Goal: Task Accomplishment & Management: Complete application form

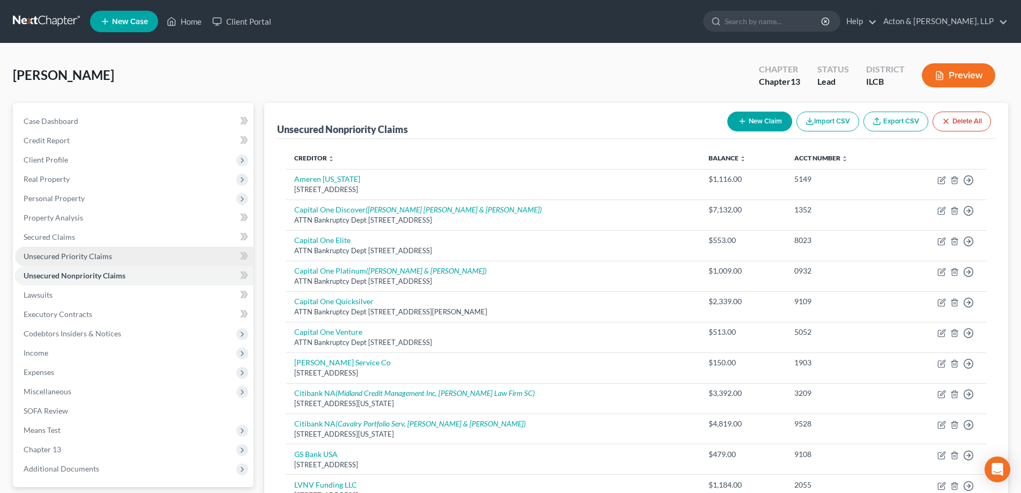
click at [66, 254] on span "Unsecured Priority Claims" at bounding box center [68, 255] width 88 height 9
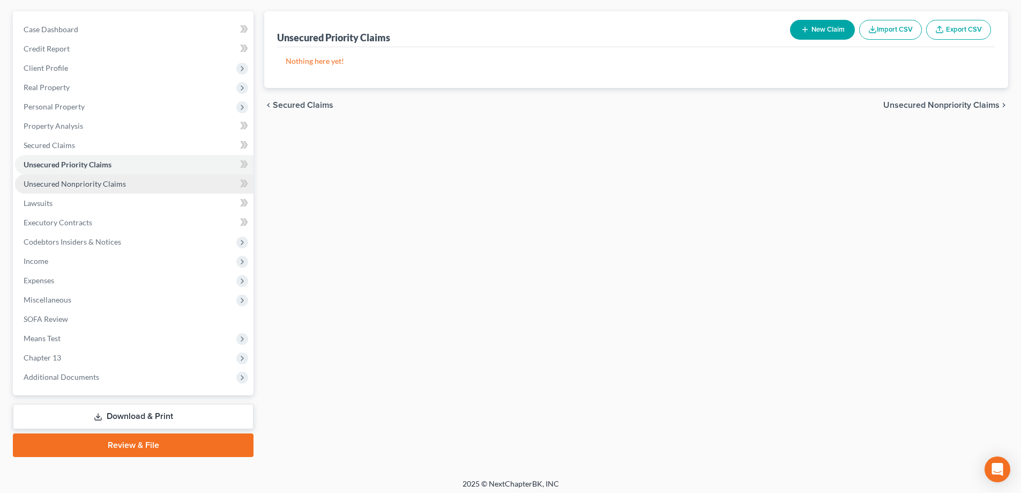
scroll to position [96, 0]
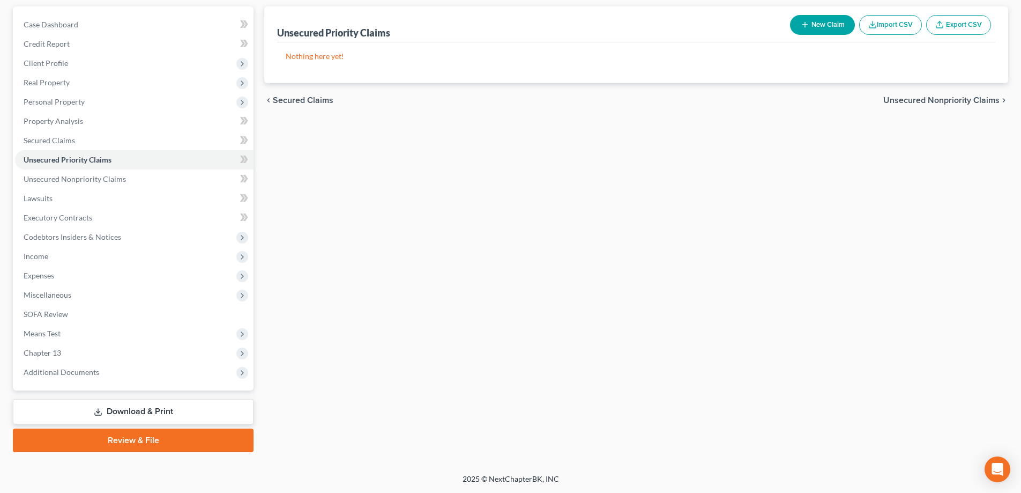
click at [126, 442] on link "Review & File" at bounding box center [133, 440] width 241 height 24
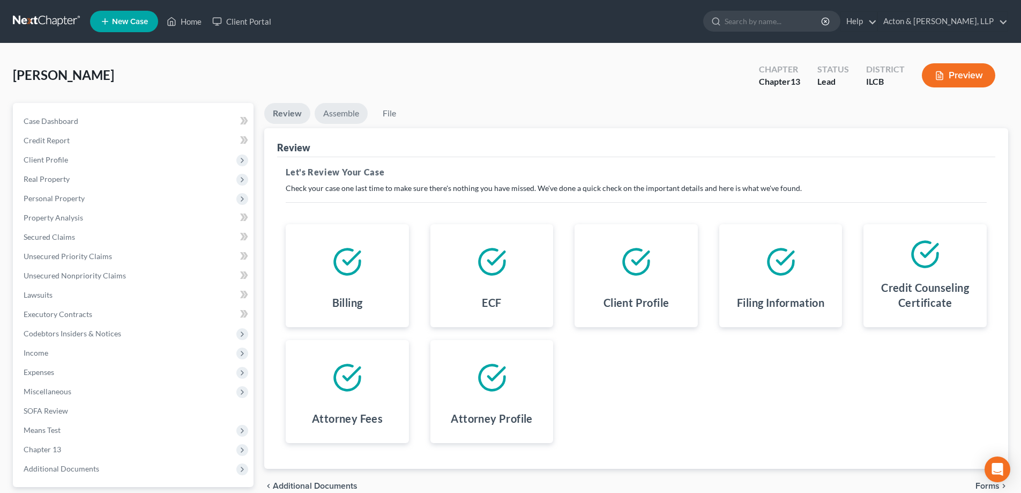
click at [341, 114] on link "Assemble" at bounding box center [341, 113] width 53 height 21
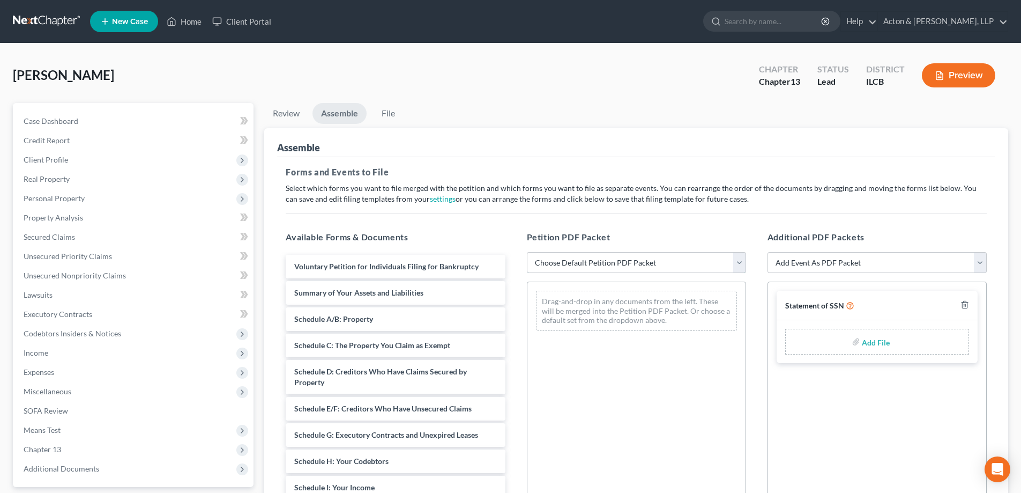
click at [739, 261] on select "Choose Default Petition PDF Packet Complete Bankruptcy Petition (all forms and …" at bounding box center [636, 262] width 219 height 21
select select "0"
click at [527, 252] on select "Choose Default Petition PDF Packet Complete Bankruptcy Petition (all forms and …" at bounding box center [636, 262] width 219 height 21
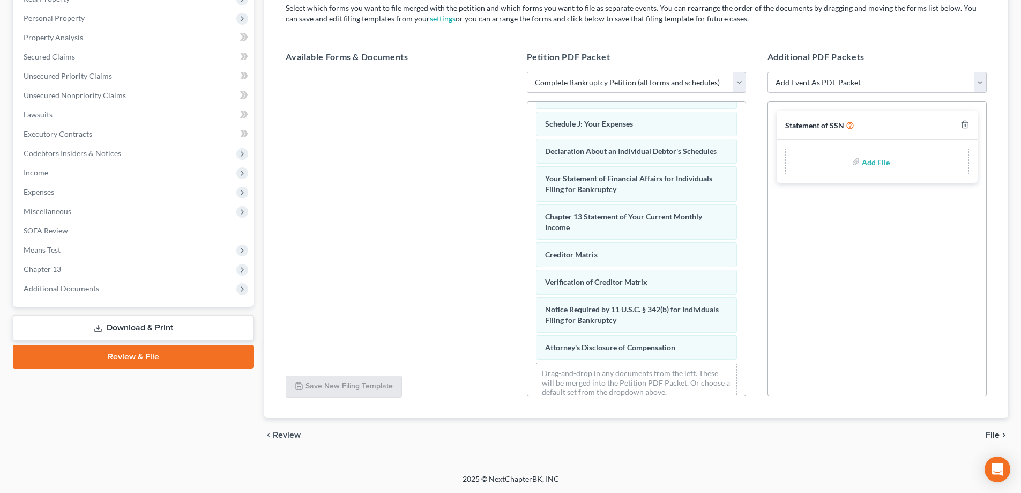
scroll to position [303, 0]
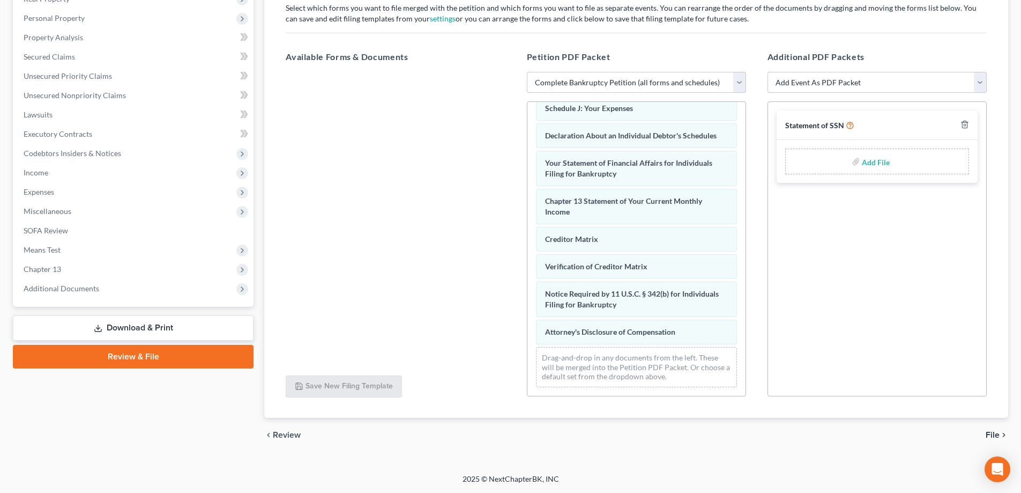
click at [430, 272] on div at bounding box center [395, 219] width 236 height 295
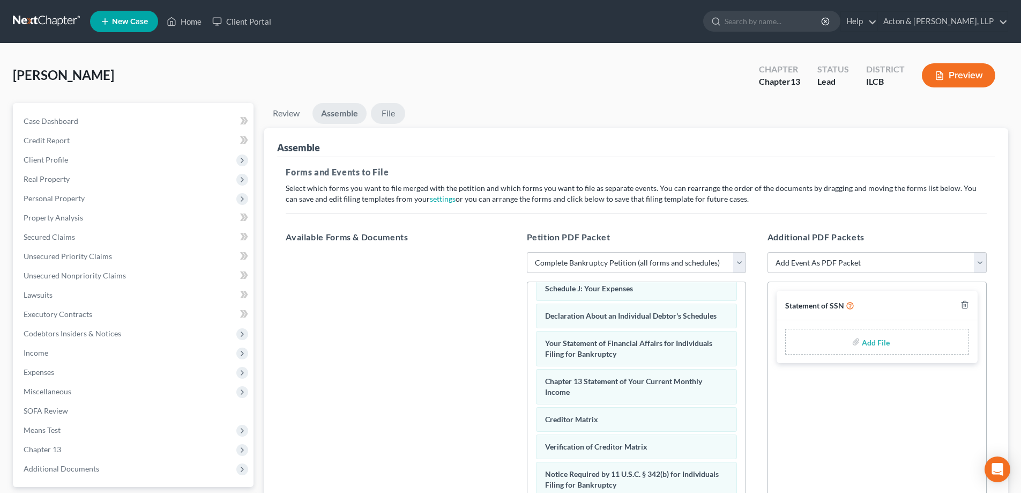
click at [396, 115] on link "File" at bounding box center [388, 113] width 34 height 21
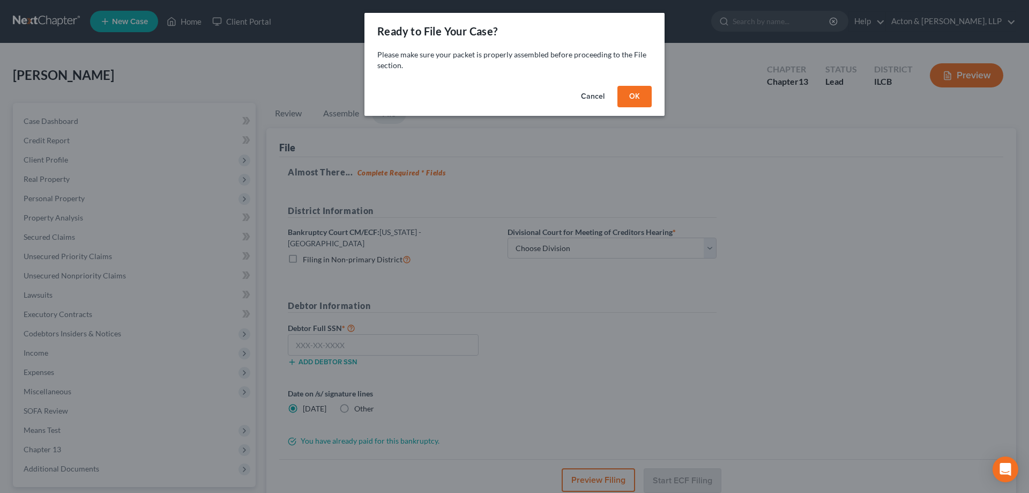
click at [631, 91] on button "OK" at bounding box center [635, 96] width 34 height 21
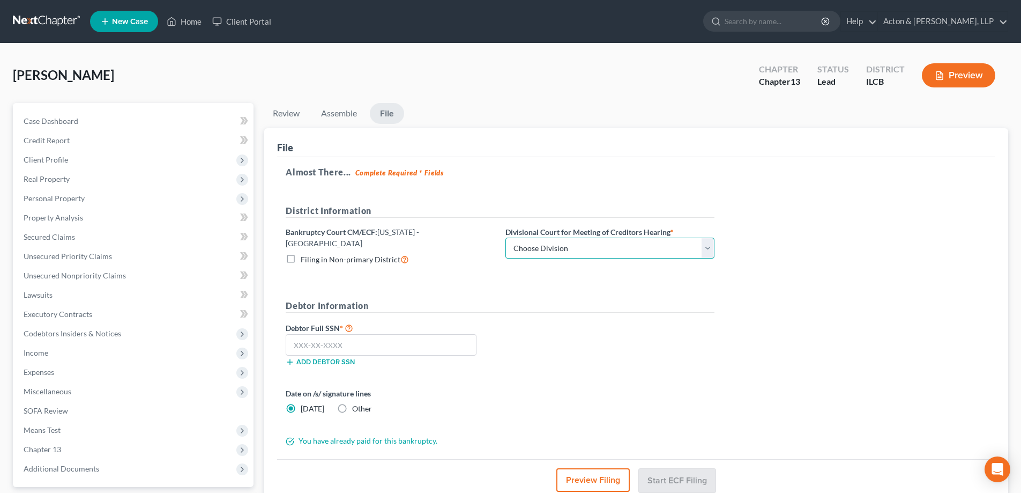
click at [708, 250] on select "Choose Division Peoria Springfield [GEOGRAPHIC_DATA]" at bounding box center [610, 247] width 209 height 21
select select "2"
click at [506, 237] on select "Choose Division Peoria Springfield [GEOGRAPHIC_DATA]" at bounding box center [610, 247] width 209 height 21
click at [352, 338] on input "text" at bounding box center [381, 344] width 191 height 21
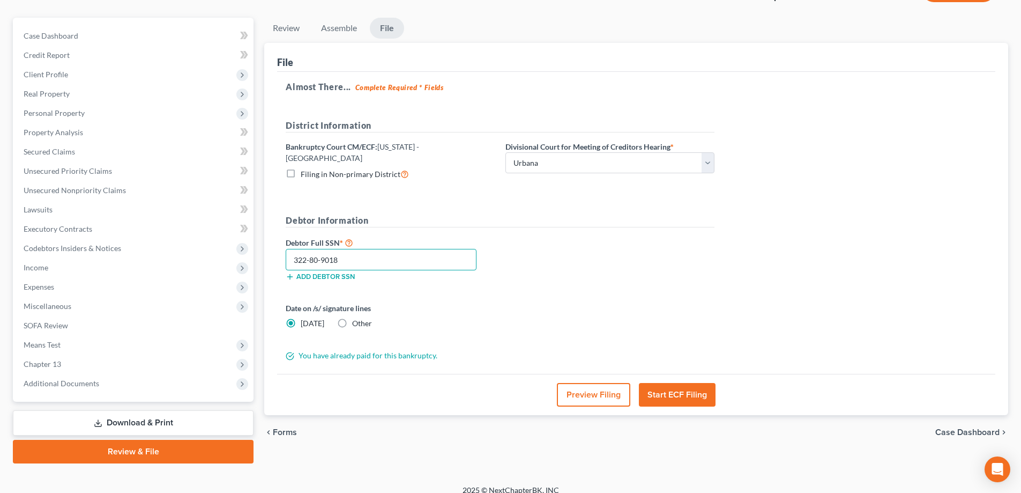
scroll to position [96, 0]
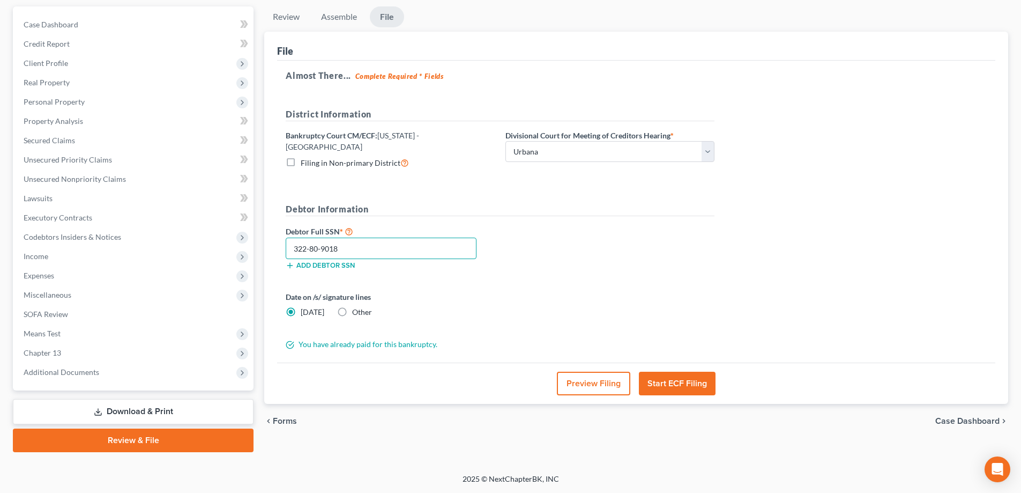
type input "322-80-9018"
click at [672, 379] on button "Start ECF Filing" at bounding box center [677, 384] width 77 height 24
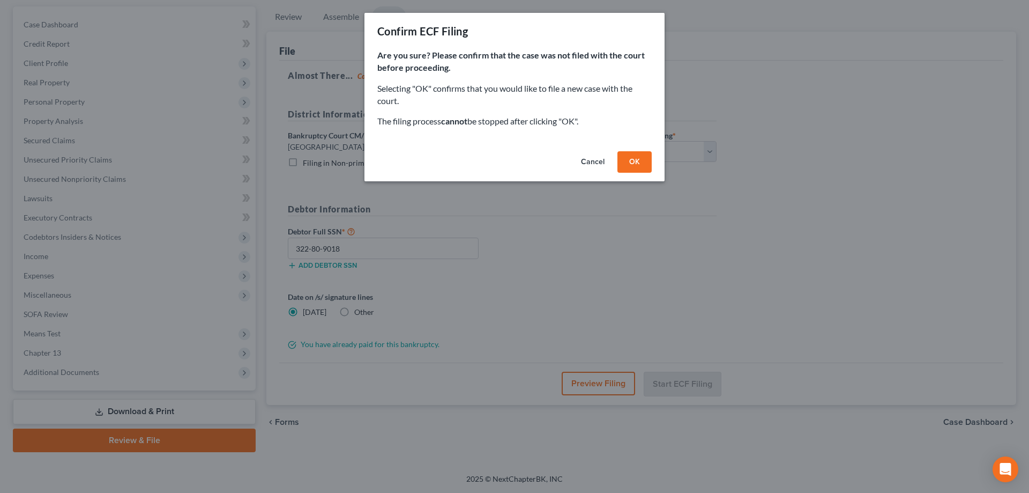
click at [635, 160] on button "OK" at bounding box center [635, 161] width 34 height 21
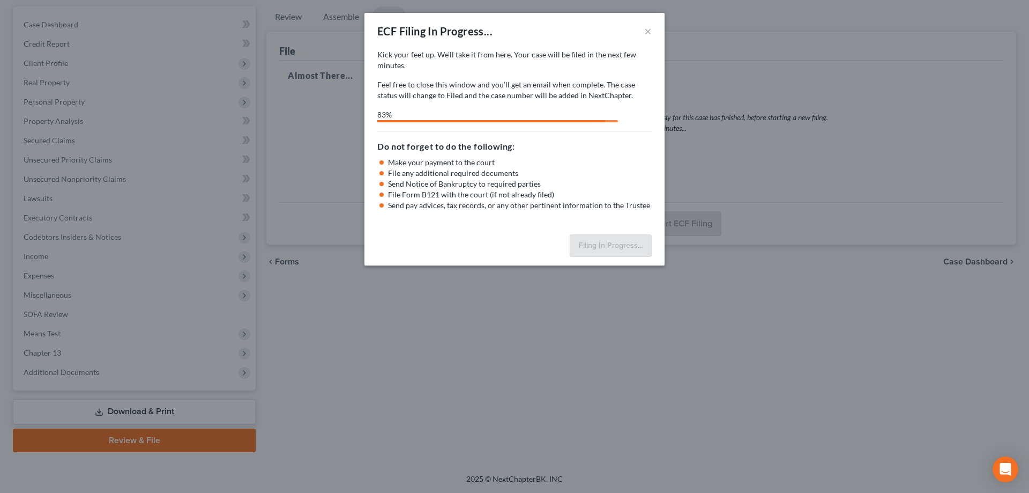
select select "2"
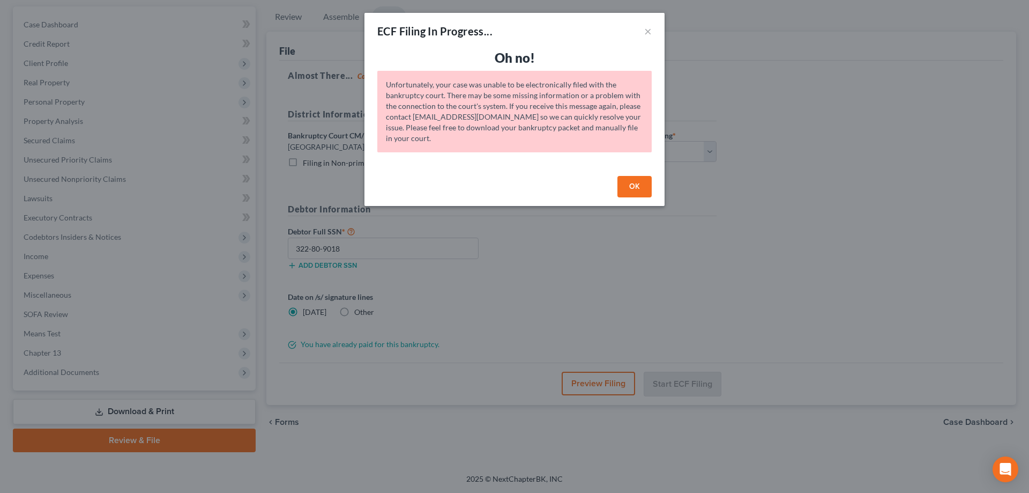
click at [629, 188] on button "OK" at bounding box center [635, 186] width 34 height 21
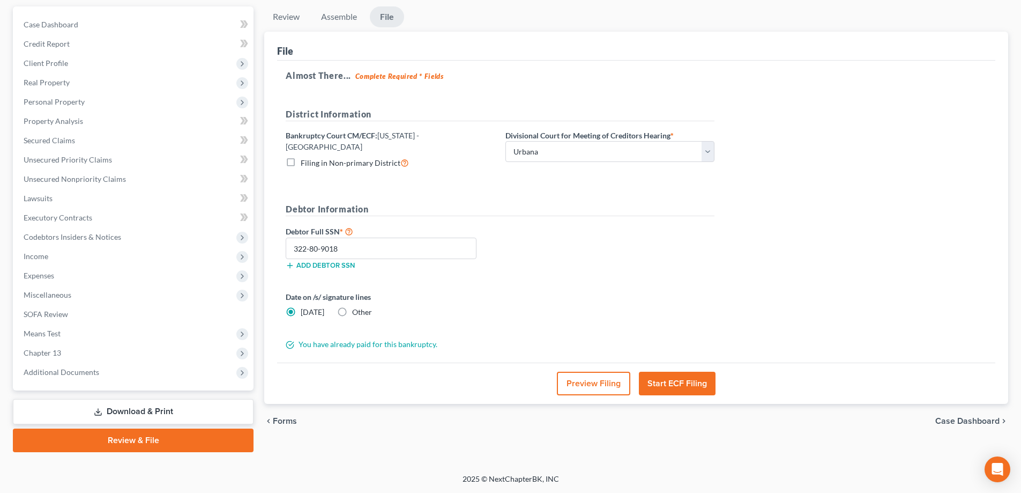
click at [170, 411] on link "Download & Print" at bounding box center [133, 411] width 241 height 25
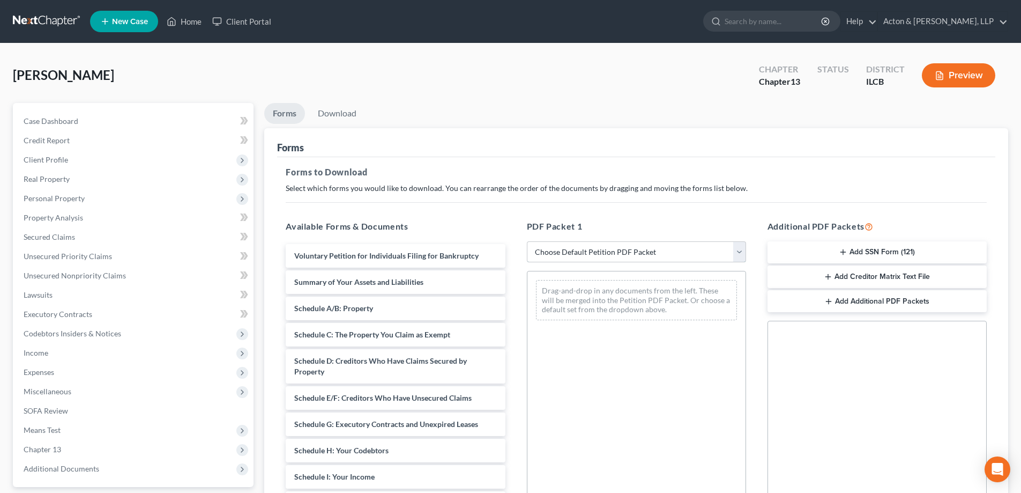
click at [741, 249] on select "Choose Default Petition PDF Packet Complete Bankruptcy Petition (all forms and …" at bounding box center [636, 251] width 219 height 21
select select "0"
click at [527, 241] on select "Choose Default Petition PDF Packet Complete Bankruptcy Petition (all forms and …" at bounding box center [636, 251] width 219 height 21
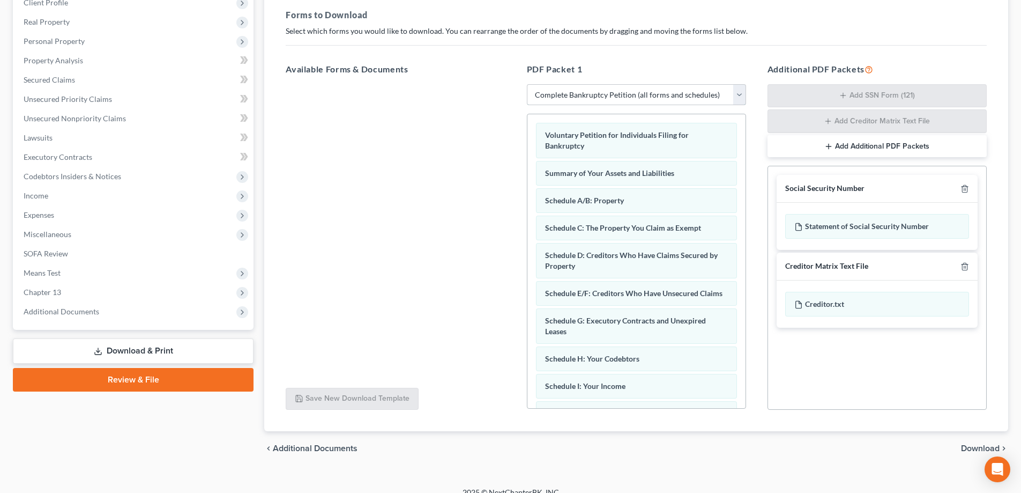
scroll to position [170, 0]
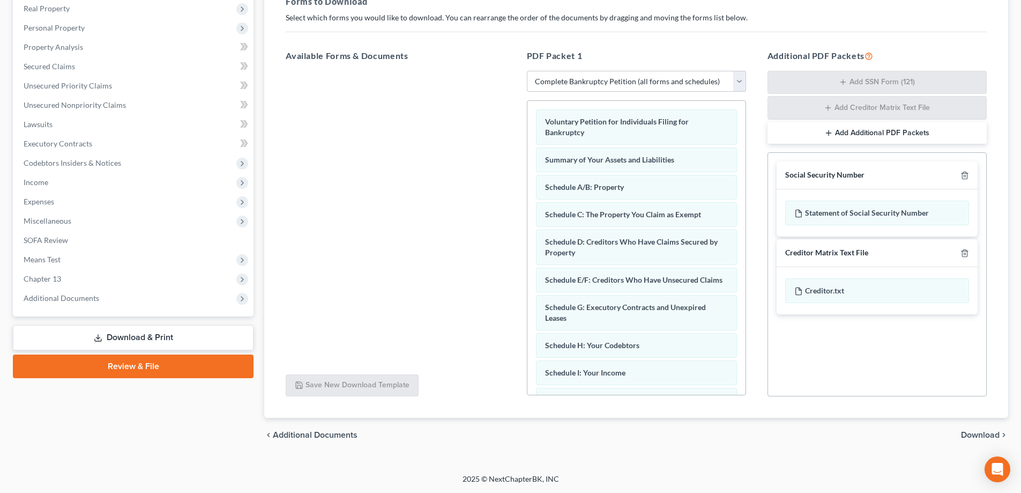
click at [972, 435] on span "Download" at bounding box center [980, 434] width 39 height 9
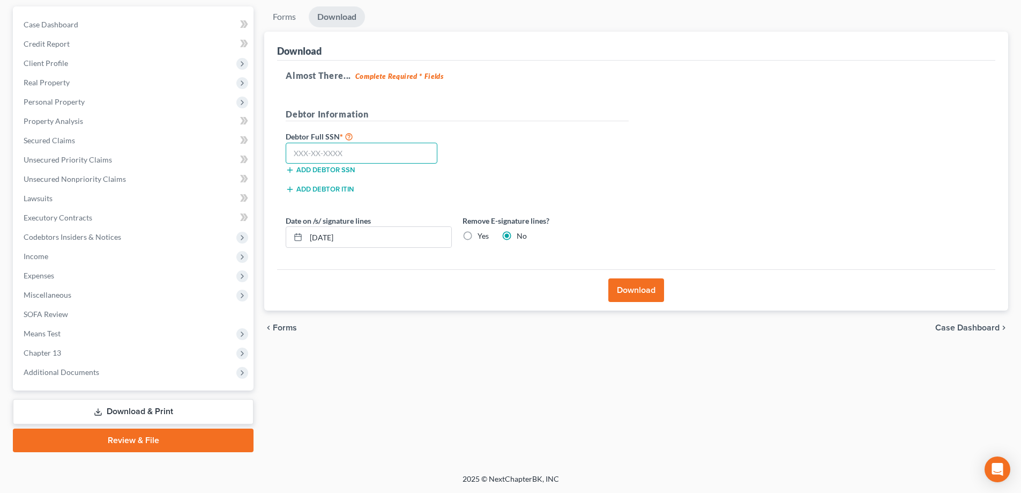
click at [347, 154] on input "text" at bounding box center [362, 153] width 152 height 21
type input "322-80-9018"
click at [629, 292] on button "Download" at bounding box center [636, 290] width 56 height 24
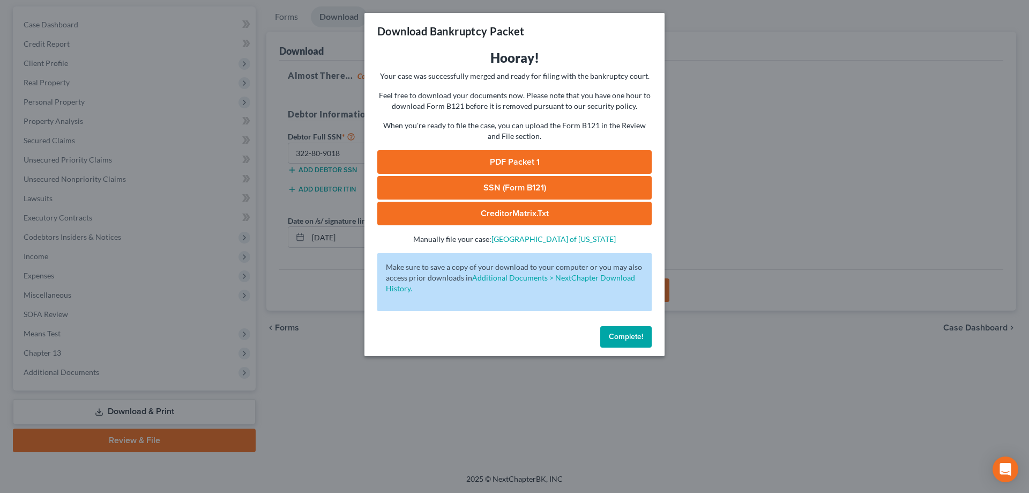
click at [500, 162] on link "PDF Packet 1" at bounding box center [514, 162] width 274 height 24
click at [502, 208] on link "CreditorMatrix.txt" at bounding box center [514, 214] width 274 height 24
click at [540, 239] on link "[GEOGRAPHIC_DATA] of [US_STATE]" at bounding box center [554, 238] width 124 height 9
click at [630, 337] on span "Complete!" at bounding box center [626, 336] width 34 height 9
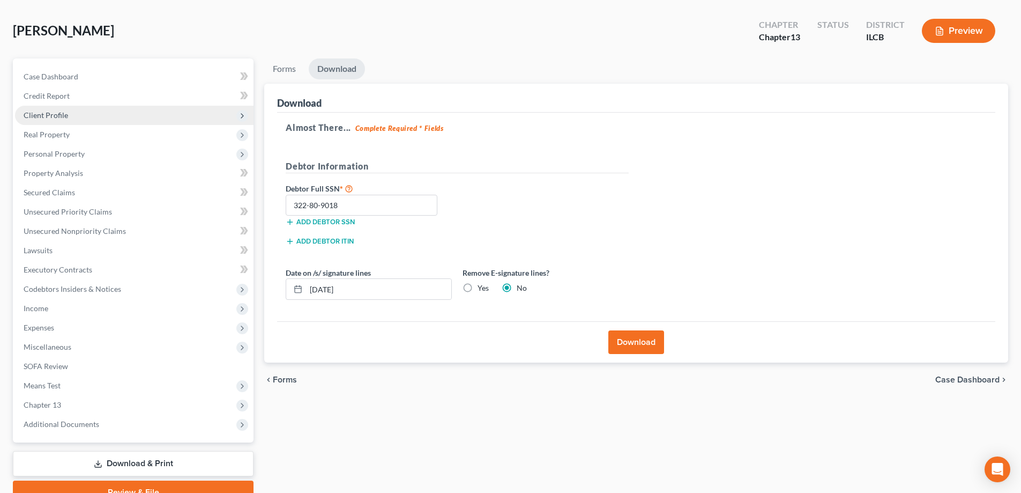
scroll to position [0, 0]
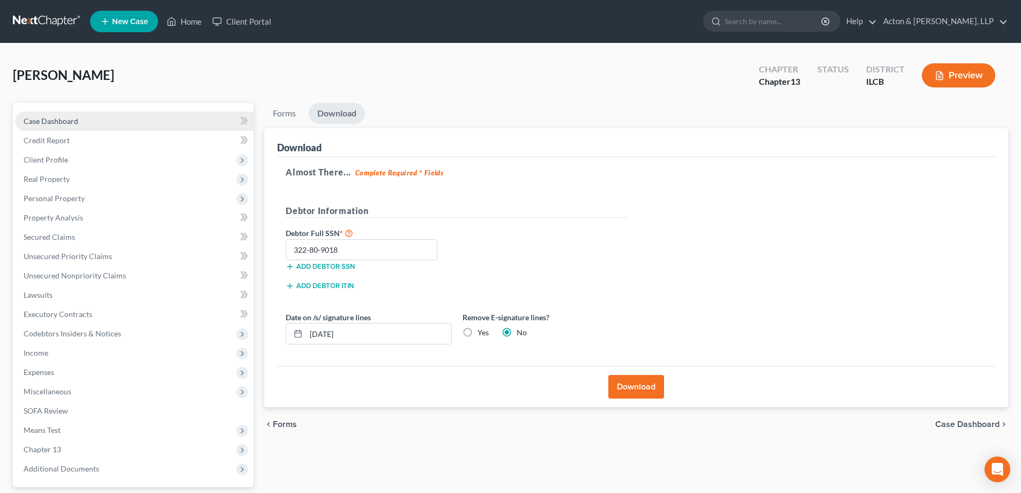
click at [61, 121] on span "Case Dashboard" at bounding box center [51, 120] width 55 height 9
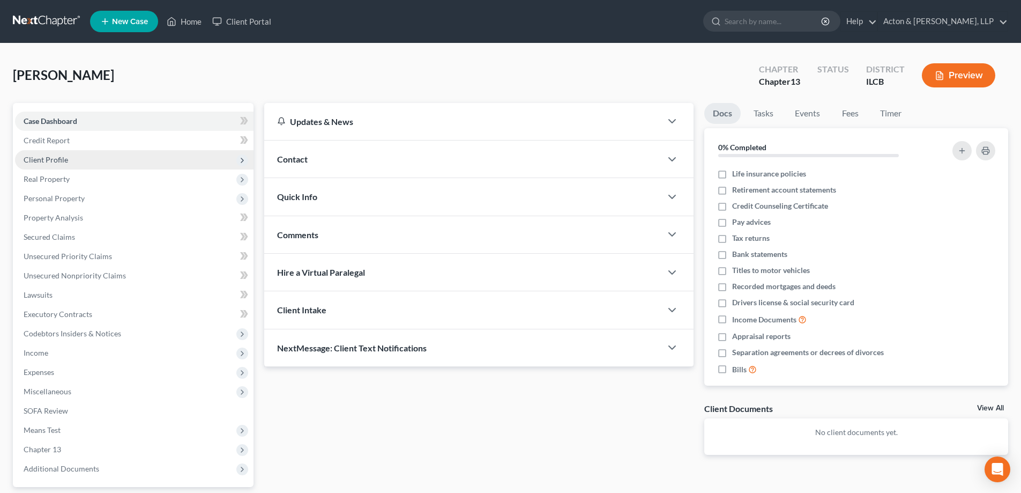
click at [47, 159] on span "Client Profile" at bounding box center [46, 159] width 44 height 9
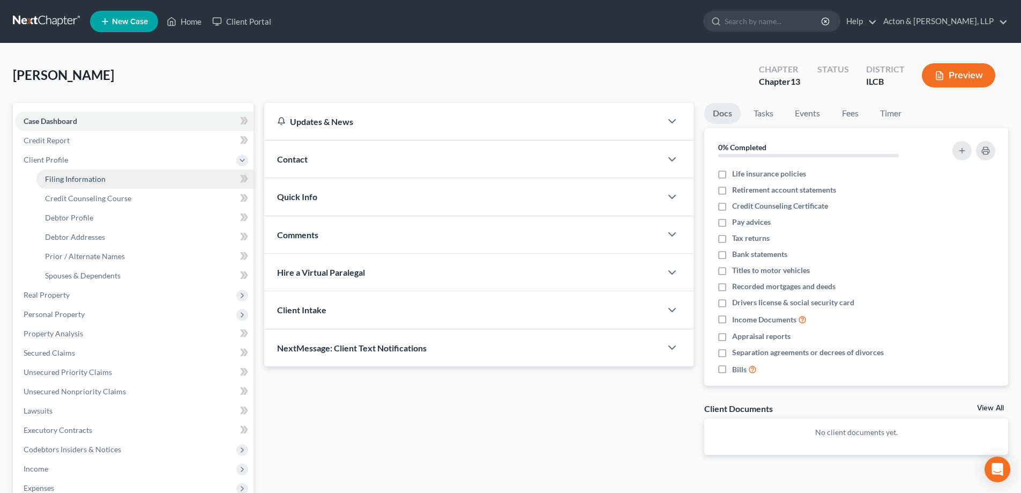
click at [96, 177] on span "Filing Information" at bounding box center [75, 178] width 61 height 9
select select "1"
select select "0"
select select "3"
select select "14"
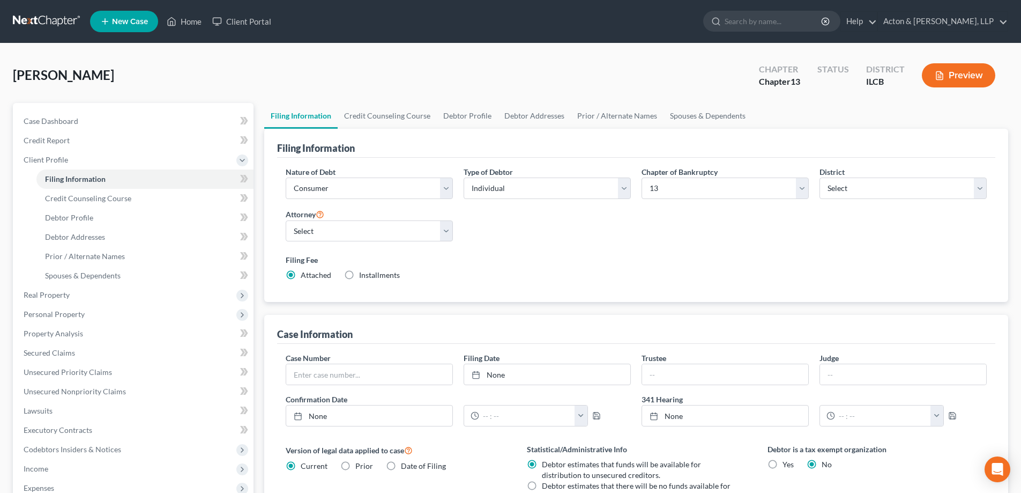
scroll to position [54, 0]
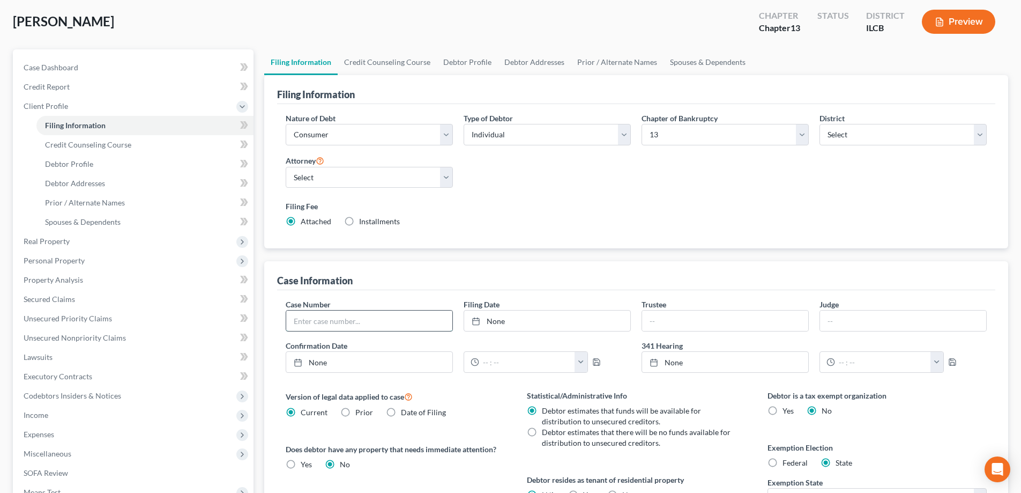
click at [347, 317] on input "text" at bounding box center [369, 320] width 166 height 20
type input "25-90498"
click at [625, 234] on div "Filing Fee Attached Installments Installments" at bounding box center [636, 215] width 712 height 39
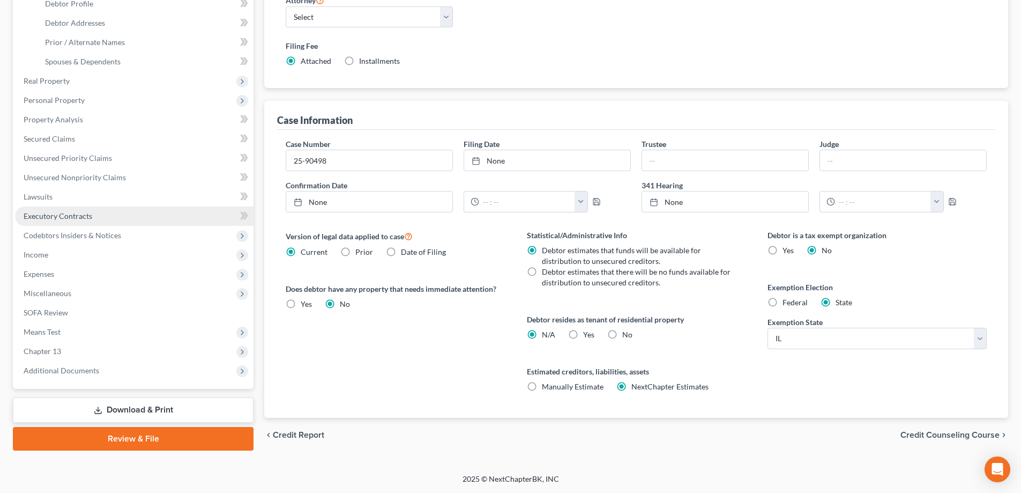
scroll to position [107, 0]
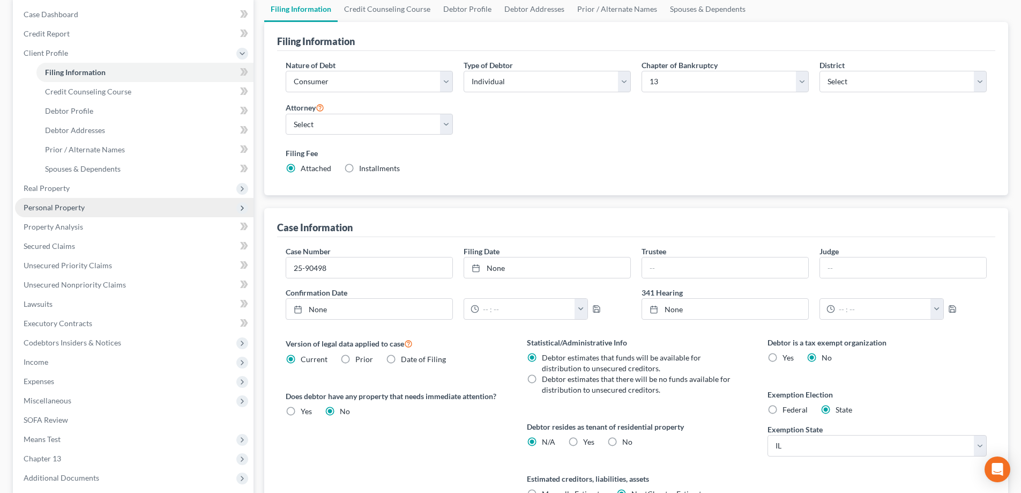
click at [65, 204] on span "Personal Property" at bounding box center [54, 207] width 61 height 9
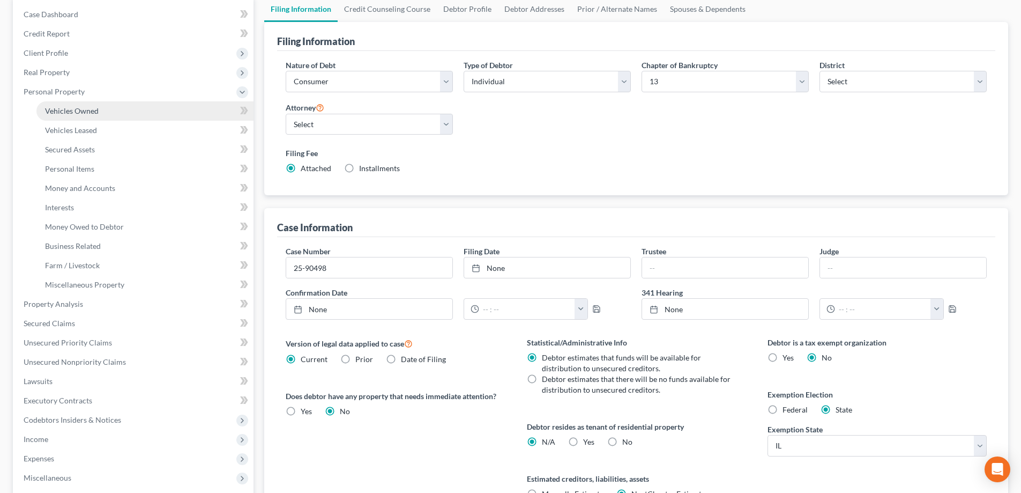
click at [79, 106] on span "Vehicles Owned" at bounding box center [72, 110] width 54 height 9
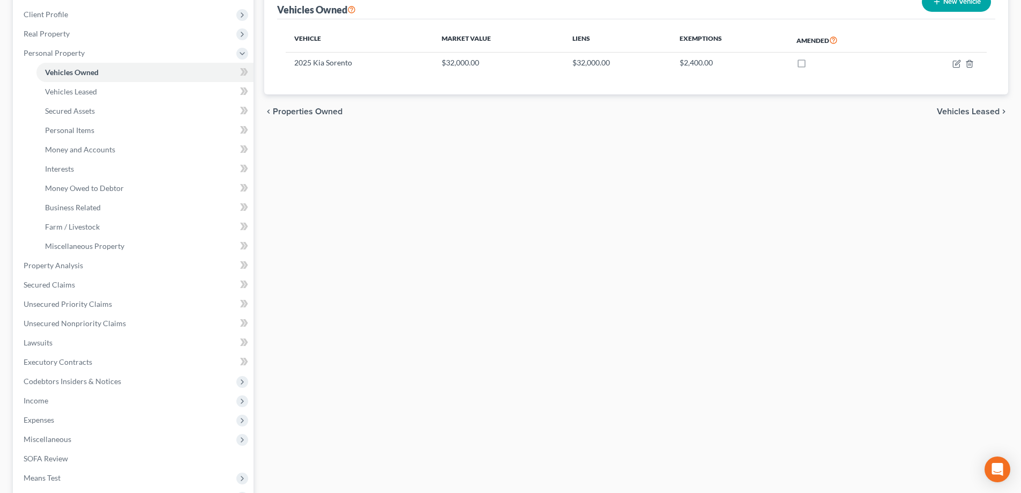
scroll to position [289, 0]
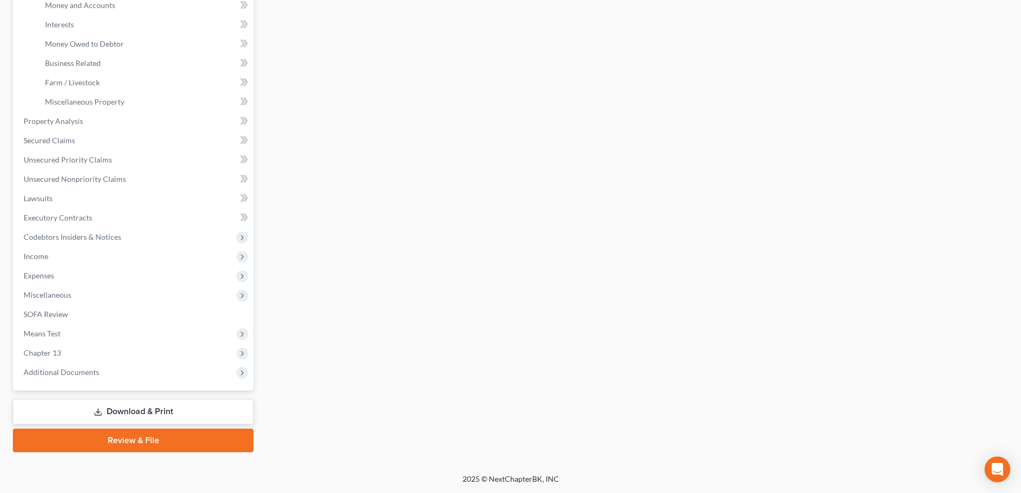
click at [134, 412] on link "Download & Print" at bounding box center [133, 411] width 241 height 25
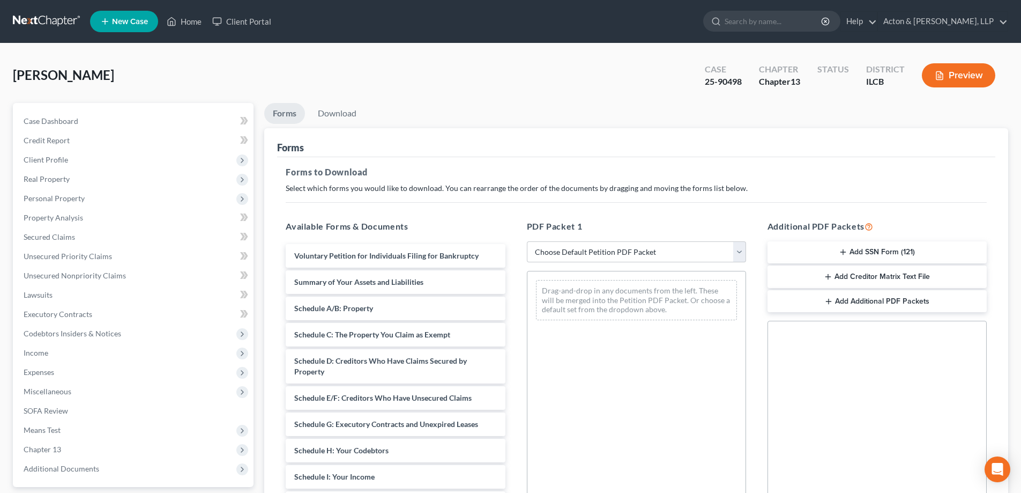
click at [874, 251] on button "Add SSN Form (121)" at bounding box center [877, 252] width 219 height 23
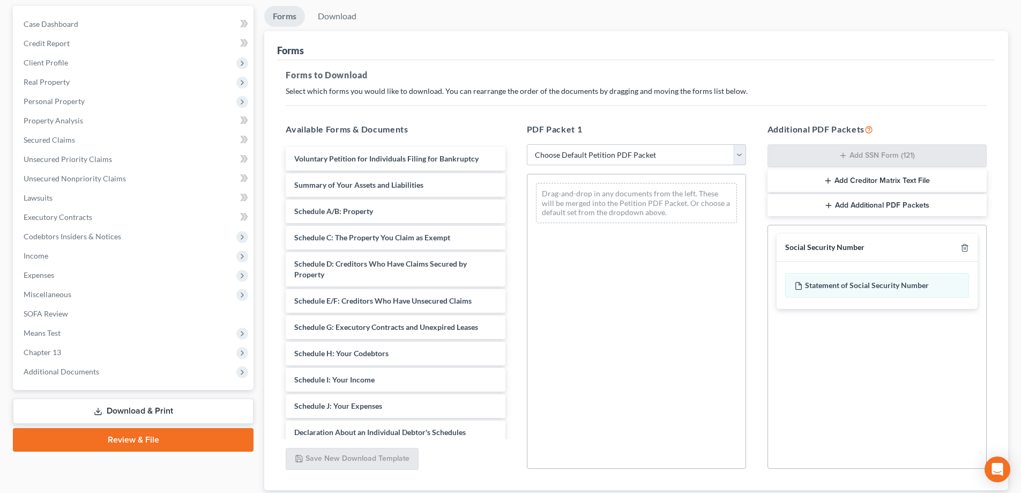
scroll to position [169, 0]
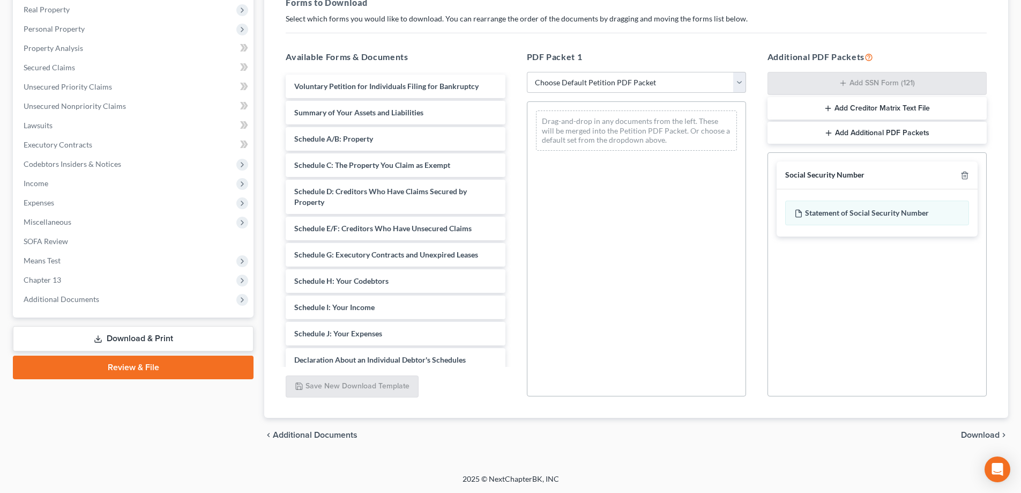
click at [980, 432] on span "Download" at bounding box center [980, 434] width 39 height 9
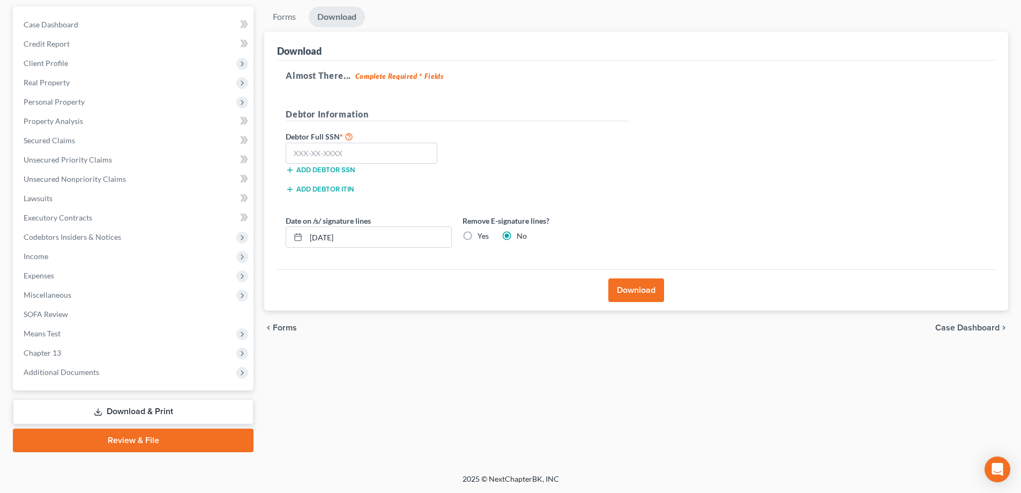
scroll to position [96, 0]
click at [359, 152] on input "text" at bounding box center [362, 153] width 152 height 21
type input "322-80-9018"
click at [614, 285] on button "Download" at bounding box center [636, 290] width 56 height 24
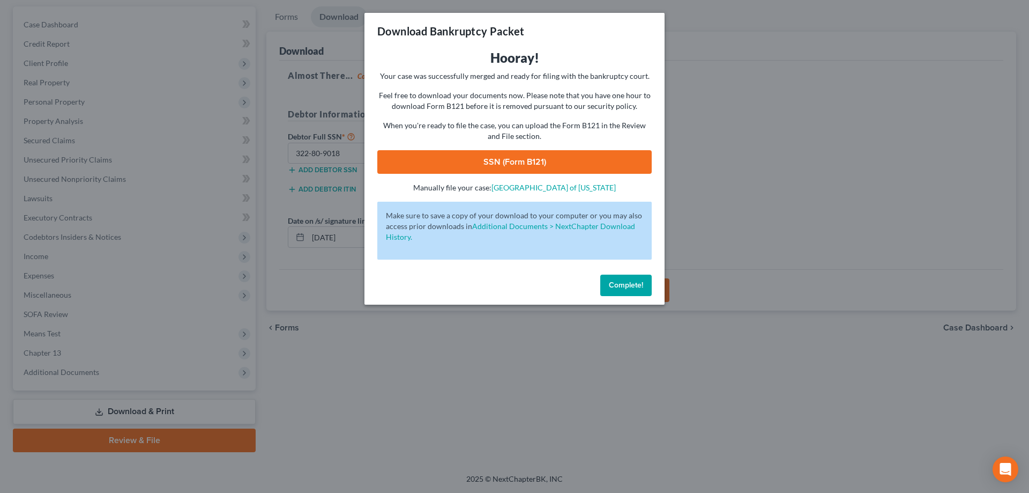
click at [472, 160] on link "SSN (Form B121)" at bounding box center [514, 162] width 274 height 24
click at [625, 288] on span "Complete!" at bounding box center [626, 284] width 34 height 9
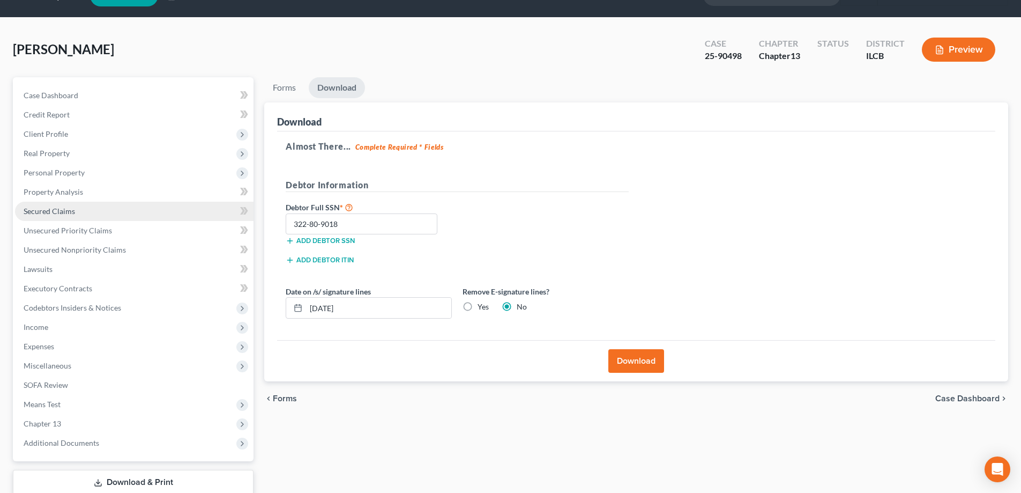
scroll to position [0, 0]
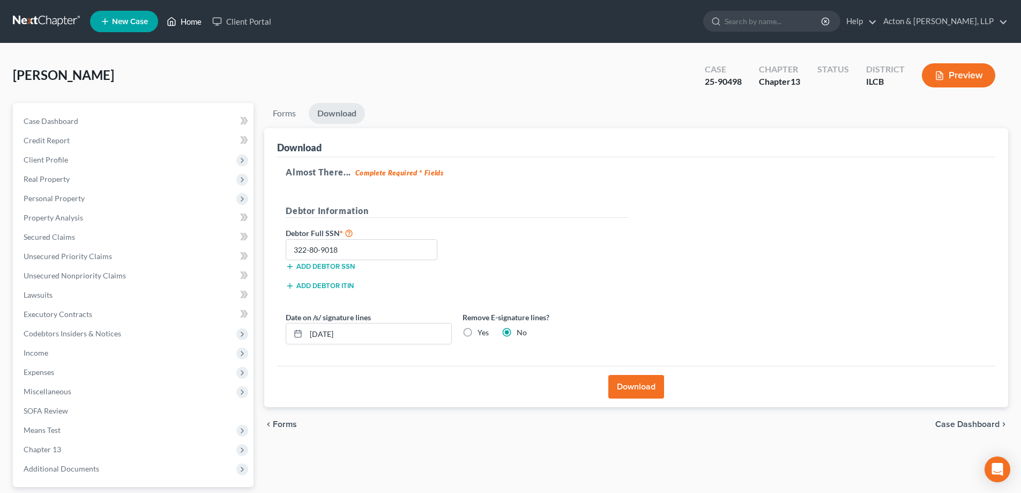
click at [196, 20] on link "Home" at bounding box center [184, 21] width 46 height 19
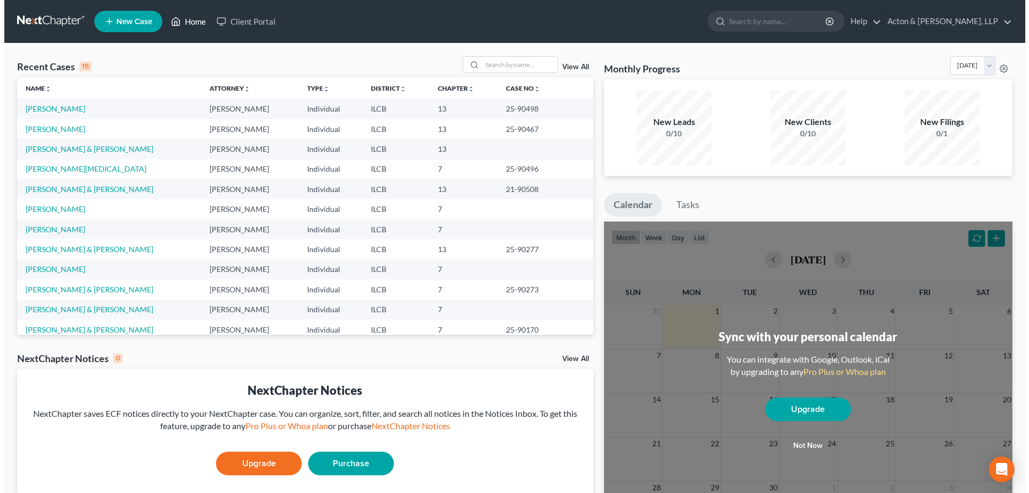
scroll to position [54, 0]
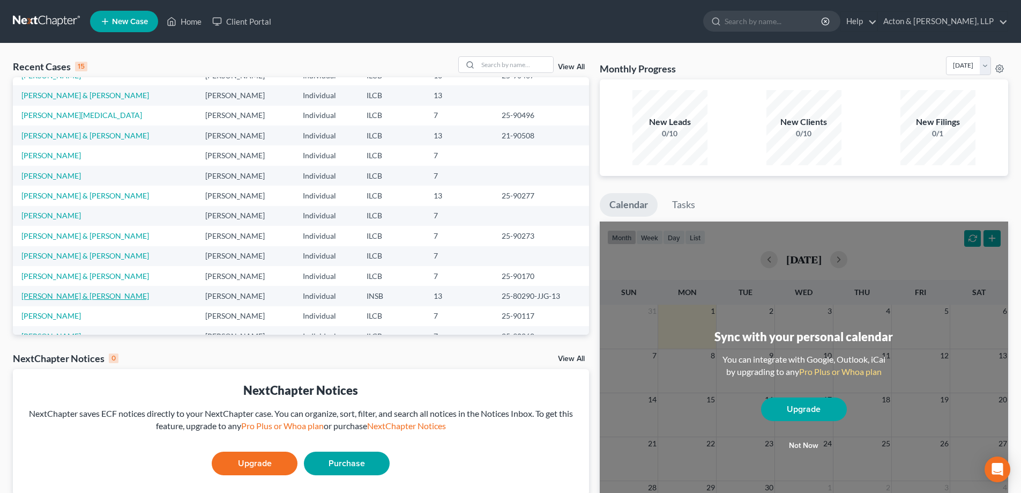
click at [70, 295] on link "[PERSON_NAME] & [PERSON_NAME]" at bounding box center [85, 295] width 128 height 9
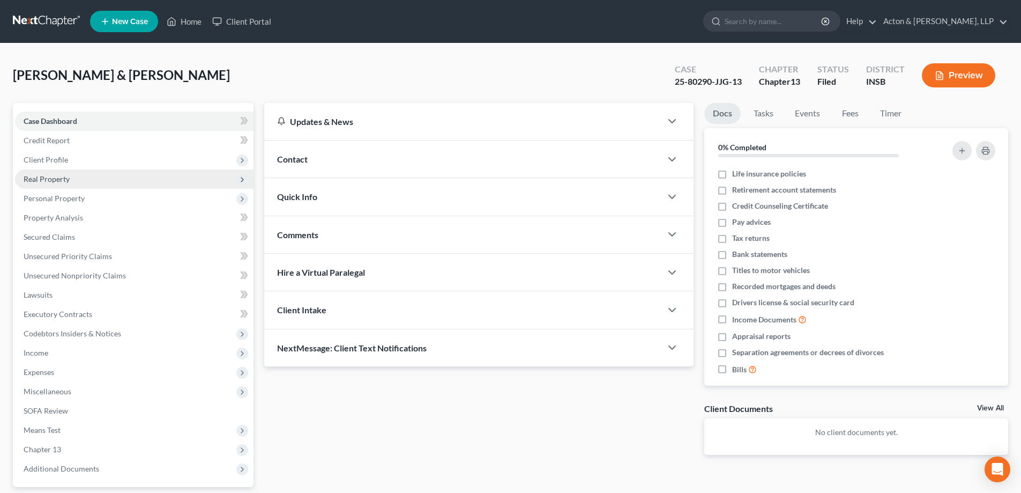
click at [53, 179] on span "Real Property" at bounding box center [47, 178] width 46 height 9
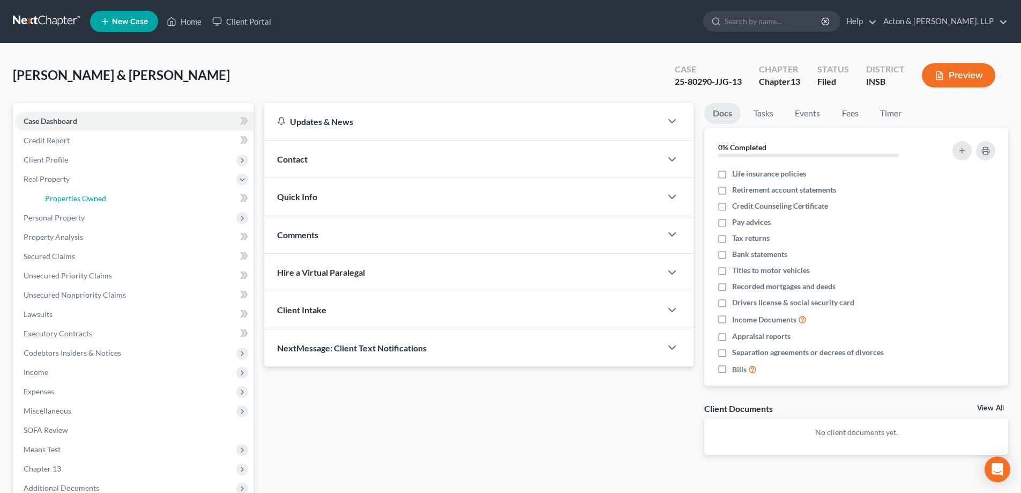
drag, startPoint x: 63, startPoint y: 195, endPoint x: 650, endPoint y: 287, distance: 594.7
click at [63, 195] on span "Properties Owned" at bounding box center [75, 198] width 61 height 9
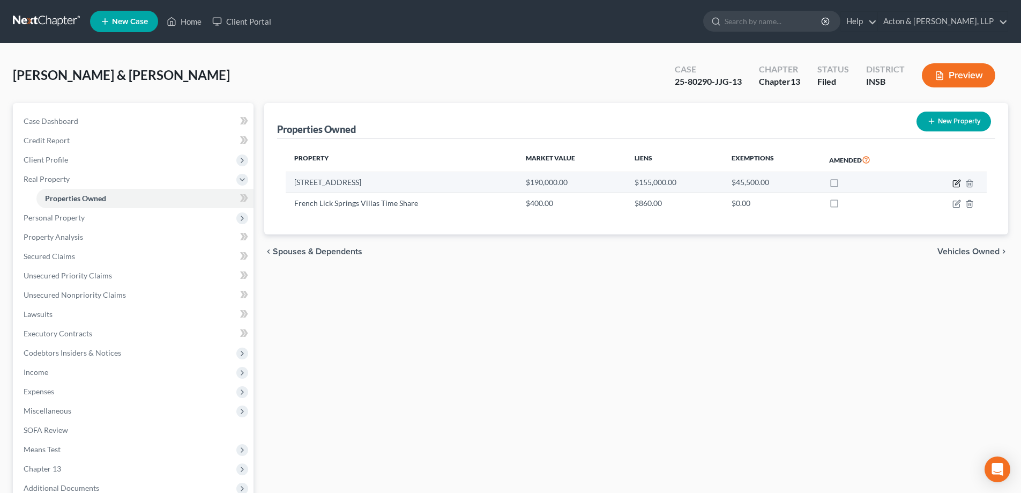
click at [955, 182] on icon "button" at bounding box center [957, 183] width 9 height 9
select select "15"
select select "2"
select select "1"
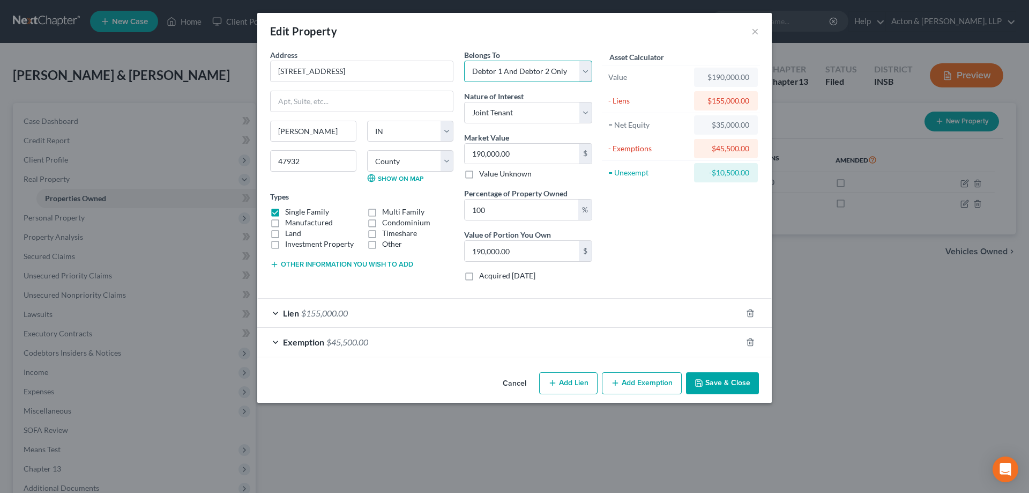
drag, startPoint x: 586, startPoint y: 71, endPoint x: 575, endPoint y: 76, distance: 12.0
click at [586, 71] on select "Select Debtor 1 Only Debtor 2 Only Debtor 1 And Debtor 2 Only At Least One Of T…" at bounding box center [528, 71] width 128 height 21
select select "0"
click at [464, 61] on select "Select Debtor 1 Only Debtor 2 Only Debtor 1 And Debtor 2 Only At Least One Of T…" at bounding box center [528, 71] width 128 height 21
click at [586, 112] on select "Select Fee Simple Joint Tenant Life Estate Equitable Interest Future Interest T…" at bounding box center [528, 112] width 128 height 21
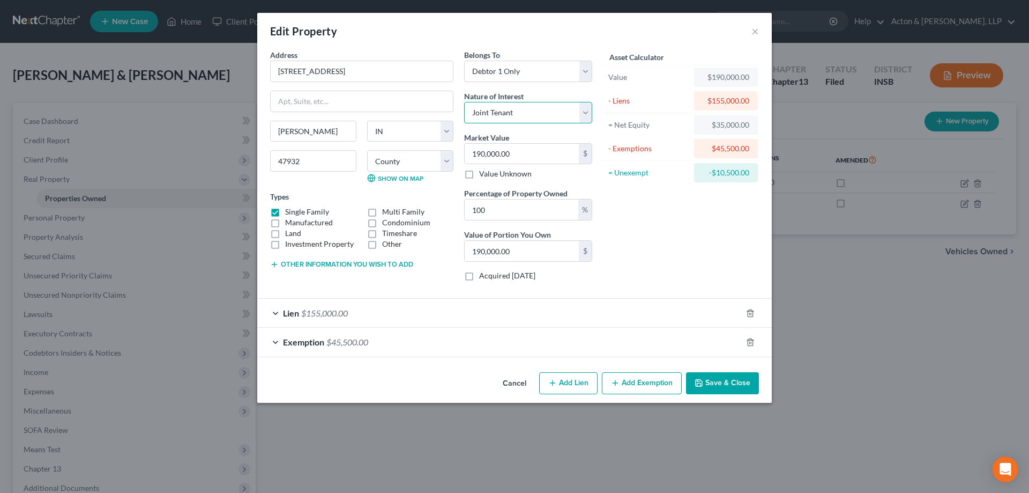
select select "0"
click at [464, 102] on select "Select Fee Simple Joint Tenant Life Estate Equitable Interest Future Interest T…" at bounding box center [528, 112] width 128 height 21
click at [274, 341] on div "Exemption $45,500.00" at bounding box center [499, 342] width 485 height 28
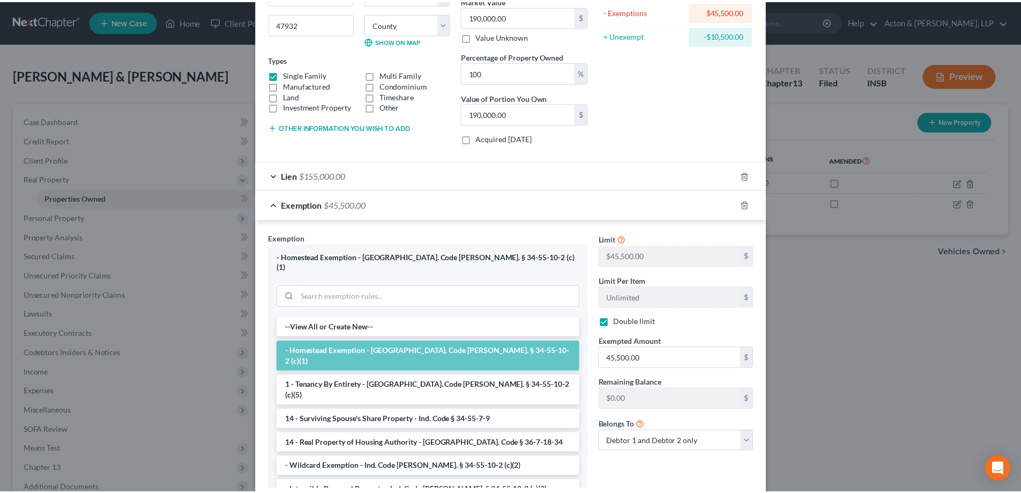
scroll to position [200, 0]
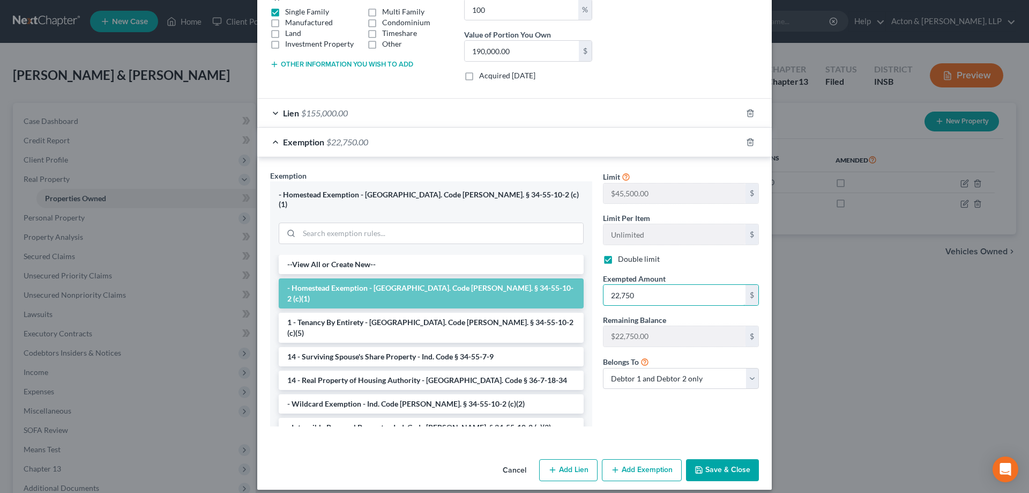
type input "22,750"
click at [747, 383] on select "Debtor 1 only Debtor 2 only Debtor 1 and Debtor 2 only" at bounding box center [681, 378] width 156 height 21
select select "0"
click at [603, 368] on select "Debtor 1 only Debtor 2 only Debtor 1 and Debtor 2 only" at bounding box center [681, 378] width 156 height 21
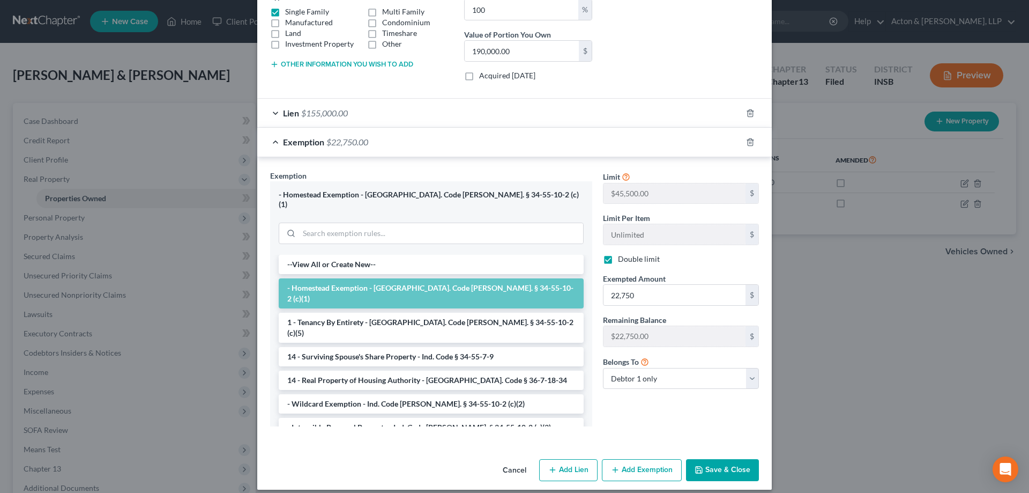
click at [685, 409] on div "Limit $45,500.00 $ Limit Per Item Unlimited $ Double limit Exempted Amount * 22…" at bounding box center [681, 302] width 167 height 265
click at [719, 460] on button "Save & Close" at bounding box center [722, 470] width 73 height 23
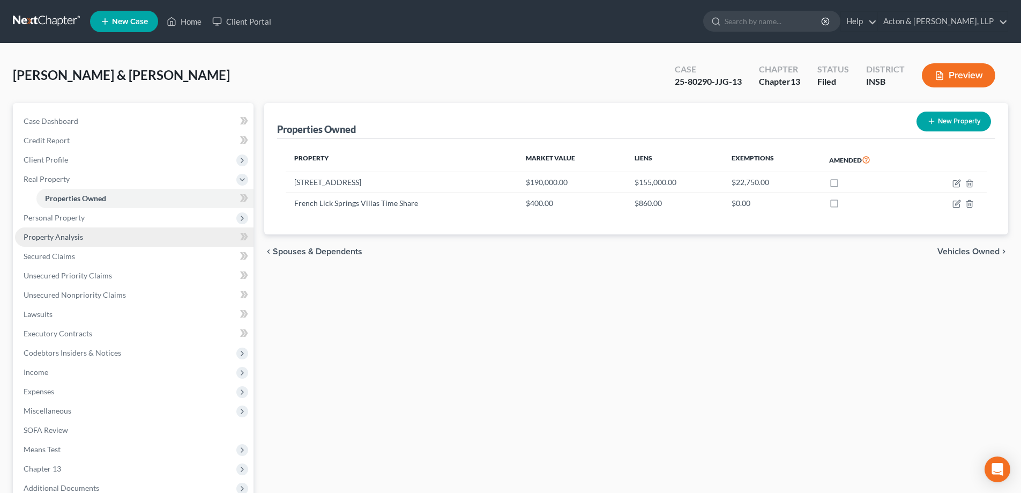
click at [59, 239] on span "Property Analysis" at bounding box center [54, 236] width 60 height 9
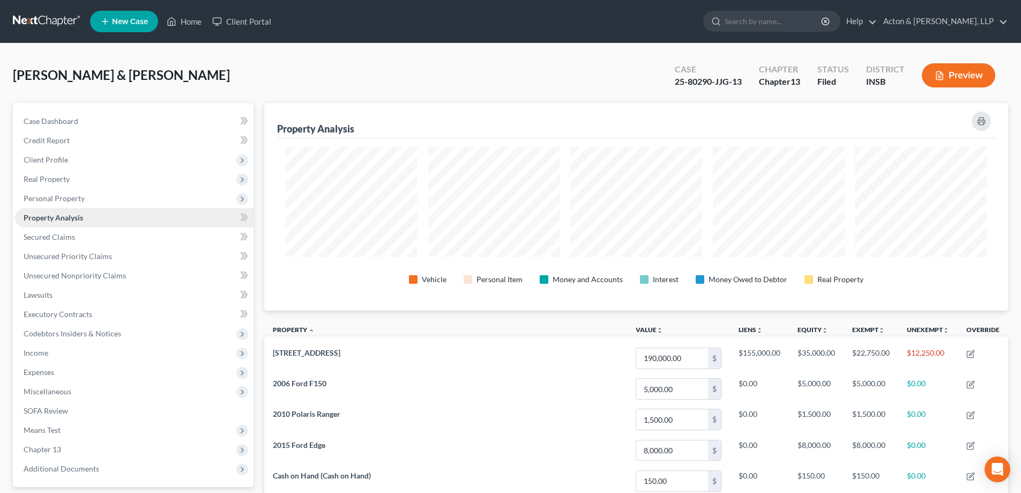
scroll to position [207, 744]
click at [55, 199] on span "Personal Property" at bounding box center [54, 198] width 61 height 9
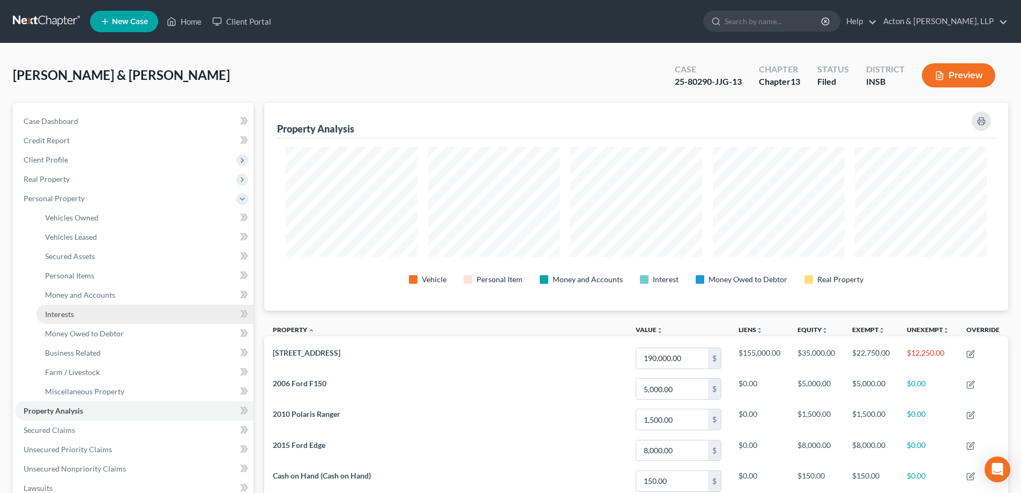
click at [58, 314] on span "Interests" at bounding box center [59, 313] width 29 height 9
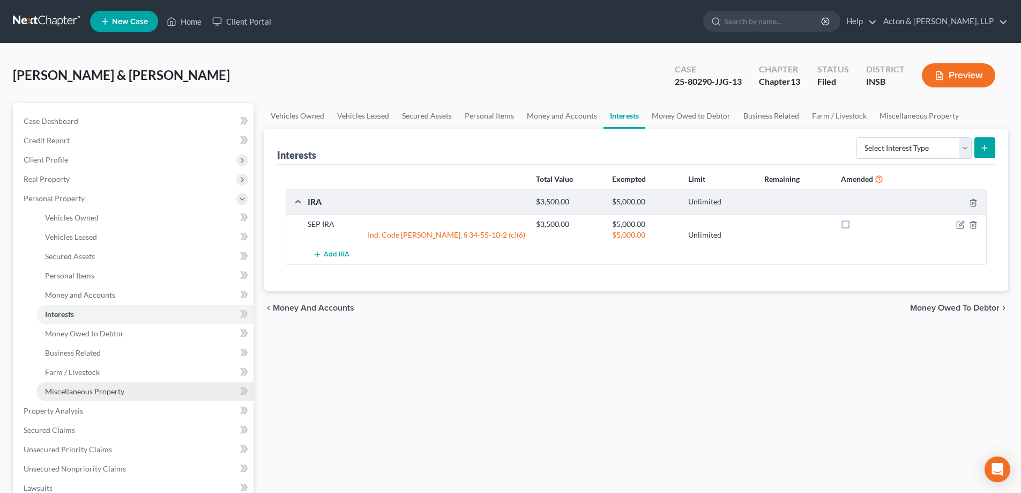
click at [70, 392] on span "Miscellaneous Property" at bounding box center [84, 391] width 79 height 9
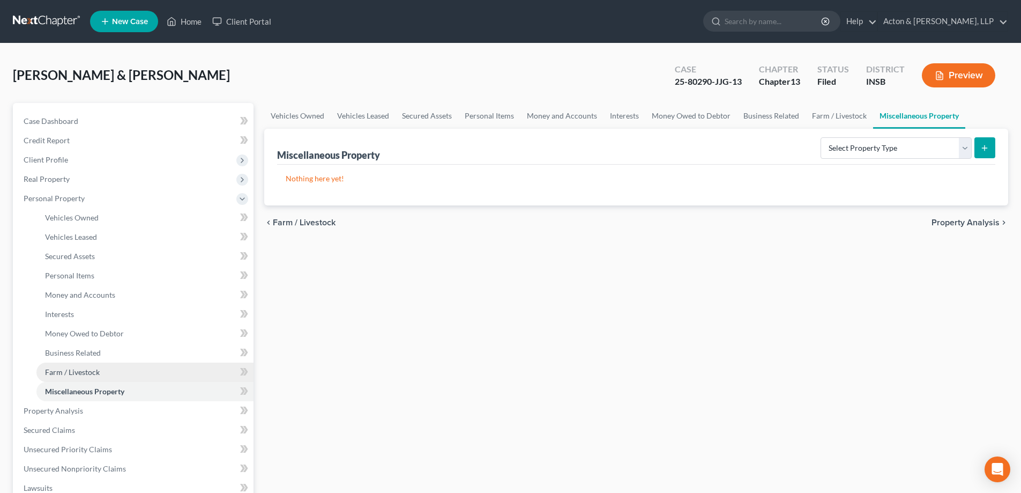
click at [65, 369] on span "Farm / Livestock" at bounding box center [72, 371] width 55 height 9
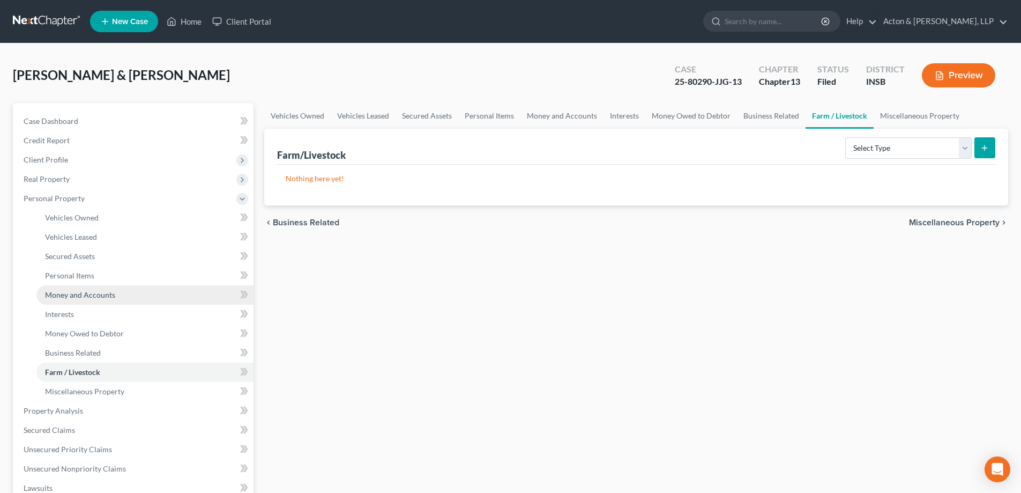
click at [78, 293] on span "Money and Accounts" at bounding box center [80, 294] width 70 height 9
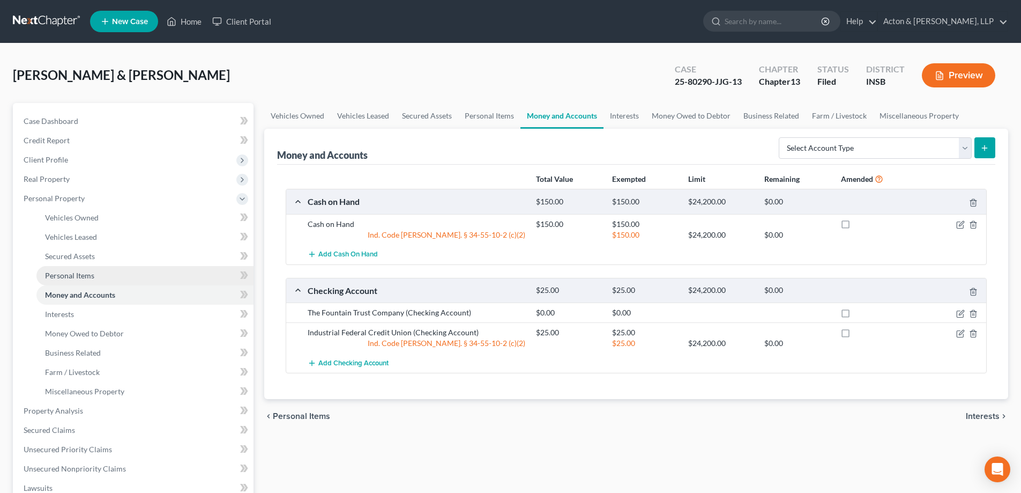
click at [71, 277] on span "Personal Items" at bounding box center [69, 275] width 49 height 9
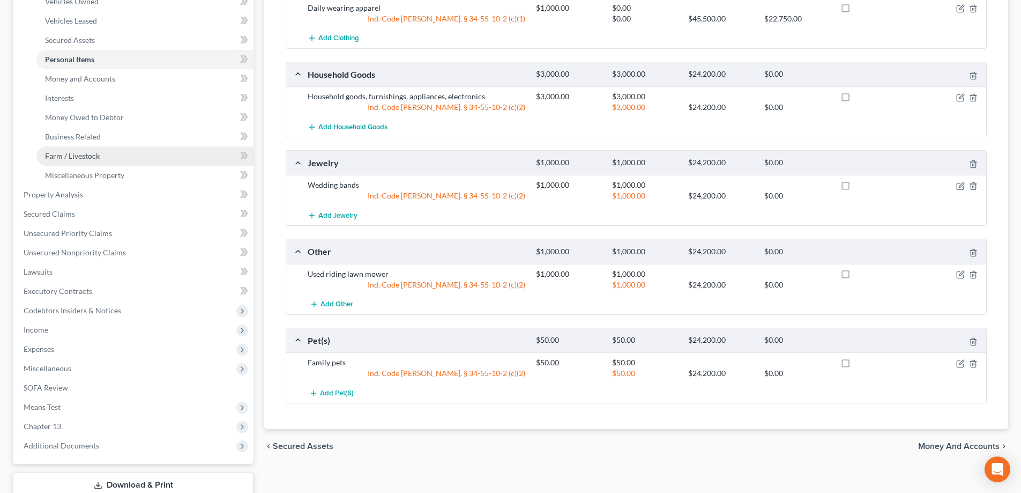
scroll to position [129, 0]
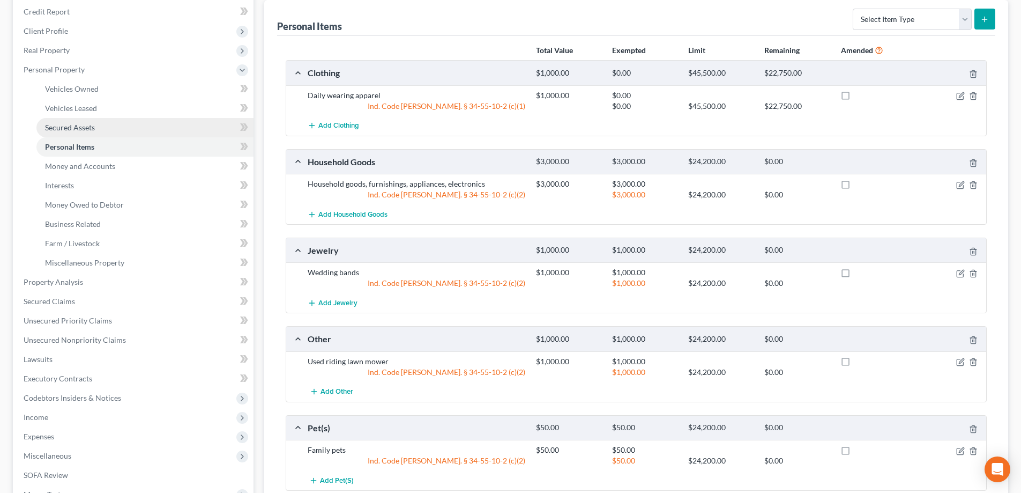
click at [70, 130] on span "Secured Assets" at bounding box center [70, 127] width 50 height 9
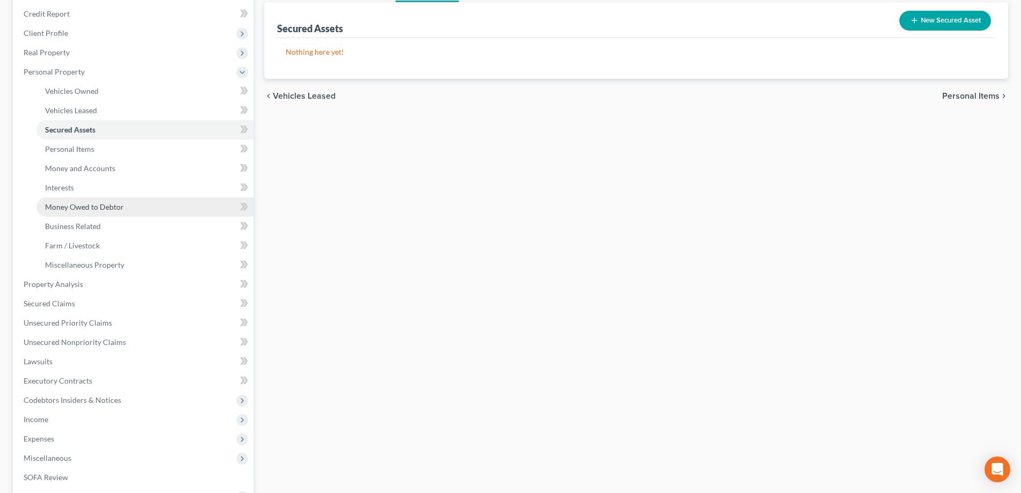
scroll to position [161, 0]
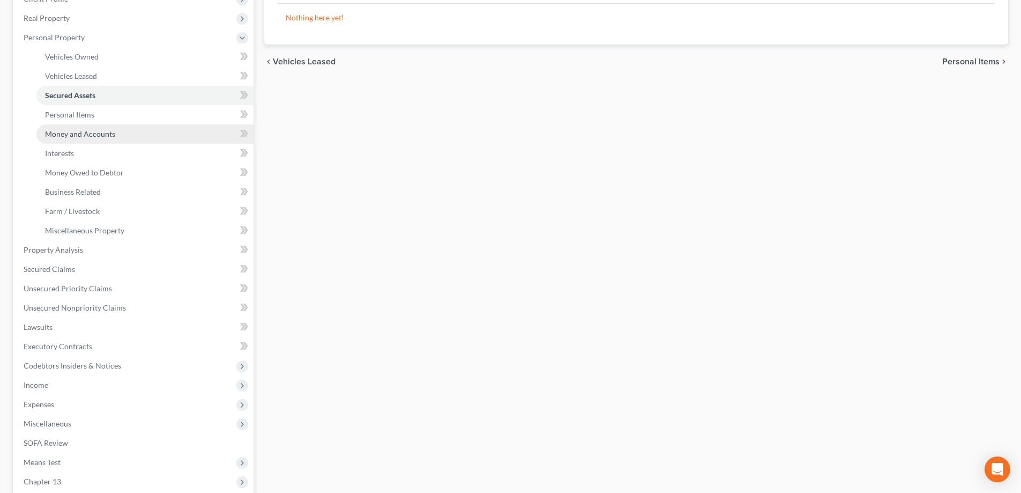
click at [66, 138] on link "Money and Accounts" at bounding box center [144, 133] width 217 height 19
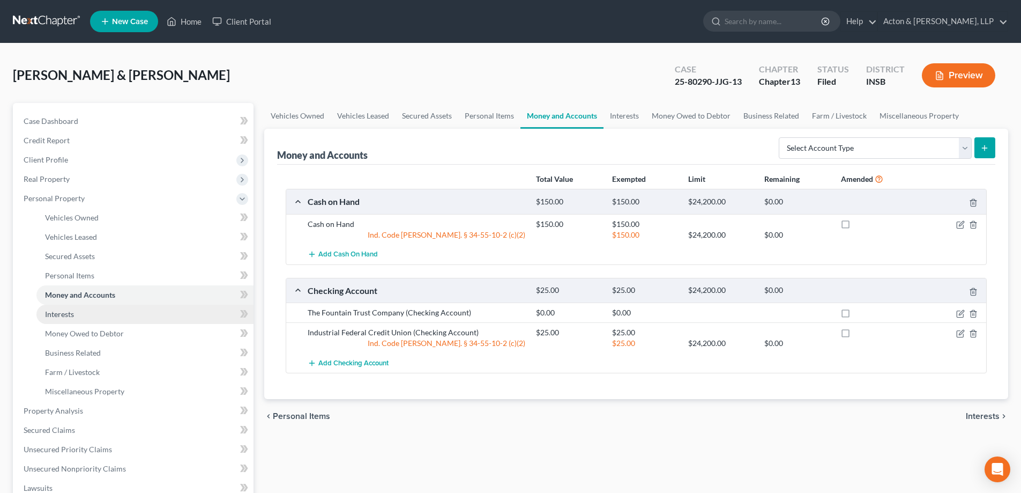
click at [67, 318] on span "Interests" at bounding box center [59, 313] width 29 height 9
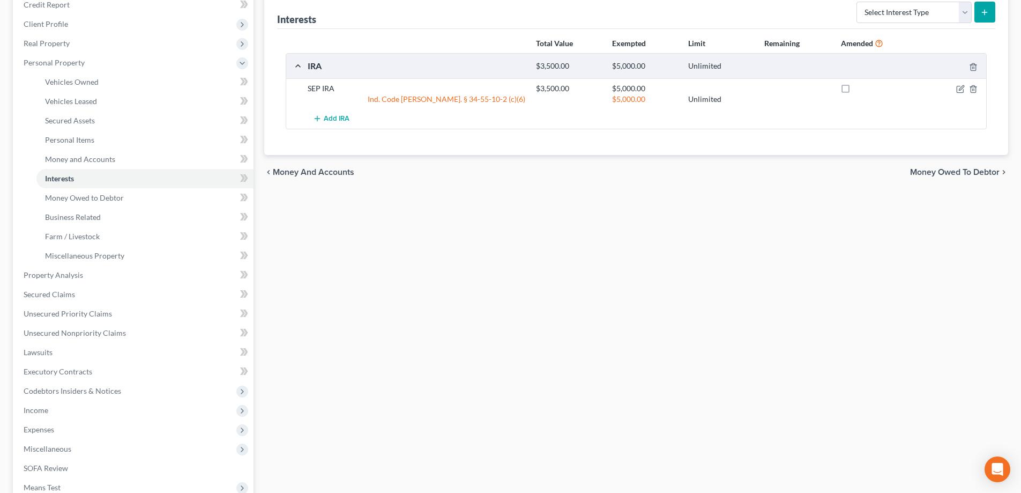
scroll to position [161, 0]
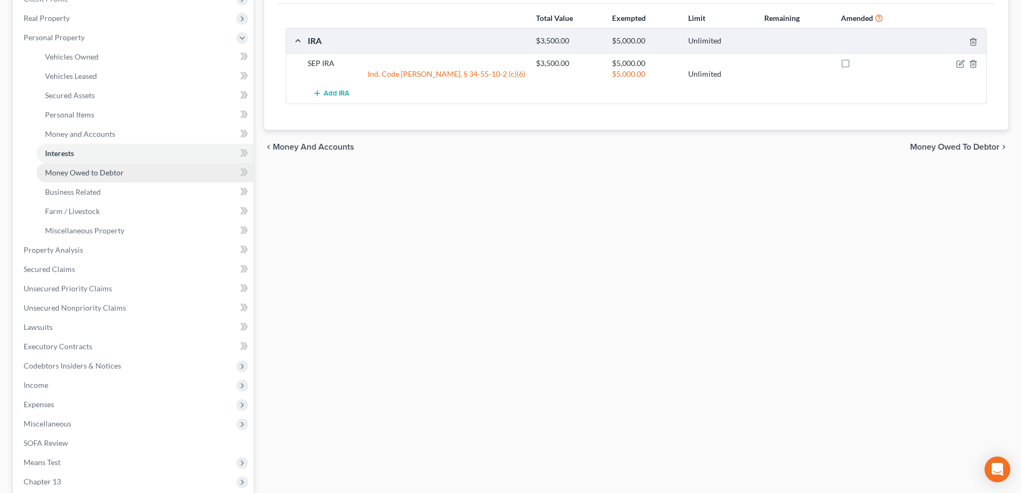
click at [81, 177] on link "Money Owed to Debtor" at bounding box center [144, 172] width 217 height 19
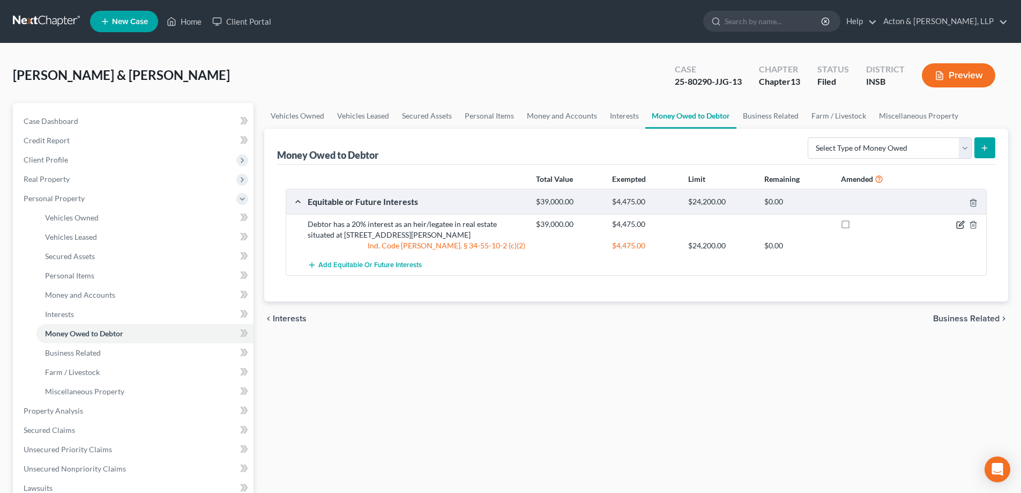
click at [959, 222] on icon "button" at bounding box center [960, 224] width 9 height 9
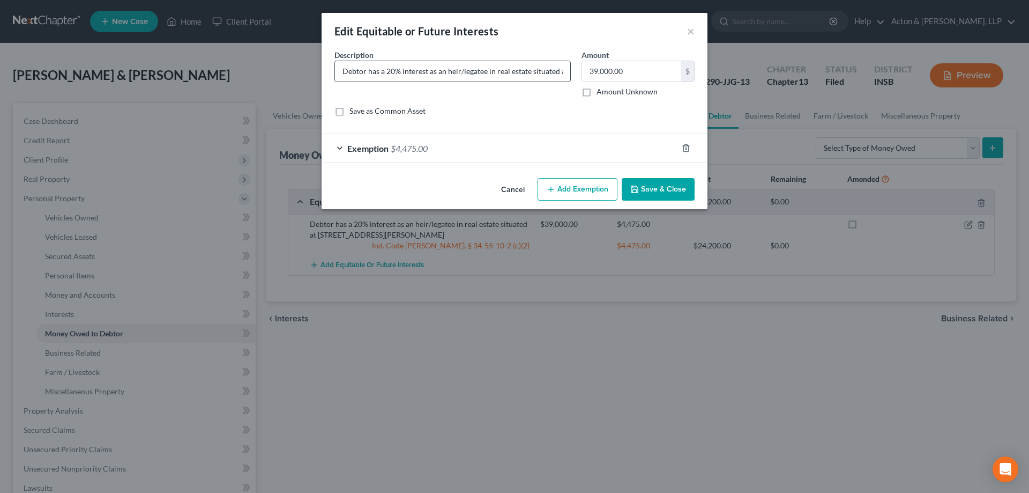
click at [542, 77] on input "Debtor has a 20% interest as an heir/legatee in real estate situated at [STREET…" at bounding box center [452, 71] width 235 height 20
click at [338, 146] on div "Exemption $4,475.00" at bounding box center [500, 148] width 356 height 28
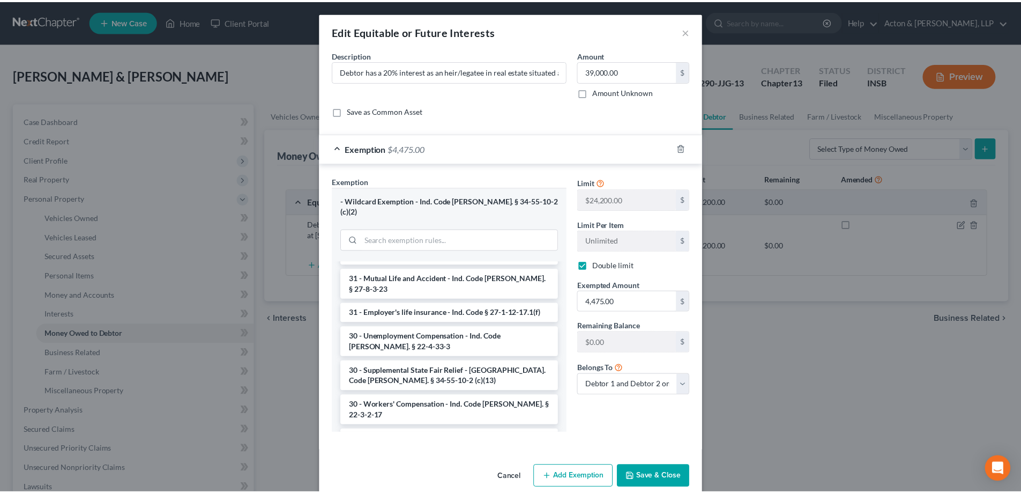
scroll to position [873, 0]
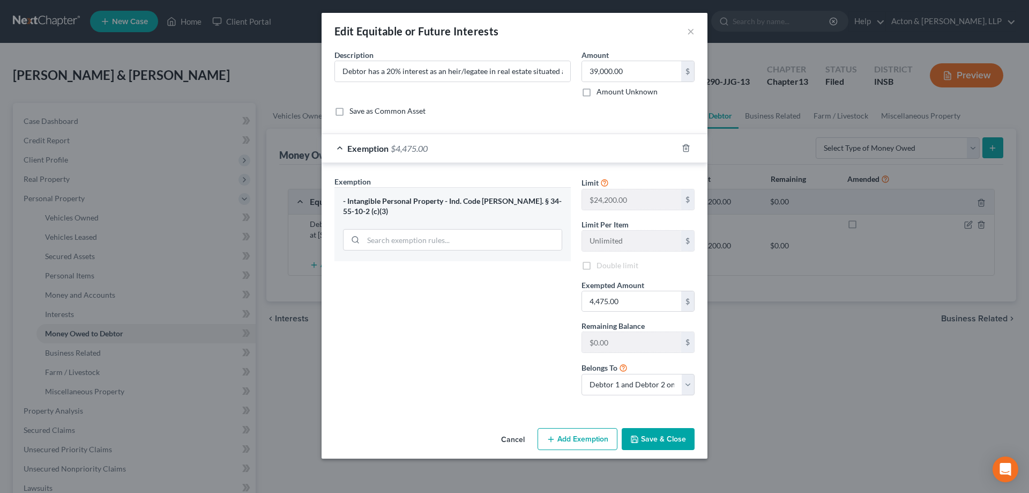
checkbox input "false"
click at [618, 298] on input "4,475.00" at bounding box center [631, 301] width 99 height 20
type input "450.00"
click at [471, 318] on div "Exemption Set must be selected for CA. Exemption * - Intangible Personal Proper…" at bounding box center [452, 290] width 247 height 228
drag, startPoint x: 690, startPoint y: 384, endPoint x: 678, endPoint y: 392, distance: 14.7
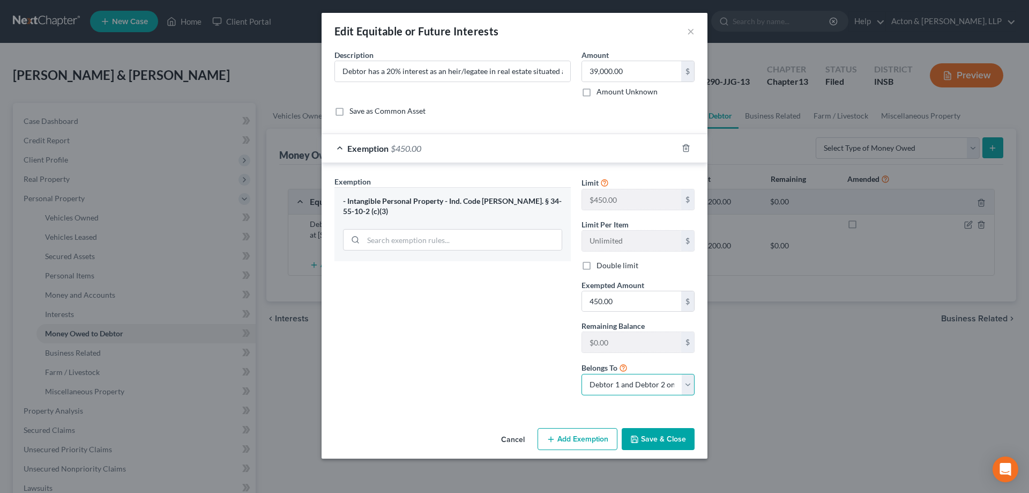
click at [690, 384] on select "Debtor 1 only Debtor 2 only Debtor 1 and Debtor 2 only" at bounding box center [638, 384] width 113 height 21
select select "0"
click at [582, 374] on select "Debtor 1 only Debtor 2 only Debtor 1 and Debtor 2 only" at bounding box center [638, 384] width 113 height 21
click at [474, 369] on div "Exemption Set must be selected for CA. Exemption * - Intangible Personal Proper…" at bounding box center [452, 290] width 247 height 228
click at [649, 440] on button "Save & Close" at bounding box center [658, 439] width 73 height 23
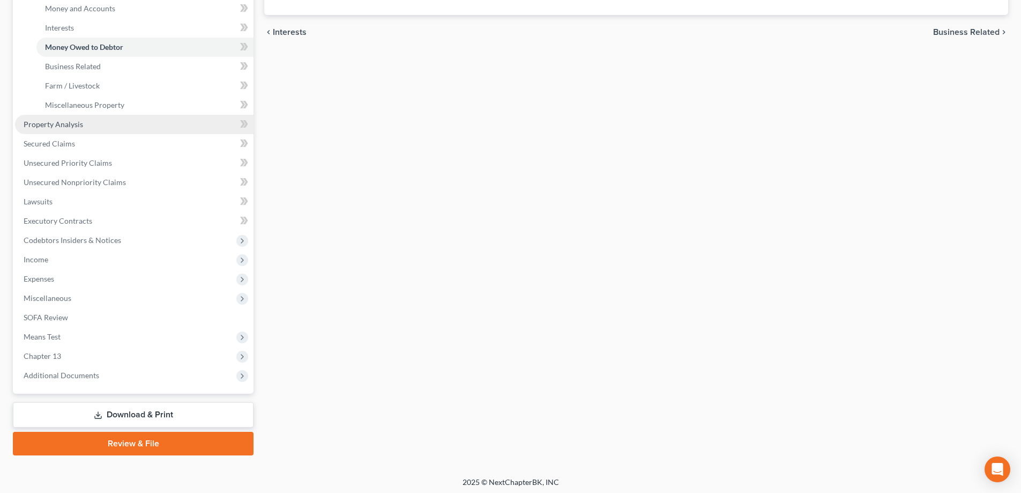
scroll to position [289, 0]
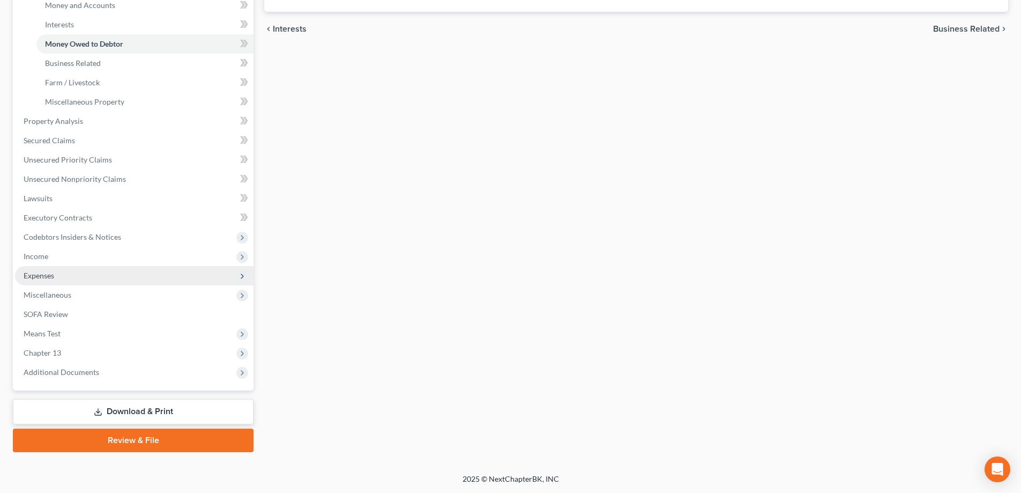
click at [40, 275] on span "Expenses" at bounding box center [39, 275] width 31 height 9
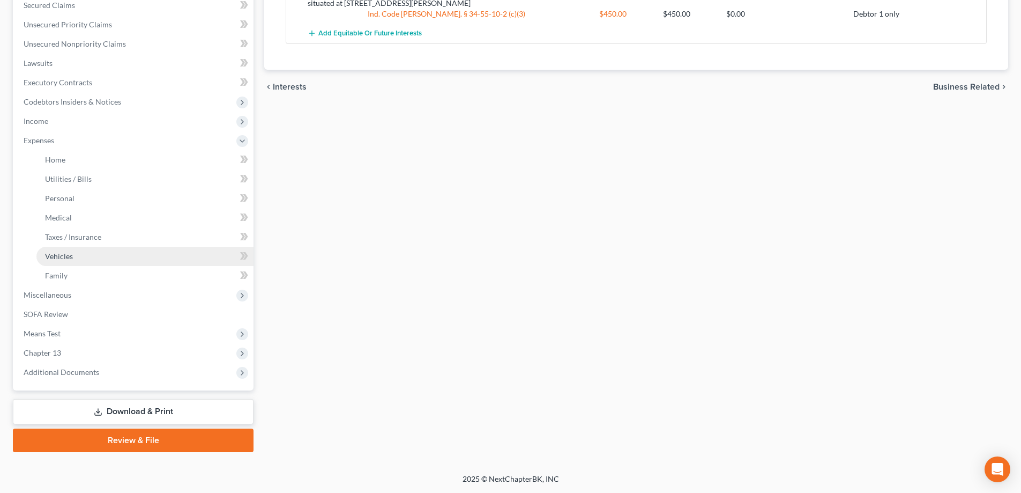
scroll to position [232, 0]
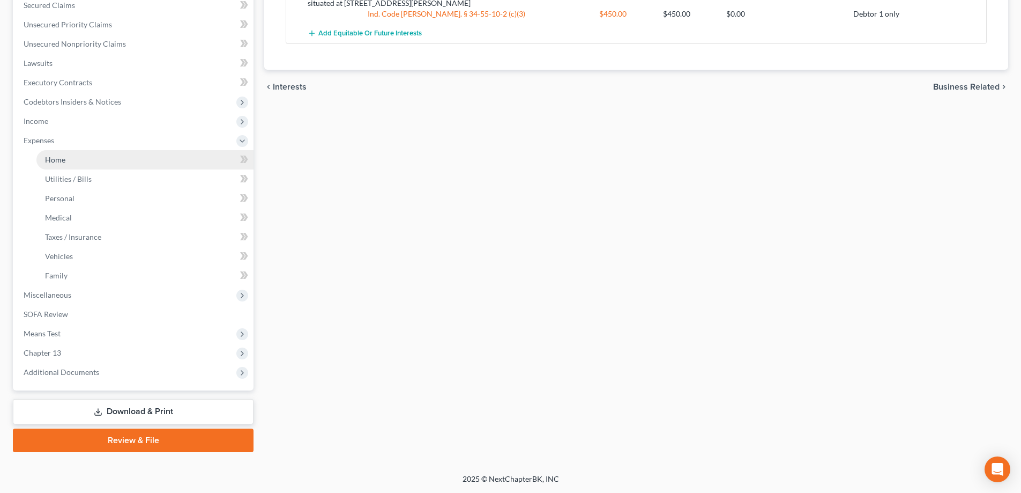
click at [53, 162] on span "Home" at bounding box center [55, 159] width 20 height 9
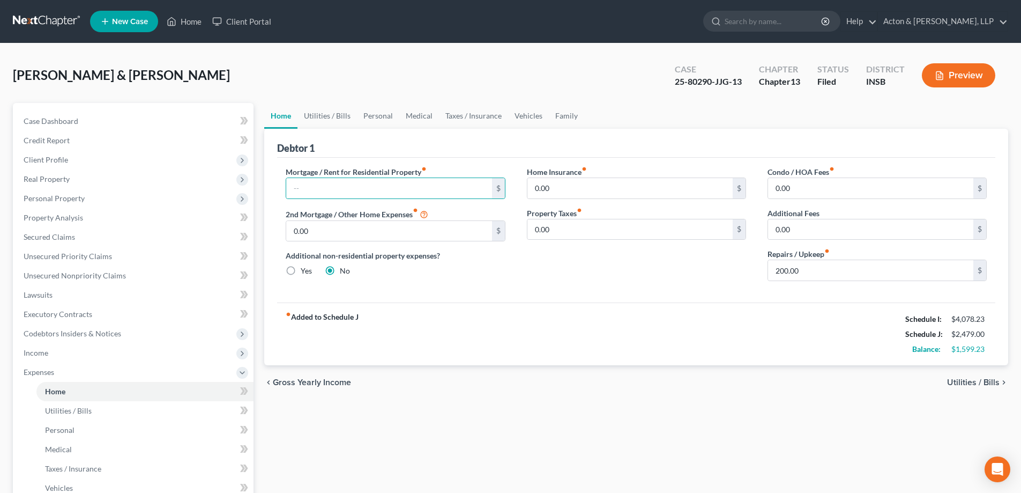
click at [263, 69] on div "[PERSON_NAME] & [PERSON_NAME] Upgraded Case 25-80290-JJG-13 Chapter Chapter 13 …" at bounding box center [510, 79] width 995 height 47
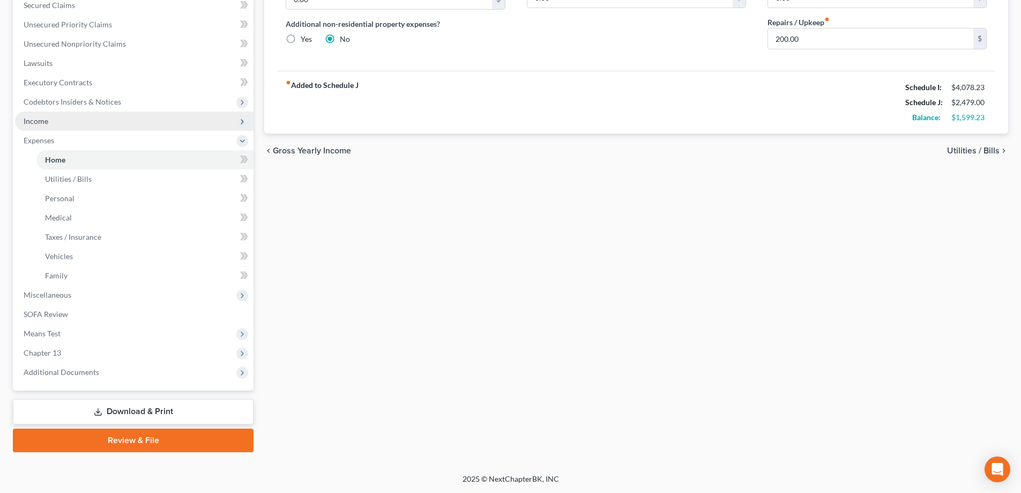
click at [42, 112] on span "Income" at bounding box center [134, 121] width 239 height 19
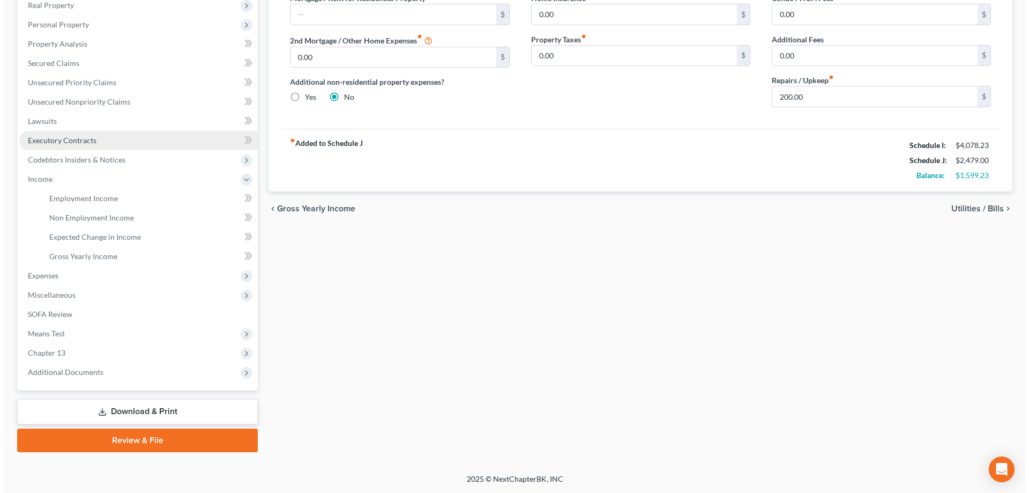
scroll to position [174, 0]
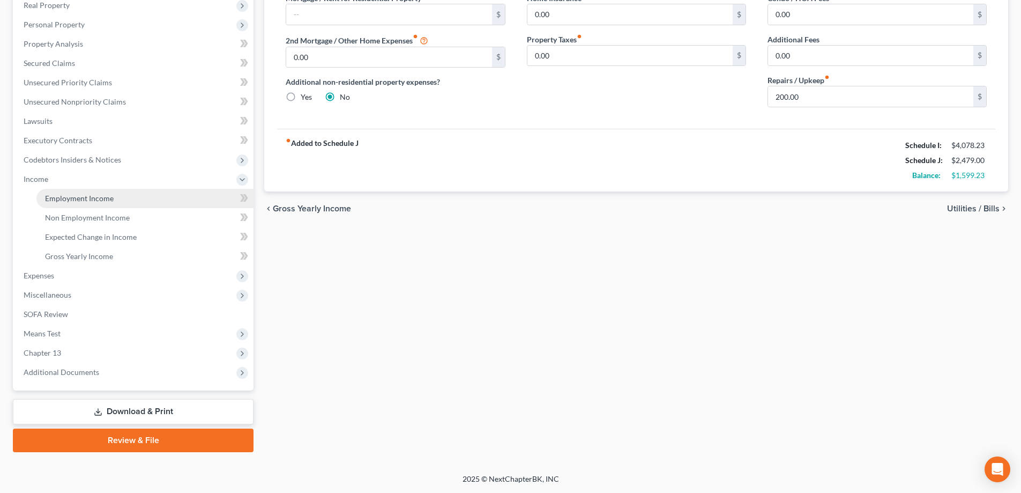
click at [66, 195] on span "Employment Income" at bounding box center [79, 198] width 69 height 9
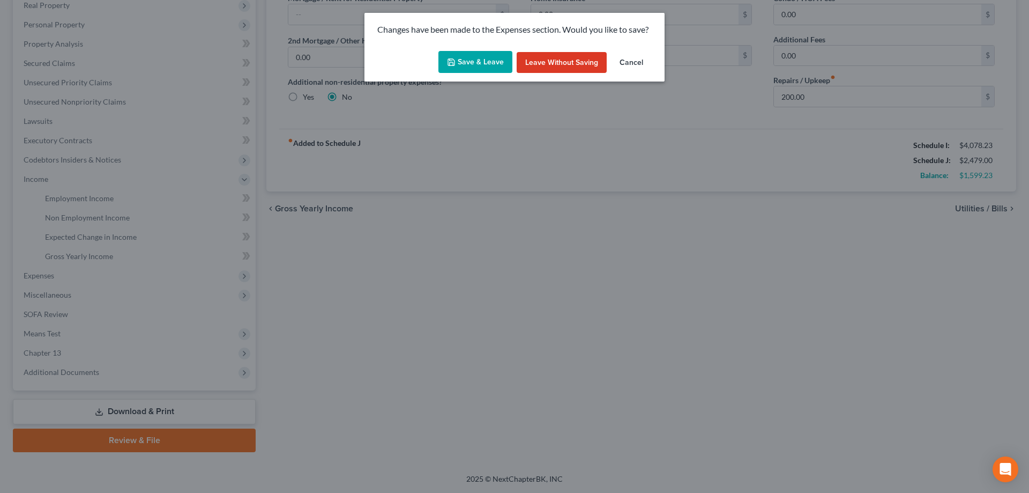
click at [466, 62] on button "Save & Leave" at bounding box center [476, 62] width 74 height 23
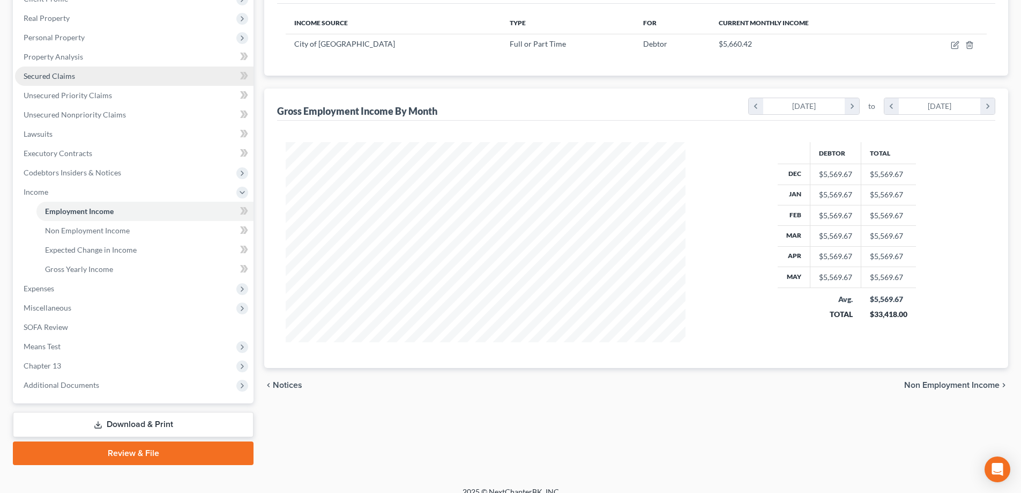
scroll to position [174, 0]
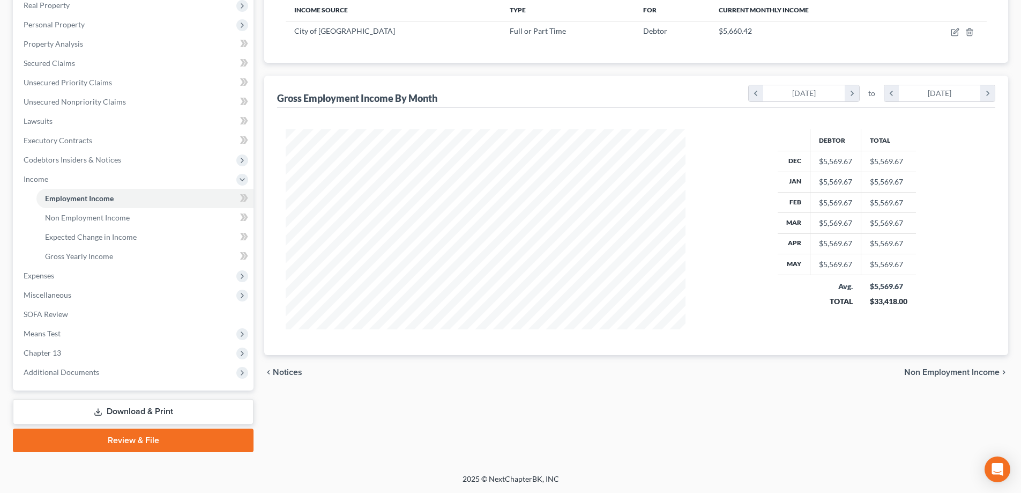
click at [142, 412] on link "Download & Print" at bounding box center [133, 411] width 241 height 25
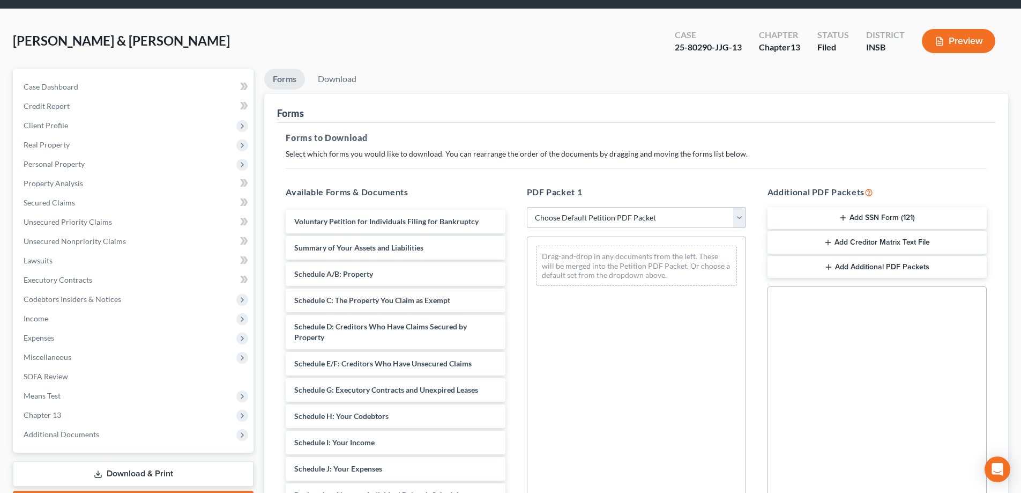
scroll to position [54, 0]
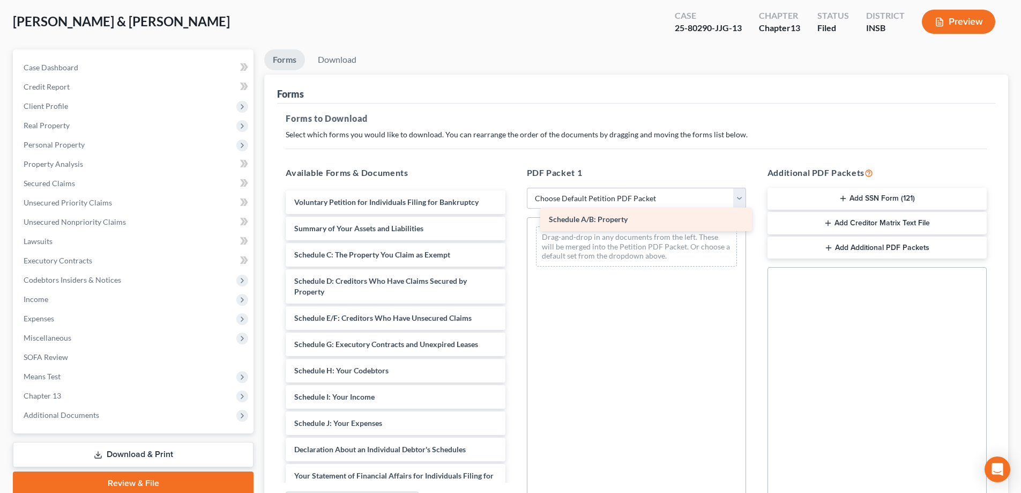
drag, startPoint x: 341, startPoint y: 254, endPoint x: 605, endPoint y: 219, distance: 265.6
click at [514, 219] on div "Schedule A/B: Property Voluntary Petition for Individuals Filing for Bankruptcy…" at bounding box center [395, 415] width 236 height 450
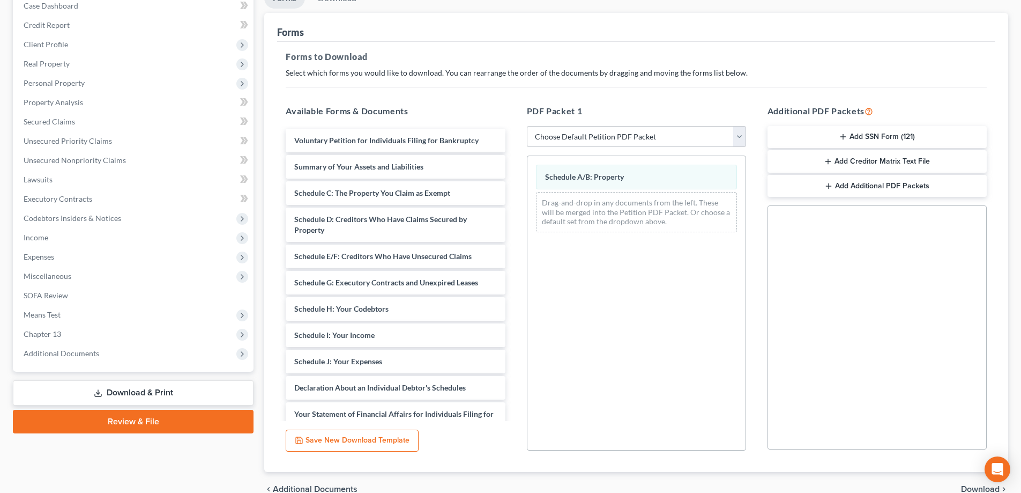
scroll to position [169, 0]
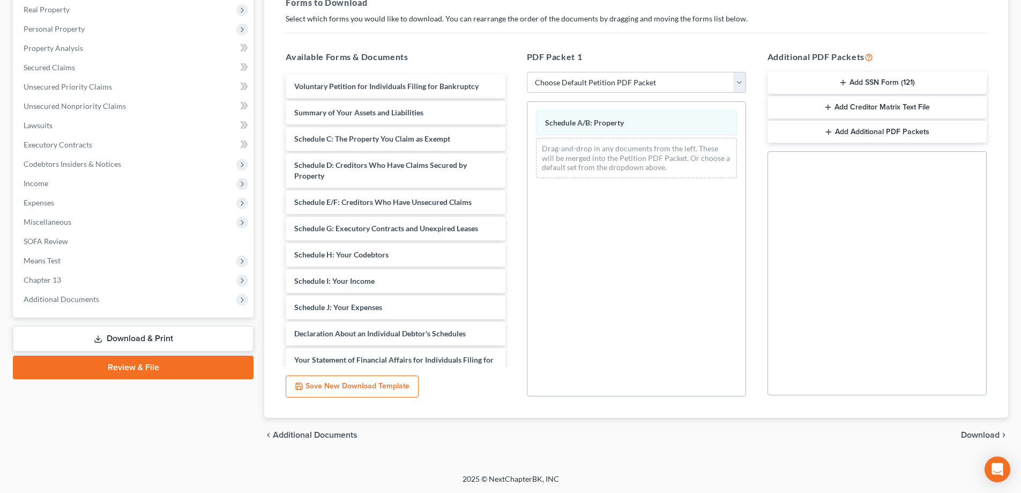
click at [990, 434] on span "Download" at bounding box center [980, 434] width 39 height 9
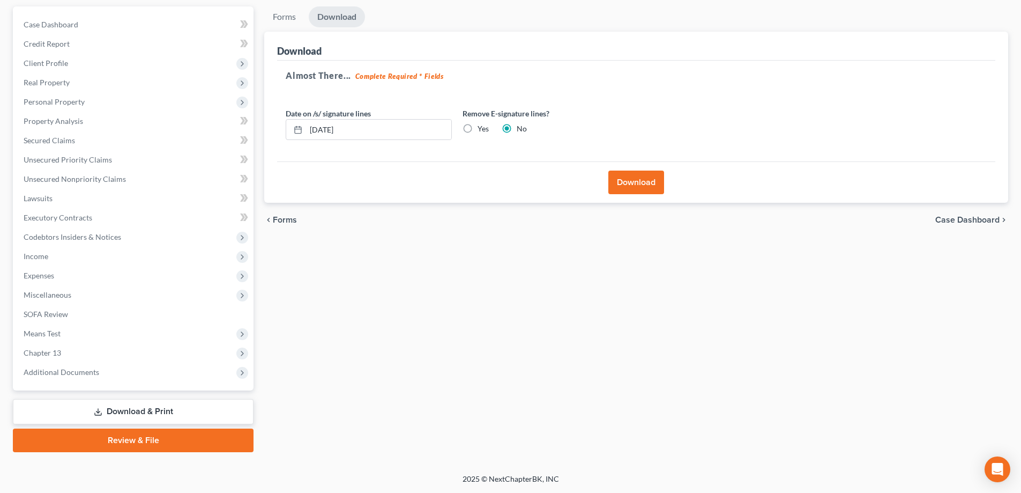
click at [635, 175] on button "Download" at bounding box center [636, 182] width 56 height 24
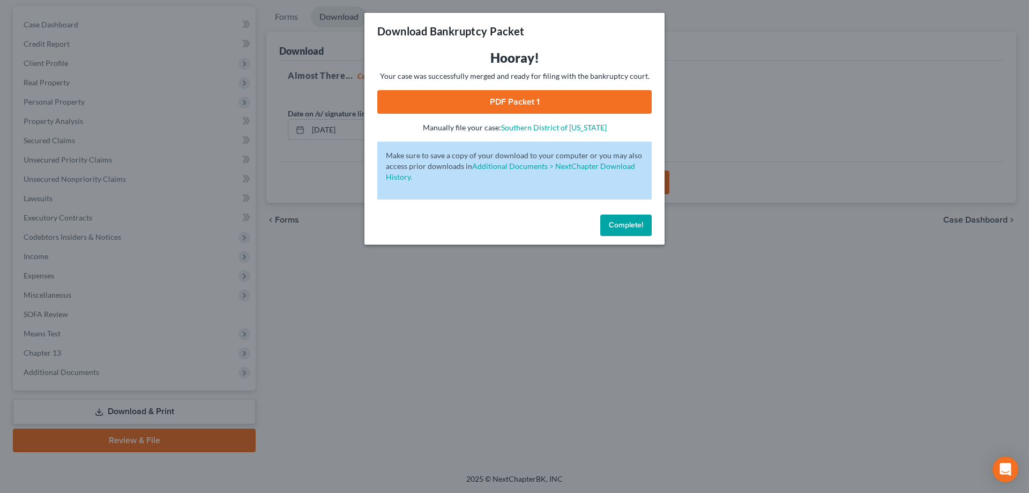
click at [525, 96] on link "PDF Packet 1" at bounding box center [514, 102] width 274 height 24
click at [633, 226] on span "Complete!" at bounding box center [626, 224] width 34 height 9
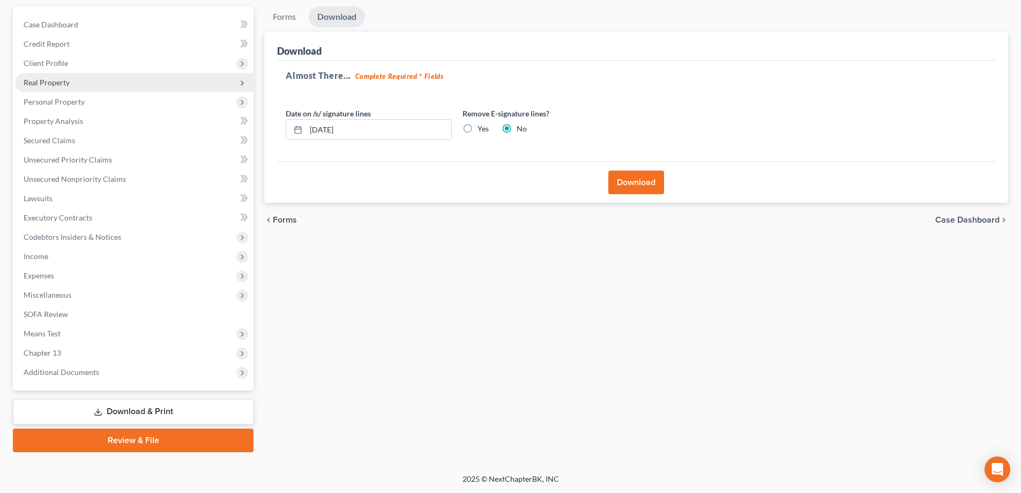
click at [55, 83] on span "Real Property" at bounding box center [47, 82] width 46 height 9
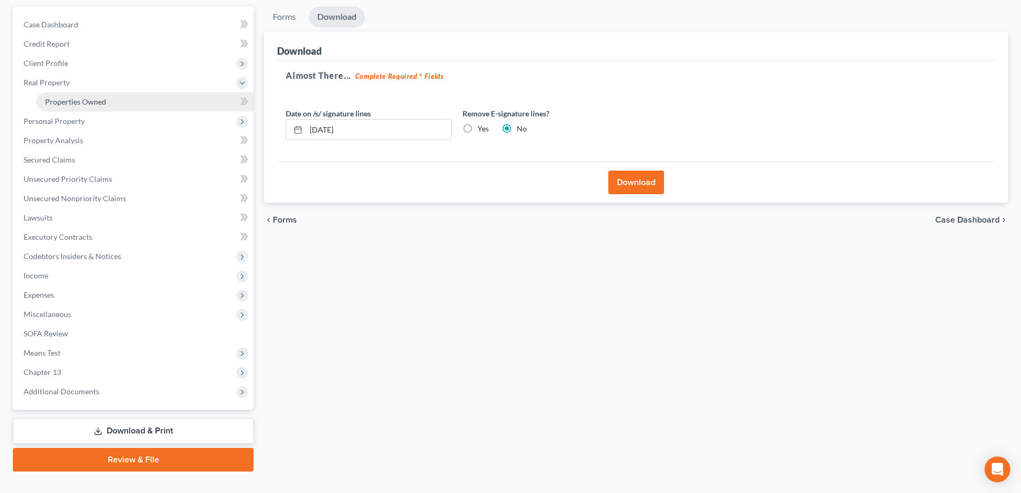
click at [65, 101] on span "Properties Owned" at bounding box center [75, 101] width 61 height 9
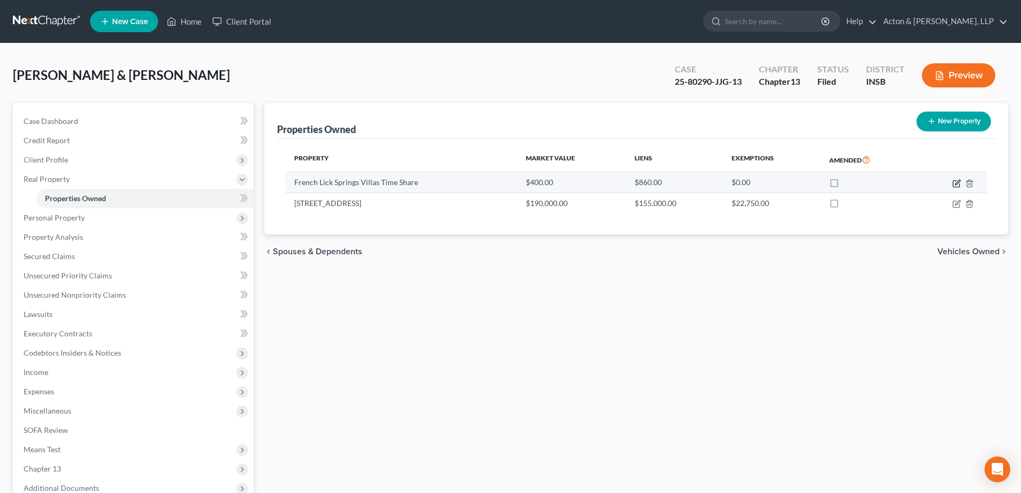
click at [956, 184] on icon "button" at bounding box center [957, 182] width 5 height 5
select select "15"
select select "2"
select select "3"
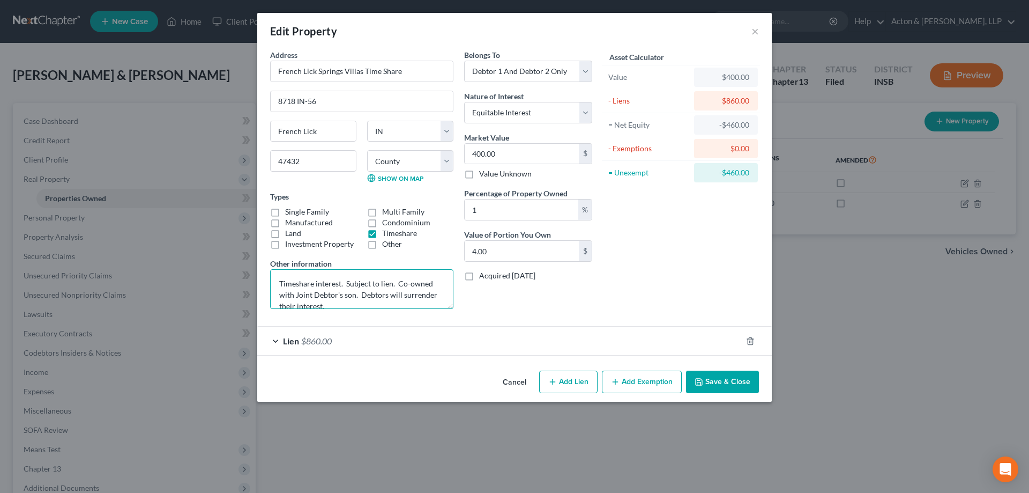
click at [365, 297] on textarea "Timeshare interest. Subject to lien. Co-owned with Joint Debtor's son. Debtors …" at bounding box center [361, 289] width 183 height 40
click at [532, 214] on input "1" at bounding box center [522, 209] width 114 height 20
type input "10"
type input "40.00"
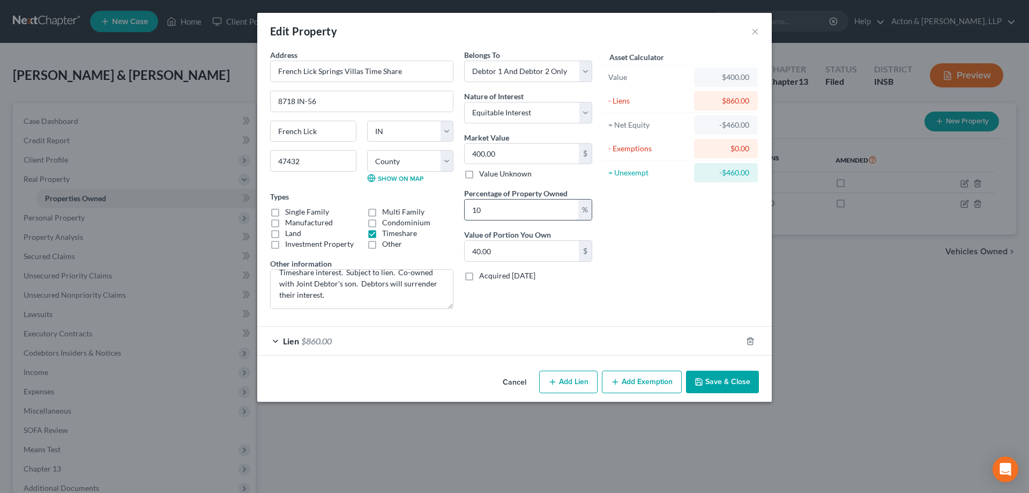
type input "100"
type input "400.00"
type input "100"
click at [671, 243] on div "Asset Calculator Value $400.00 - Liens $860.00 = Net Equity -$460.00 - Exemptio…" at bounding box center [681, 183] width 167 height 268
click at [272, 339] on div "Lien $860.00" at bounding box center [499, 340] width 485 height 28
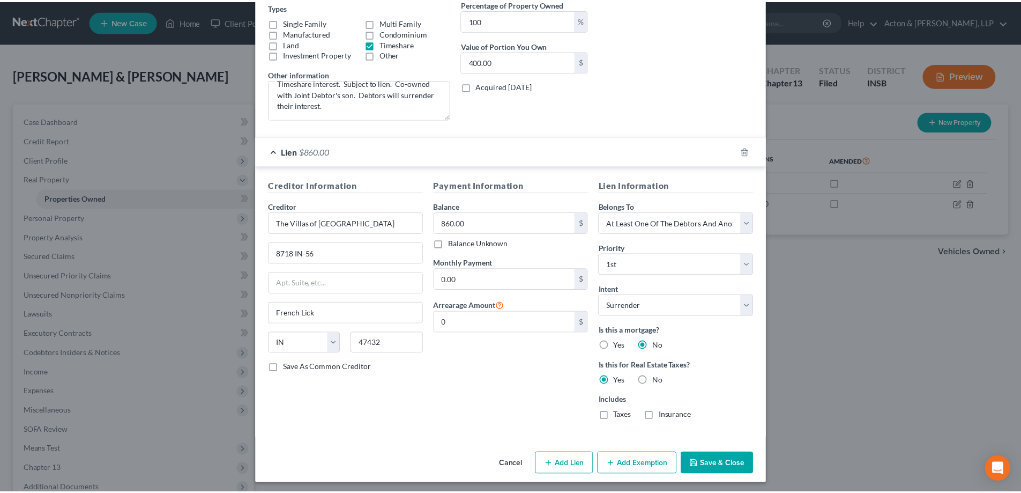
scroll to position [193, 0]
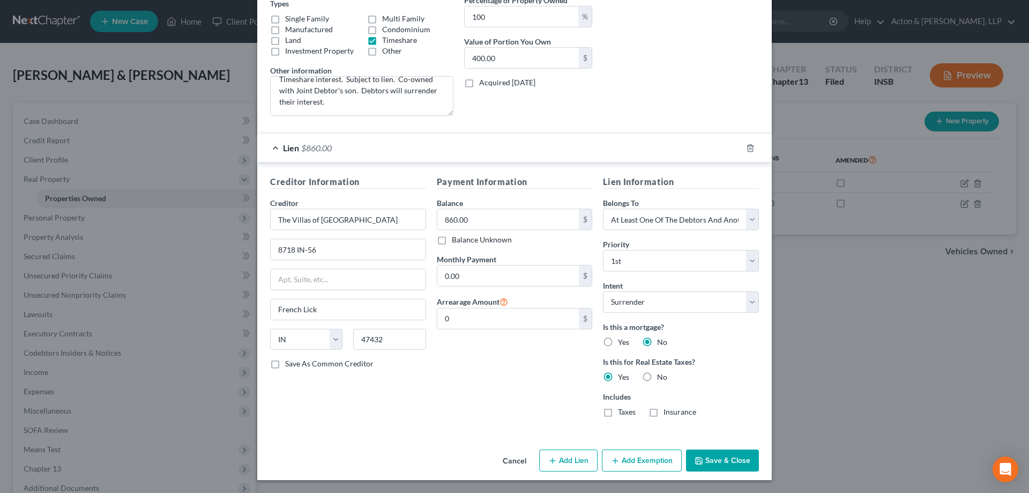
click at [722, 459] on button "Save & Close" at bounding box center [722, 460] width 73 height 23
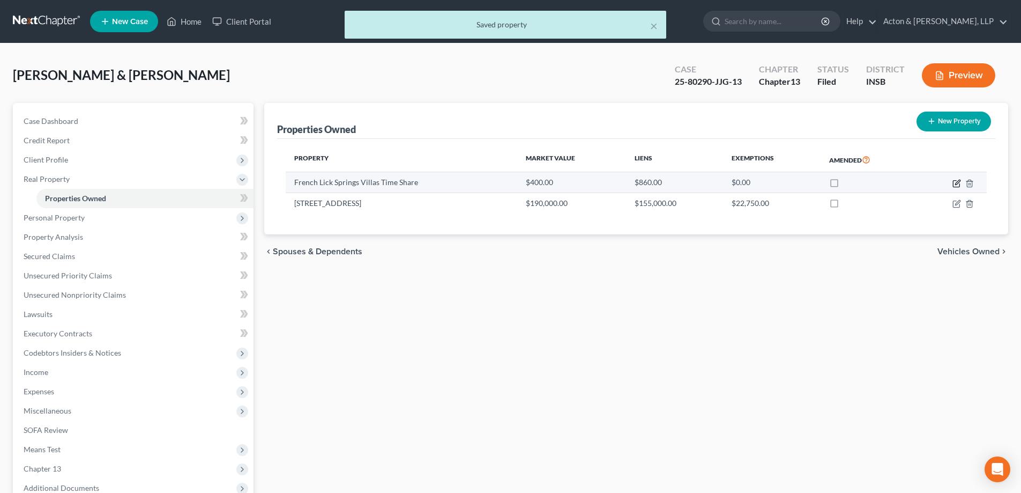
click at [955, 183] on icon "button" at bounding box center [957, 183] width 9 height 9
select select "15"
select select "2"
select select "3"
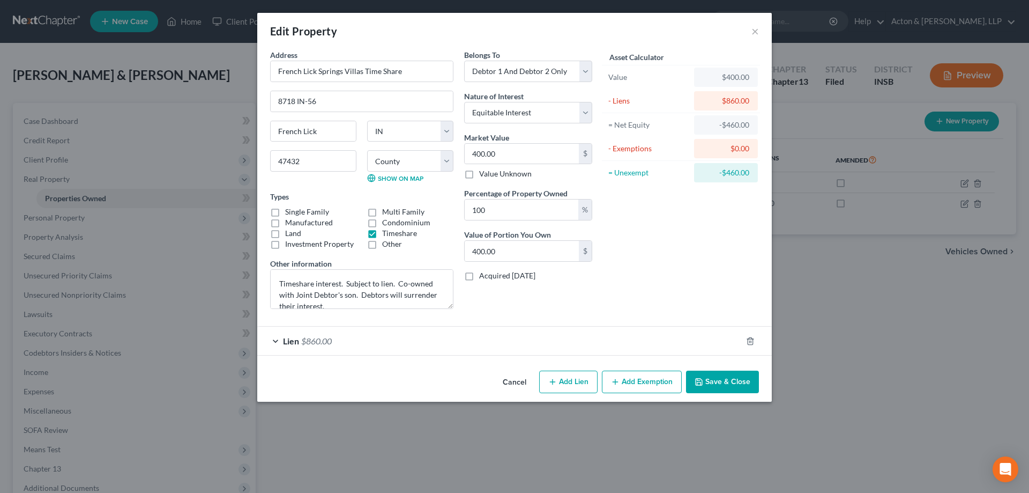
click at [733, 376] on button "Save & Close" at bounding box center [722, 381] width 73 height 23
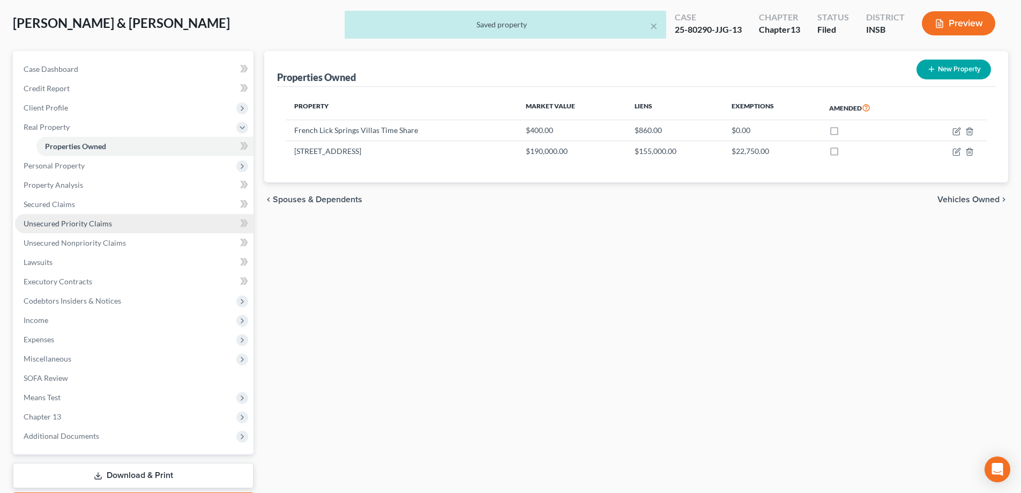
scroll to position [116, 0]
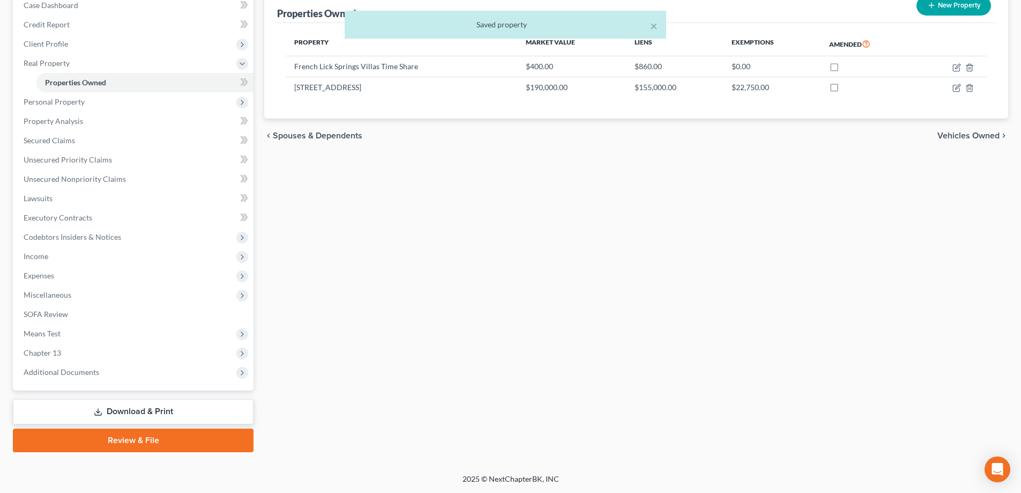
click at [115, 410] on link "Download & Print" at bounding box center [133, 411] width 241 height 25
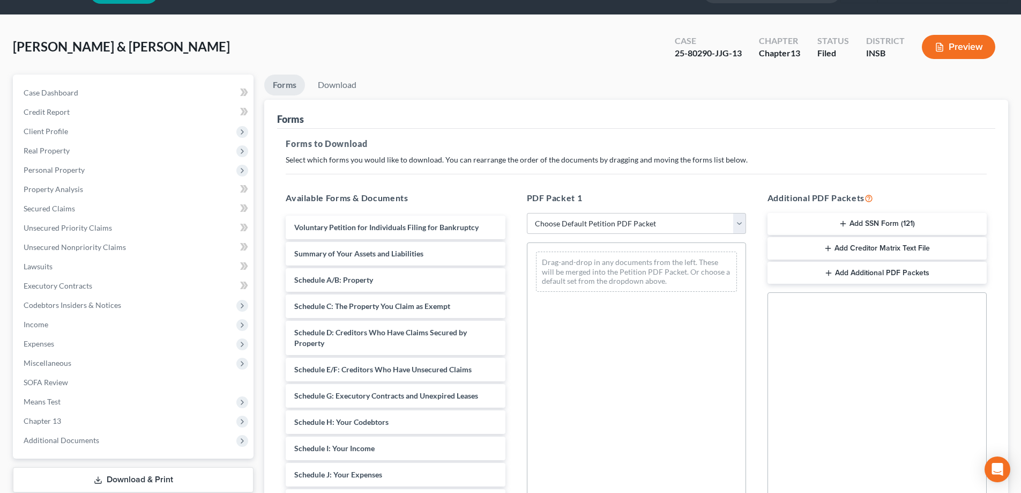
scroll to position [54, 0]
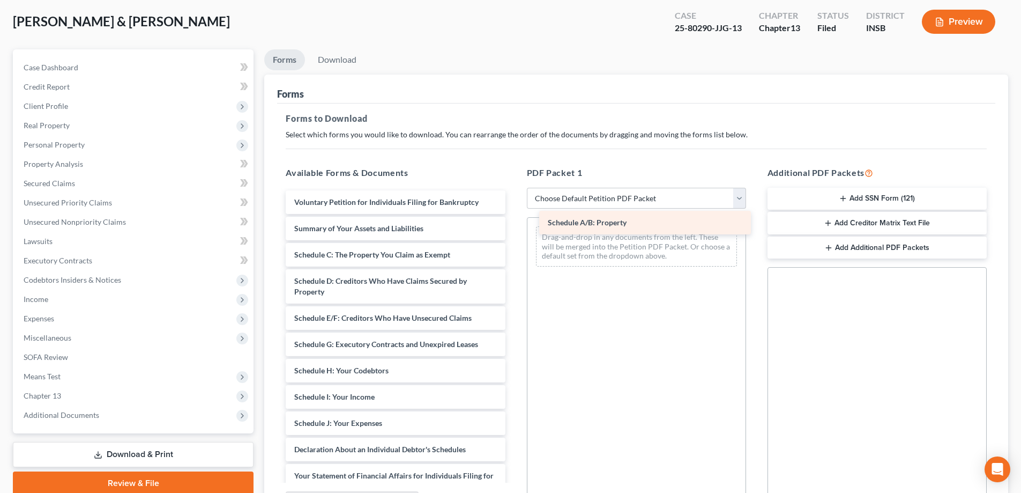
drag, startPoint x: 328, startPoint y: 260, endPoint x: 582, endPoint y: 228, distance: 255.6
click at [514, 228] on div "Schedule A/B: Property Voluntary Petition for Individuals Filing for Bankruptcy…" at bounding box center [395, 415] width 236 height 450
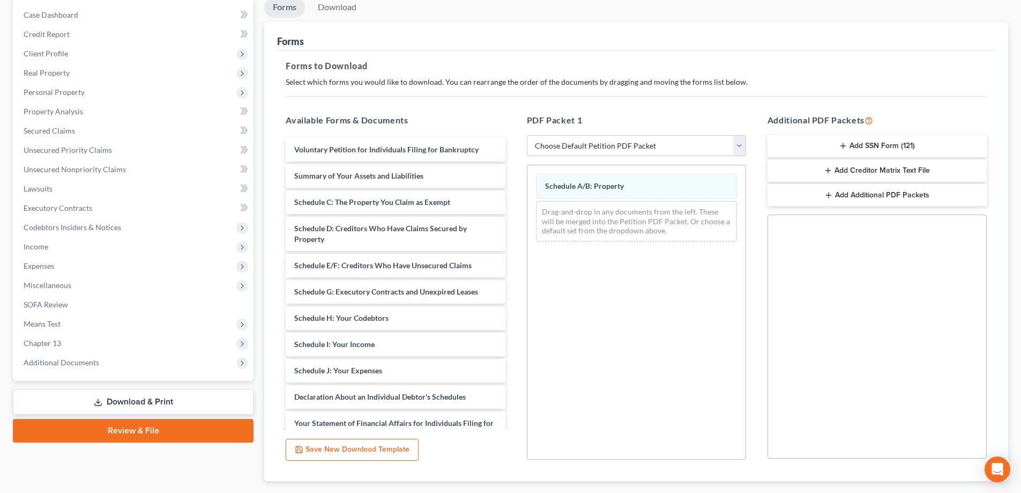
scroll to position [169, 0]
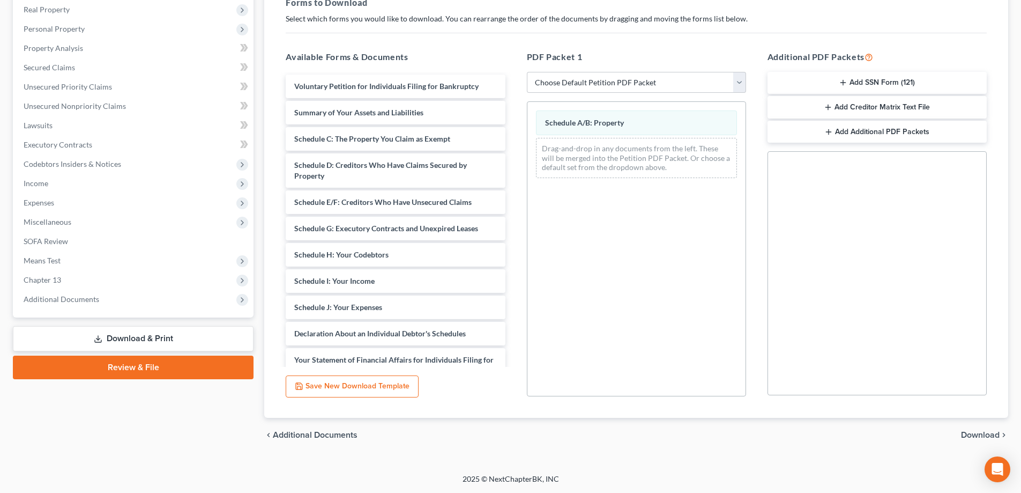
click at [971, 436] on span "Download" at bounding box center [980, 434] width 39 height 9
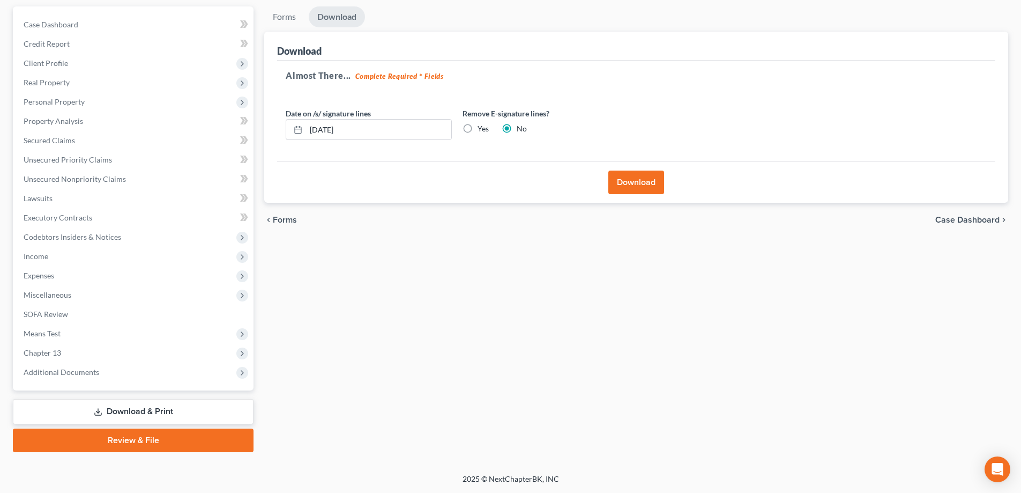
scroll to position [96, 0]
click at [642, 184] on button "Download" at bounding box center [636, 182] width 56 height 24
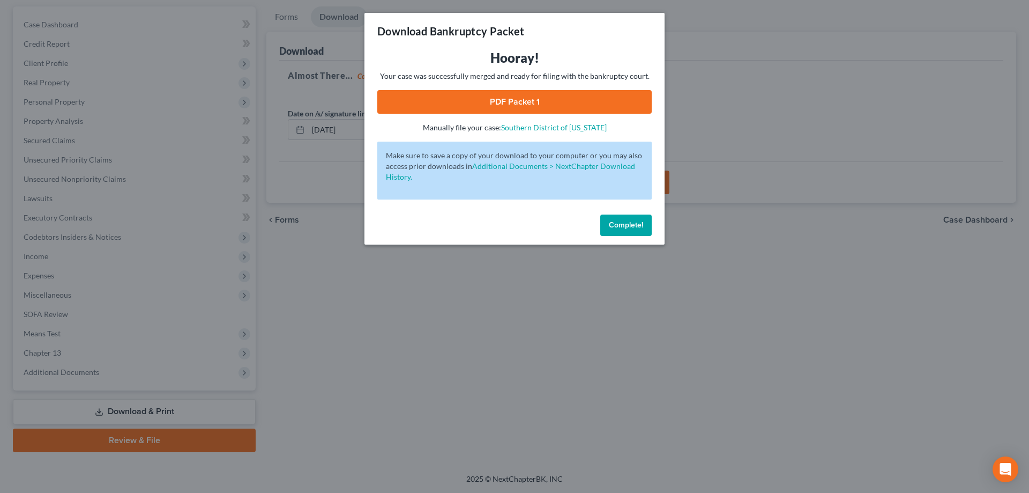
click at [467, 93] on link "PDF Packet 1" at bounding box center [514, 102] width 274 height 24
click at [626, 227] on span "Complete!" at bounding box center [626, 224] width 34 height 9
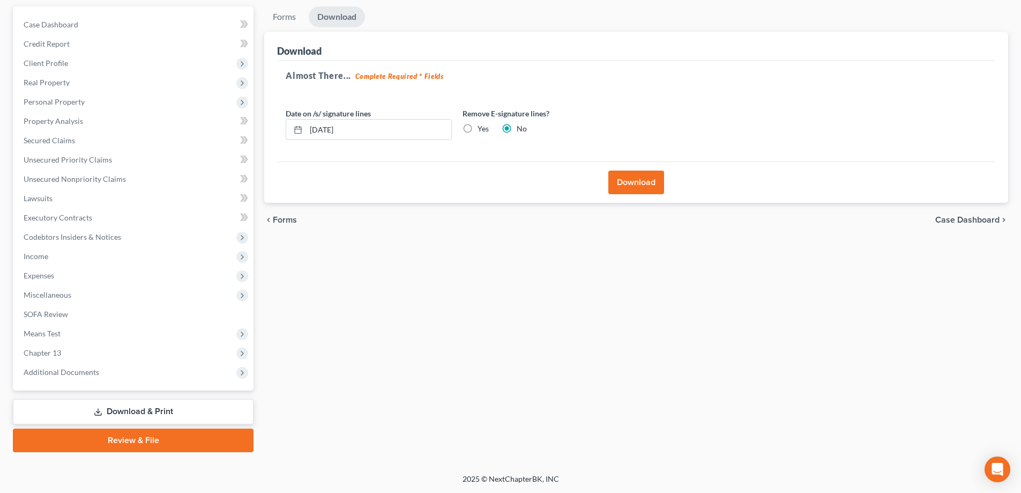
click at [129, 410] on link "Download & Print" at bounding box center [133, 411] width 241 height 25
click at [21, 259] on span "Income" at bounding box center [134, 256] width 239 height 19
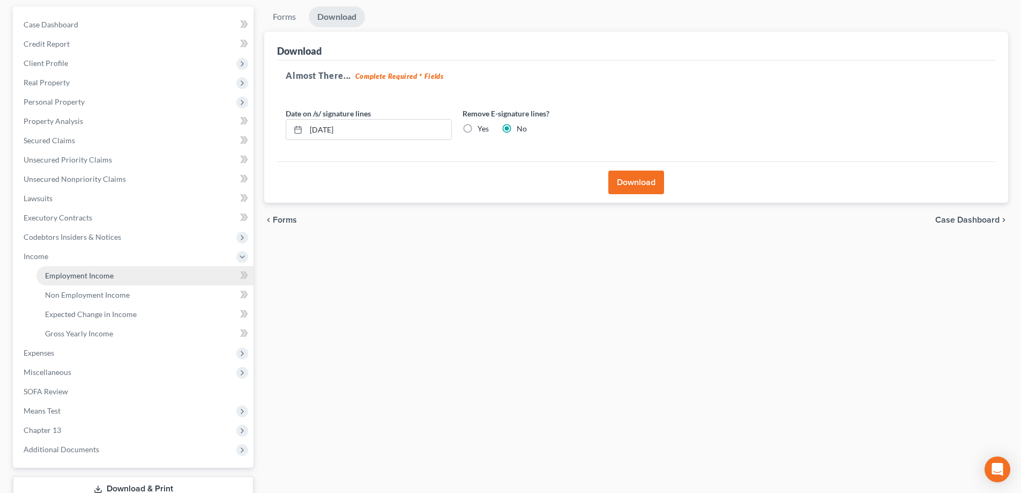
click at [59, 284] on link "Employment Income" at bounding box center [144, 275] width 217 height 19
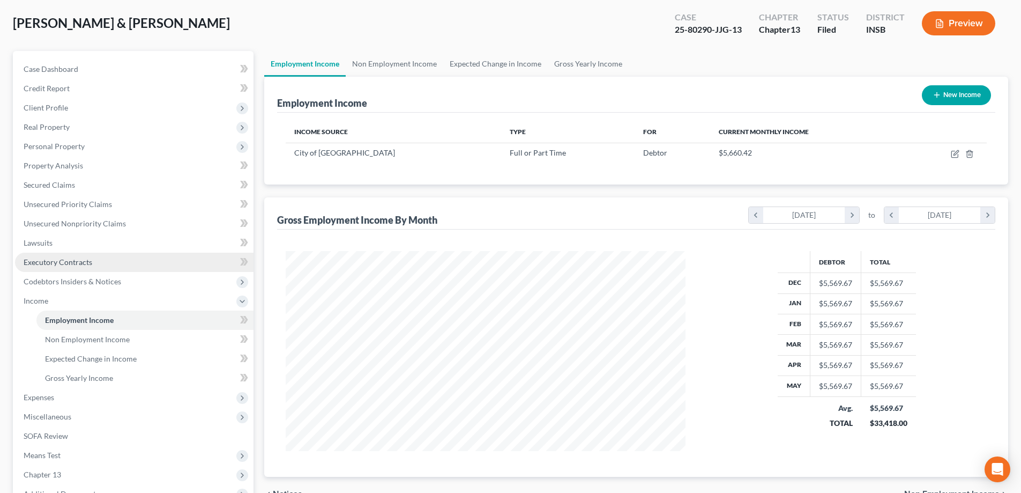
scroll to position [174, 0]
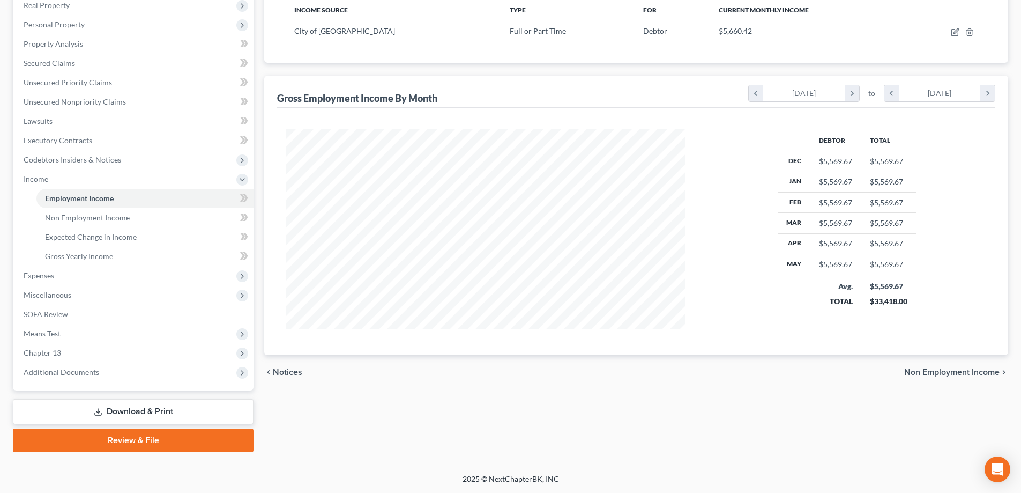
click at [133, 409] on link "Download & Print" at bounding box center [133, 411] width 241 height 25
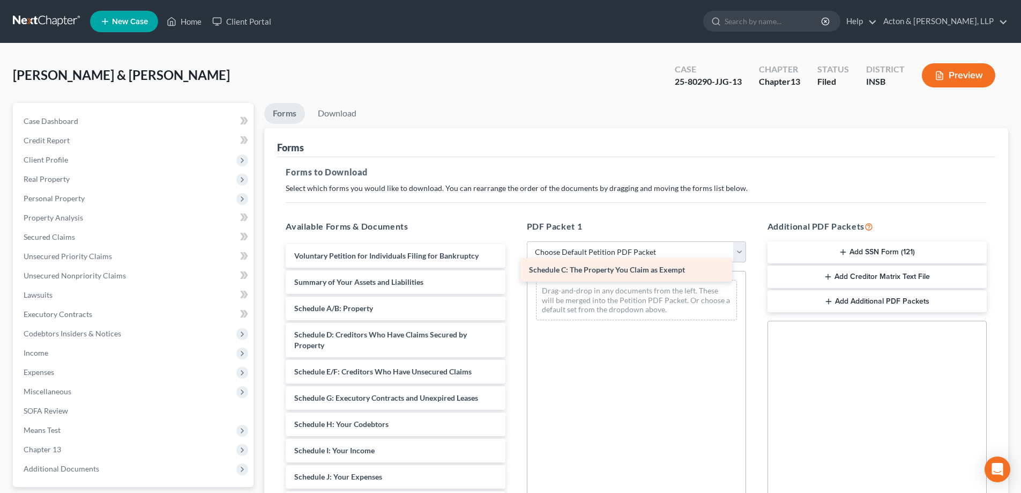
drag, startPoint x: 356, startPoint y: 330, endPoint x: 591, endPoint y: 265, distance: 243.6
click at [514, 265] on div "Schedule C: The Property You Claim as Exempt Voluntary Petition for Individuals…" at bounding box center [395, 469] width 236 height 450
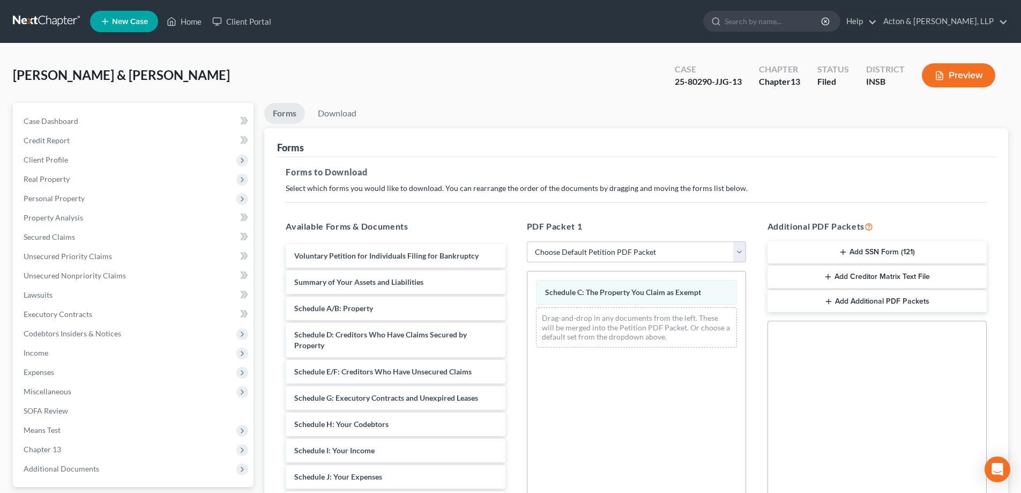
scroll to position [169, 0]
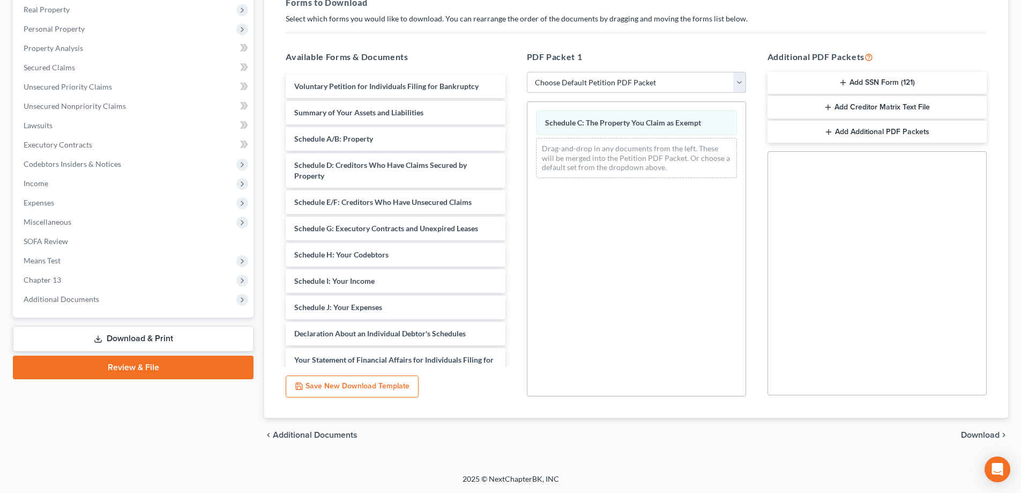
click at [986, 432] on span "Download" at bounding box center [980, 434] width 39 height 9
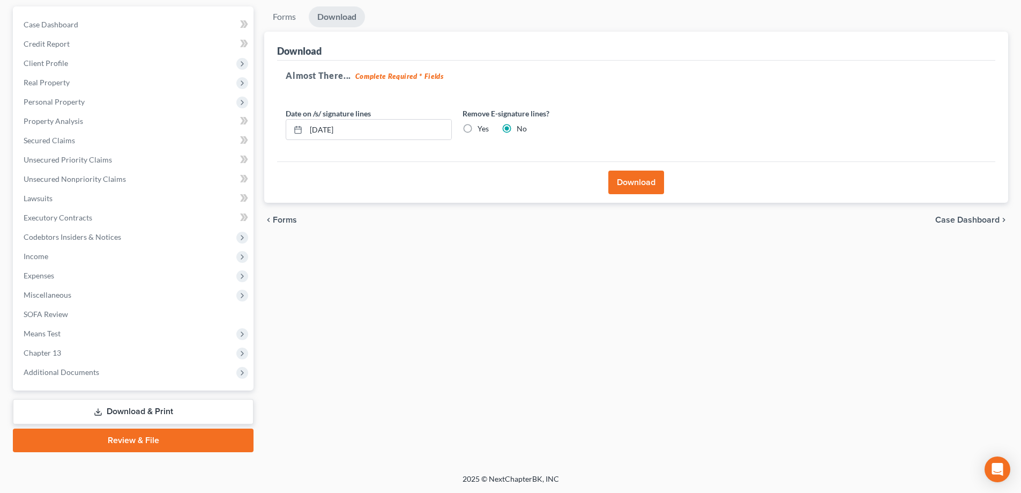
scroll to position [96, 0]
click at [652, 179] on button "Download" at bounding box center [636, 182] width 56 height 24
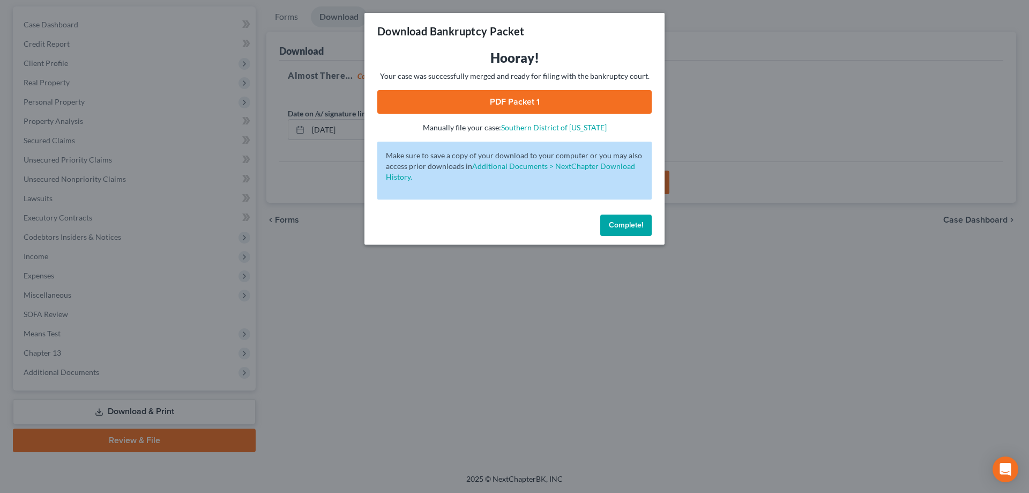
click at [481, 103] on link "PDF Packet 1" at bounding box center [514, 102] width 274 height 24
click at [613, 226] on span "Complete!" at bounding box center [626, 224] width 34 height 9
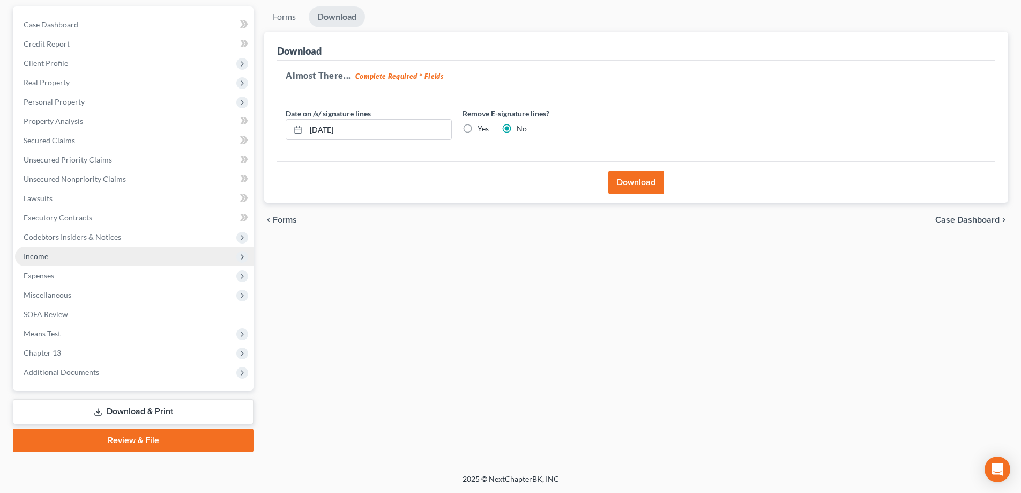
click at [43, 253] on span "Income" at bounding box center [36, 255] width 25 height 9
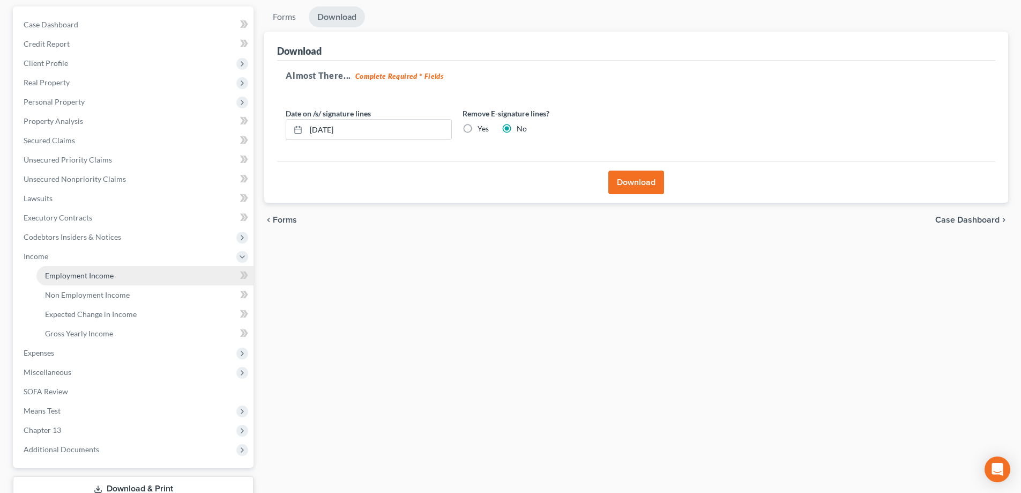
click at [54, 274] on span "Employment Income" at bounding box center [79, 275] width 69 height 9
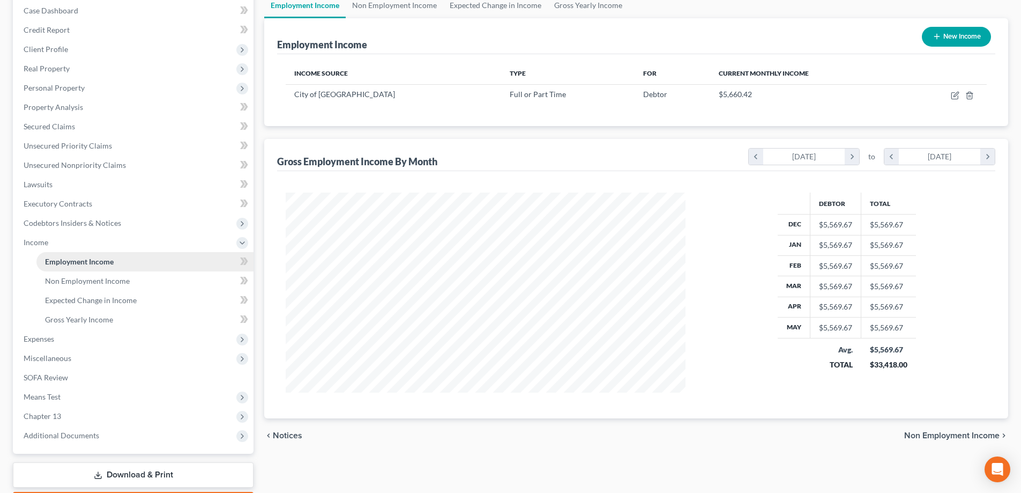
scroll to position [174, 0]
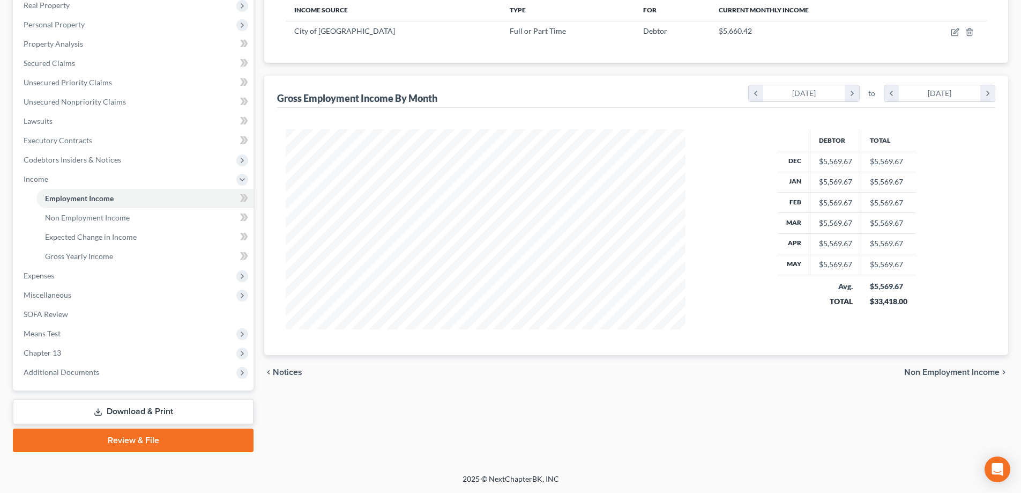
click at [139, 417] on link "Download & Print" at bounding box center [133, 411] width 241 height 25
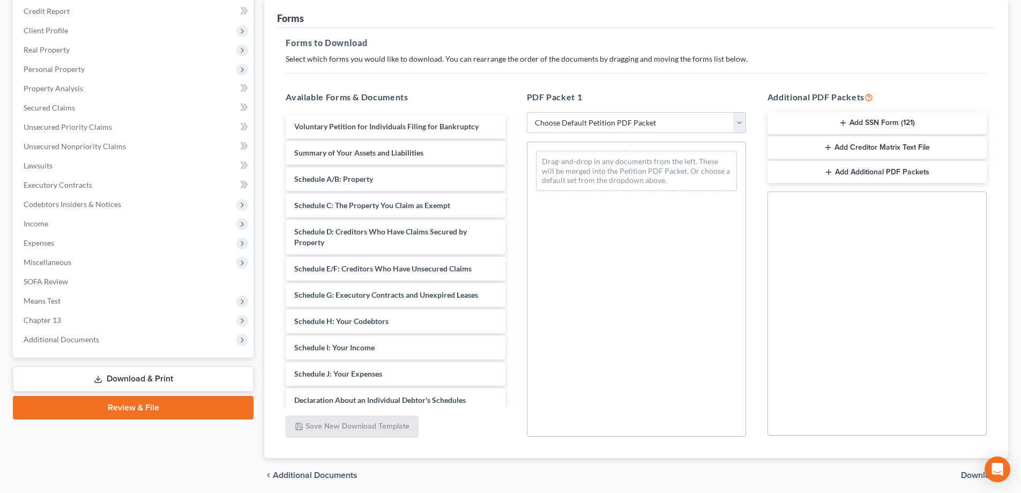
scroll to position [161, 0]
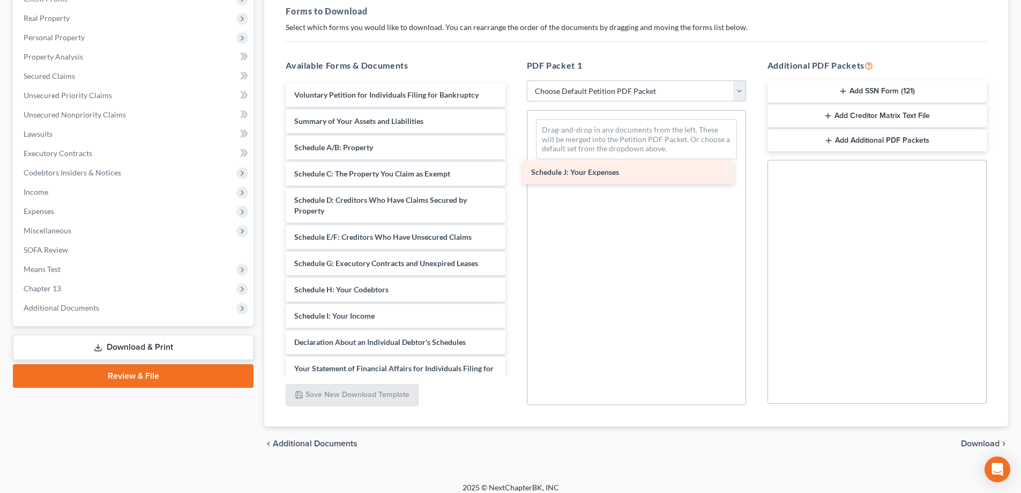
drag, startPoint x: 356, startPoint y: 339, endPoint x: 596, endPoint y: 167, distance: 295.0
click at [514, 167] on div "Schedule J: Your Expenses Voluntary Petition for Individuals Filing for Bankrup…" at bounding box center [395, 308] width 236 height 450
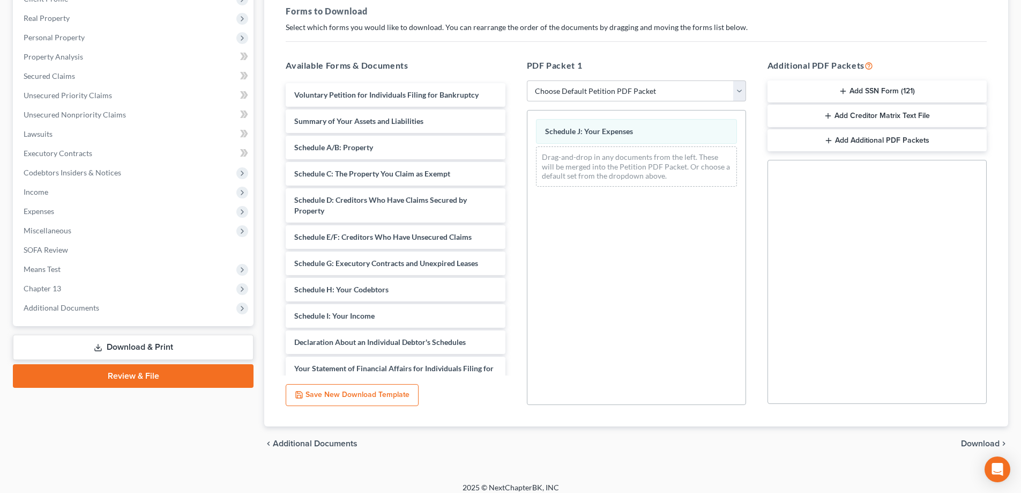
click at [982, 439] on span "Download" at bounding box center [980, 443] width 39 height 9
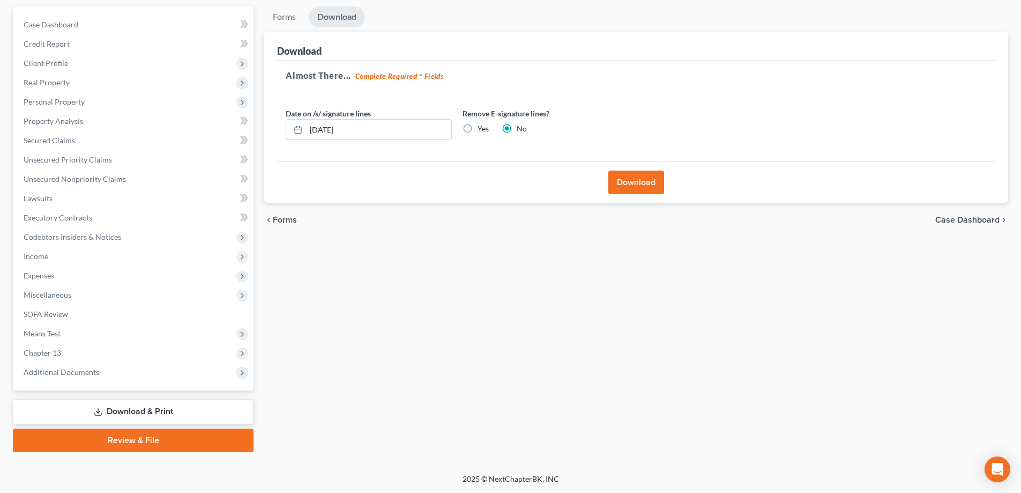
scroll to position [96, 0]
click at [634, 184] on button "Download" at bounding box center [636, 182] width 56 height 24
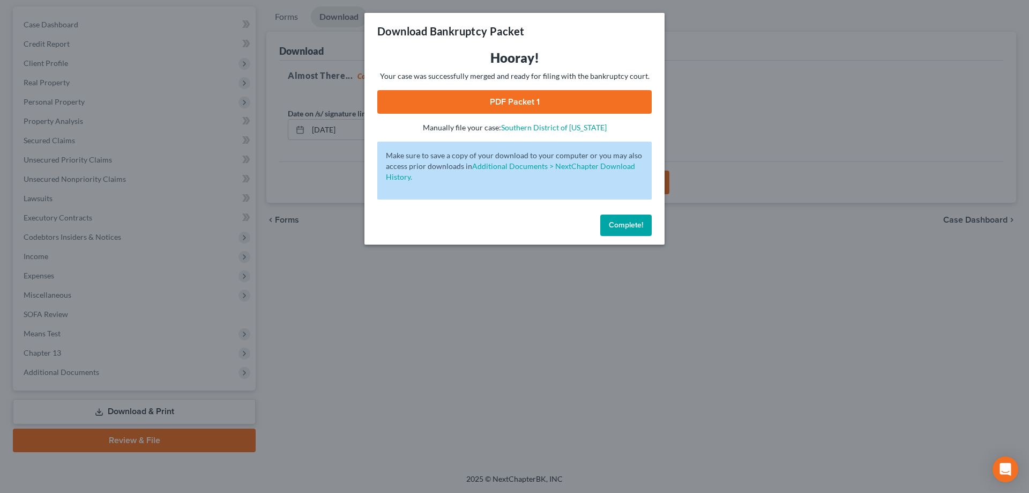
click at [507, 96] on link "PDF Packet 1" at bounding box center [514, 102] width 274 height 24
click at [631, 222] on span "Complete!" at bounding box center [626, 224] width 34 height 9
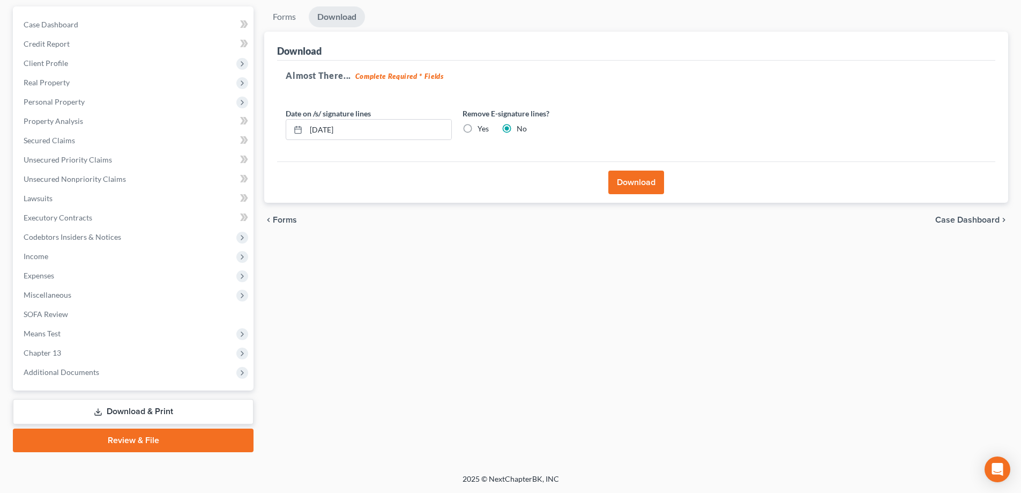
click at [131, 413] on link "Download & Print" at bounding box center [133, 411] width 241 height 25
click at [38, 253] on span "Income" at bounding box center [36, 255] width 25 height 9
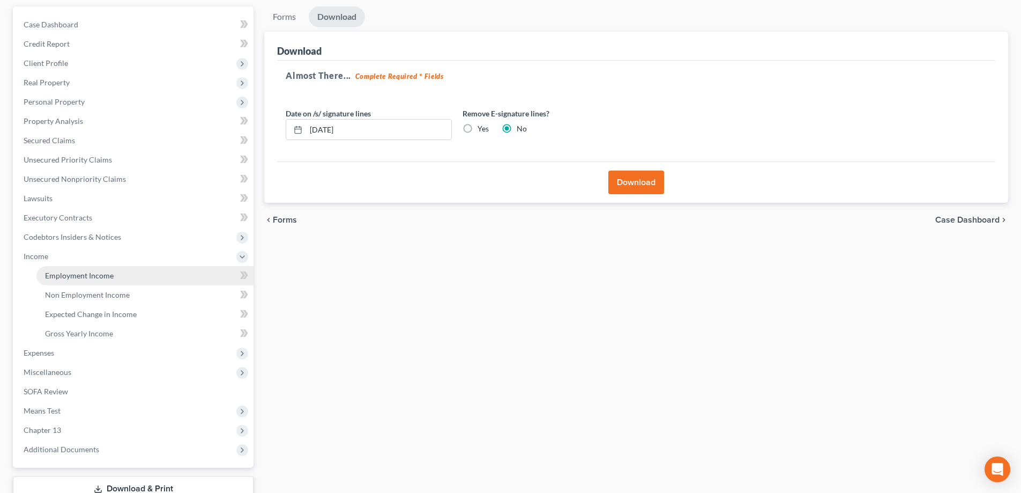
click at [59, 272] on span "Employment Income" at bounding box center [79, 275] width 69 height 9
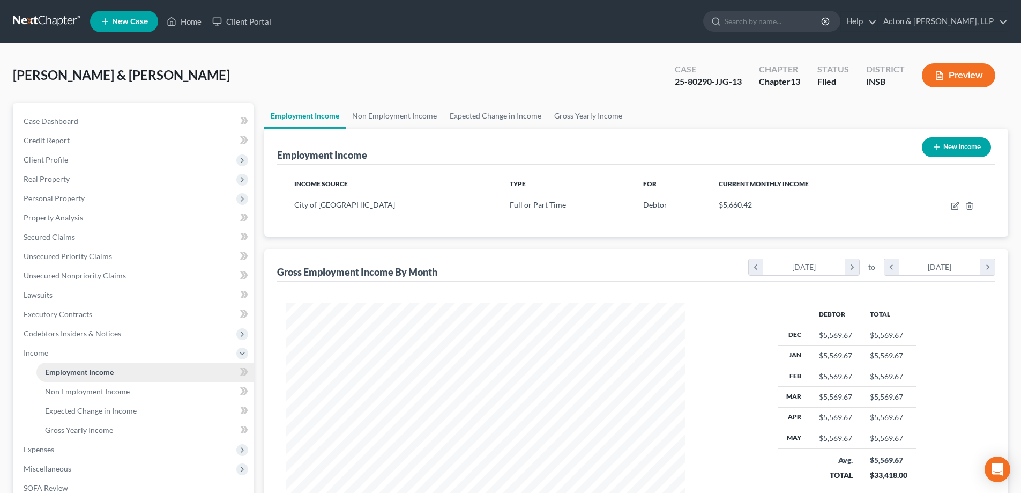
scroll to position [200, 421]
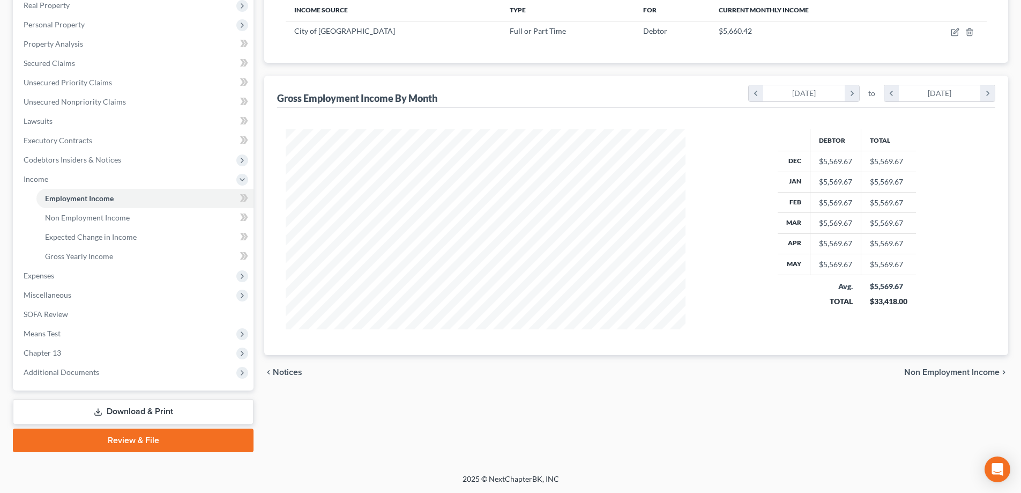
click at [137, 415] on link "Download & Print" at bounding box center [133, 411] width 241 height 25
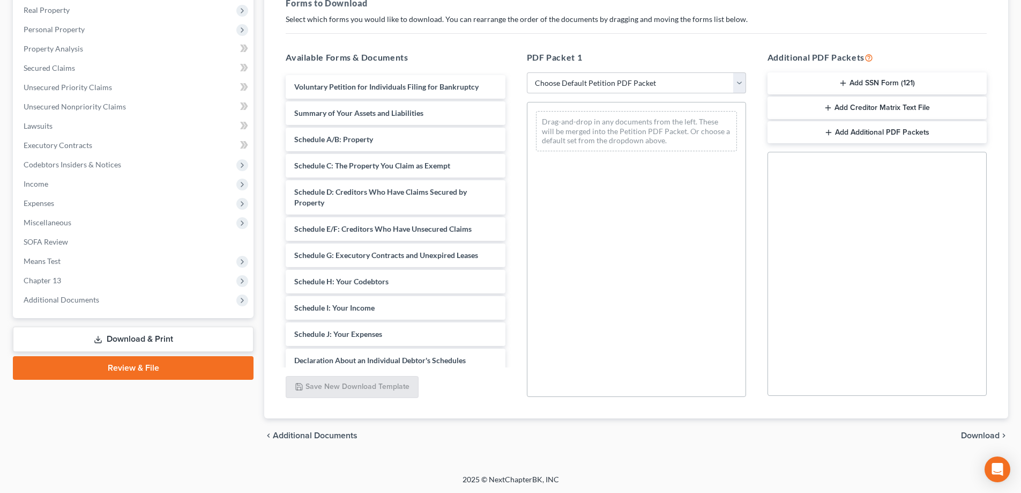
scroll to position [169, 0]
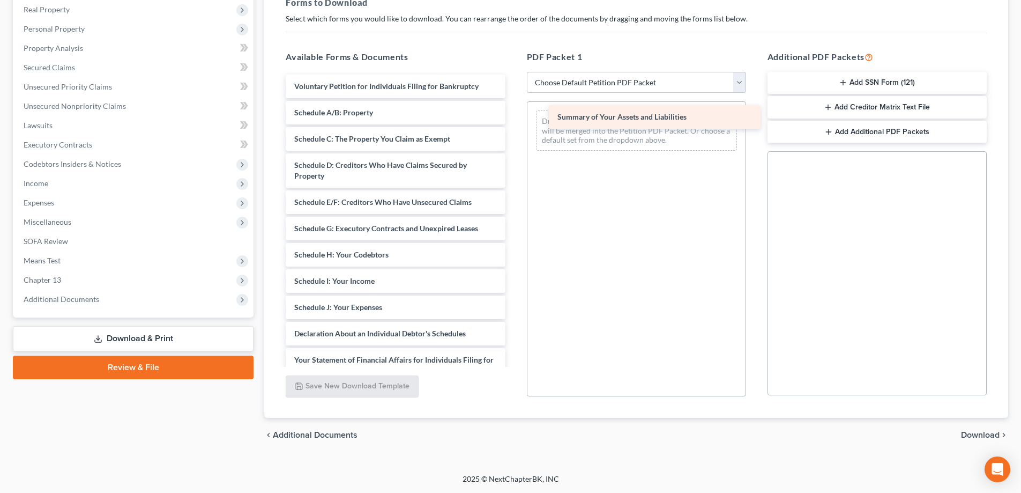
drag, startPoint x: 362, startPoint y: 114, endPoint x: 622, endPoint y: 119, distance: 259.5
click at [514, 119] on div "Summary of Your Assets and Liabilities Voluntary Petition for Individuals Filin…" at bounding box center [395, 300] width 236 height 450
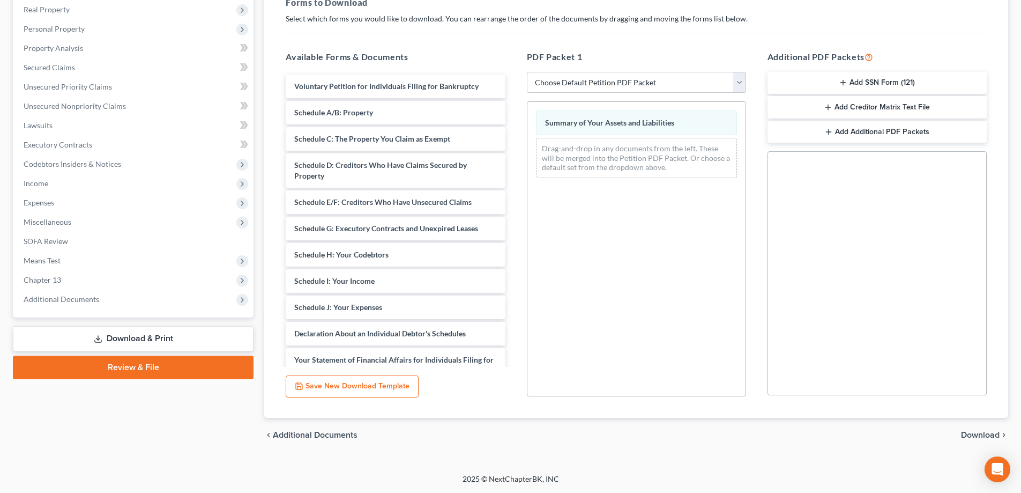
click at [983, 432] on span "Download" at bounding box center [980, 434] width 39 height 9
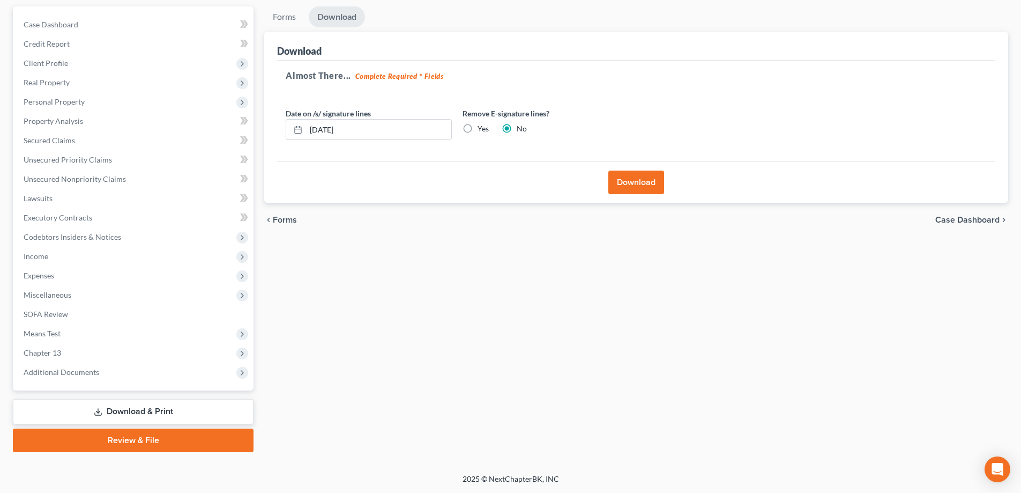
scroll to position [96, 0]
click at [623, 183] on button "Download" at bounding box center [636, 182] width 56 height 24
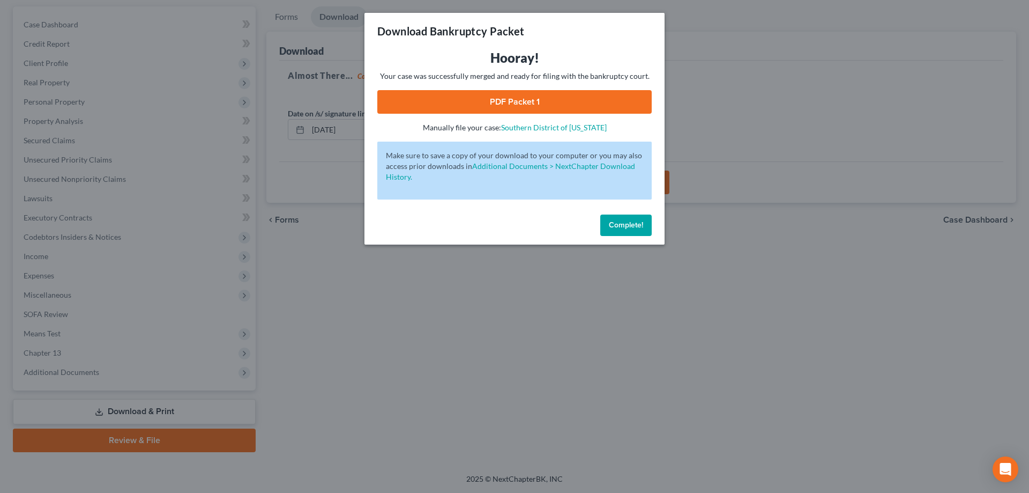
click at [525, 97] on link "PDF Packet 1" at bounding box center [514, 102] width 274 height 24
click at [619, 228] on span "Complete!" at bounding box center [626, 224] width 34 height 9
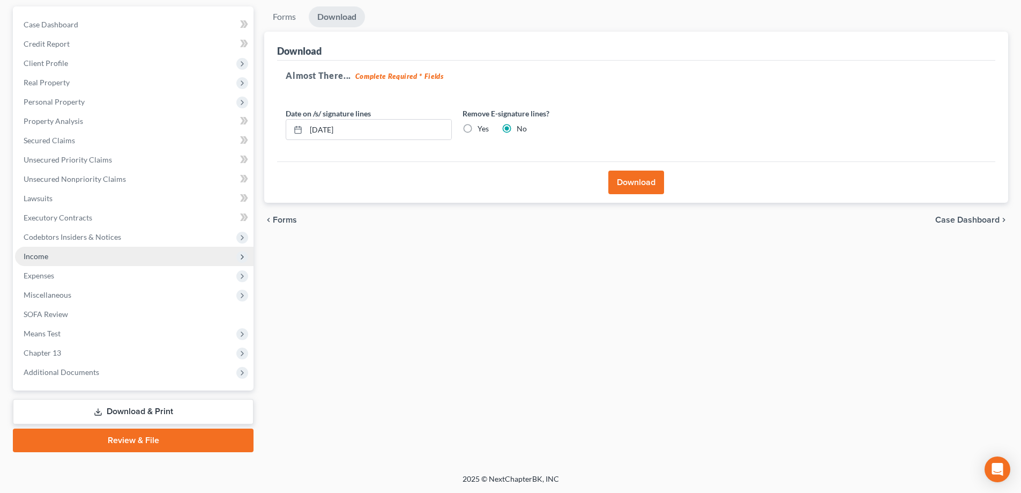
click at [53, 255] on span "Income" at bounding box center [134, 256] width 239 height 19
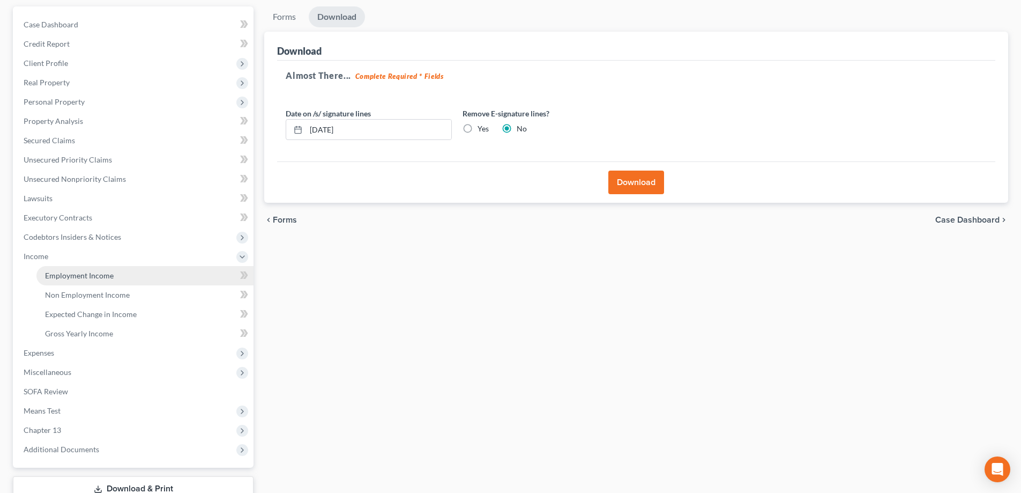
click at [57, 279] on span "Employment Income" at bounding box center [79, 275] width 69 height 9
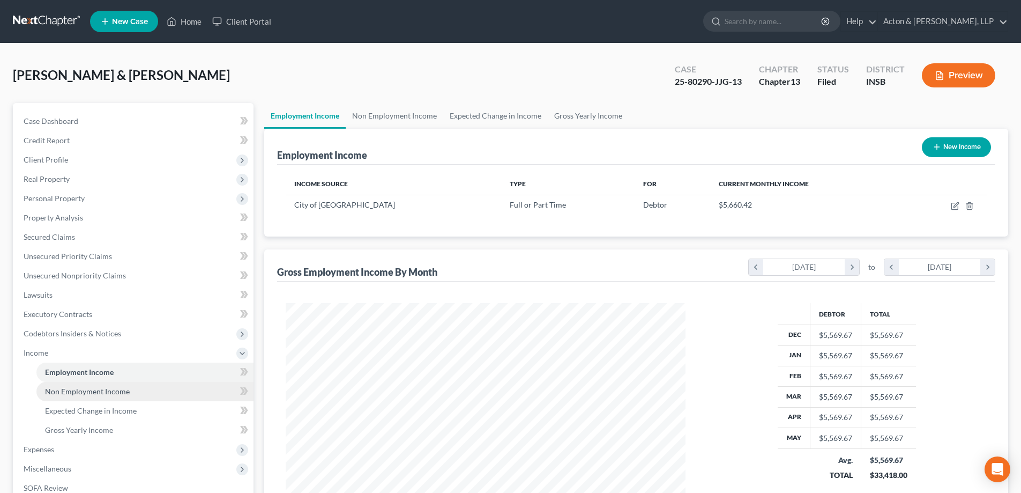
scroll to position [174, 0]
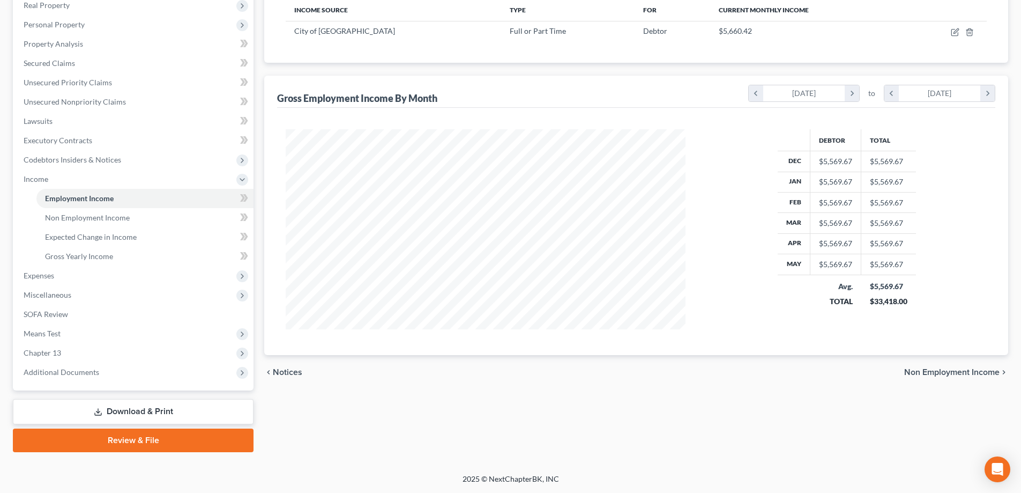
click at [94, 409] on icon at bounding box center [98, 411] width 9 height 9
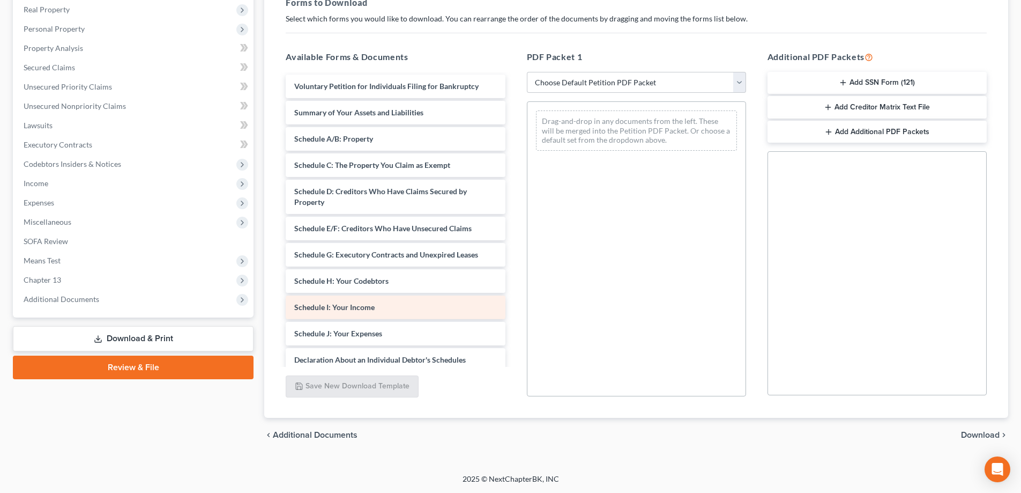
scroll to position [54, 0]
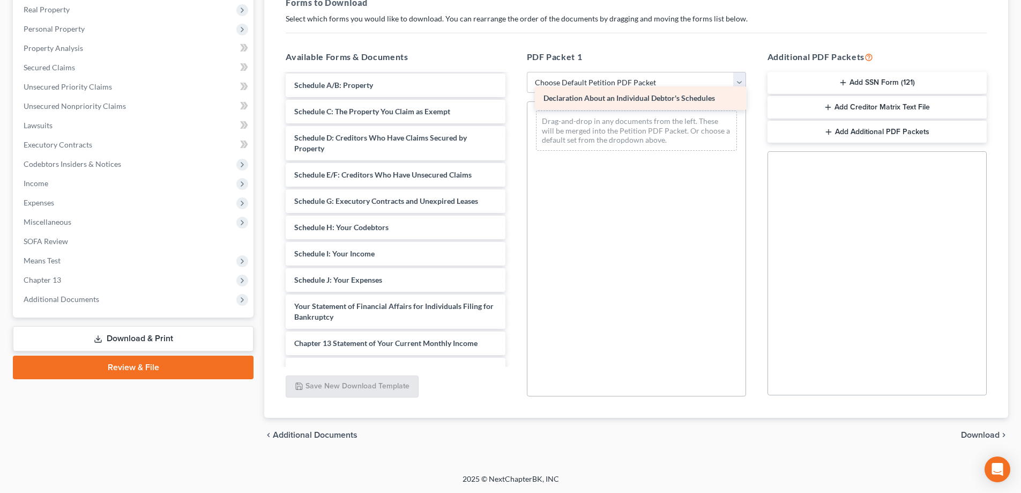
drag, startPoint x: 404, startPoint y: 306, endPoint x: 653, endPoint y: 98, distance: 324.7
click at [514, 98] on div "Declaration About an Individual Debtor's Schedules Voluntary Petition for Indiv…" at bounding box center [395, 246] width 236 height 450
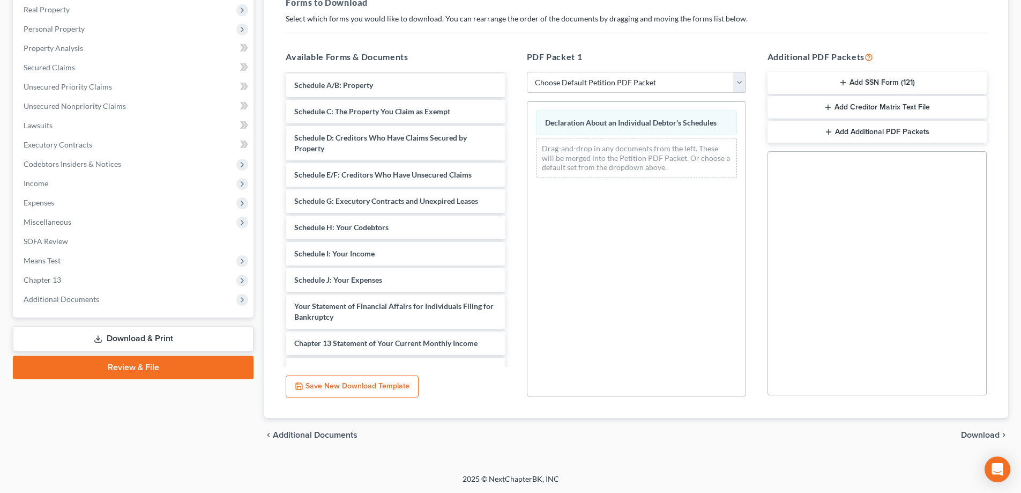
click at [978, 434] on span "Download" at bounding box center [980, 434] width 39 height 9
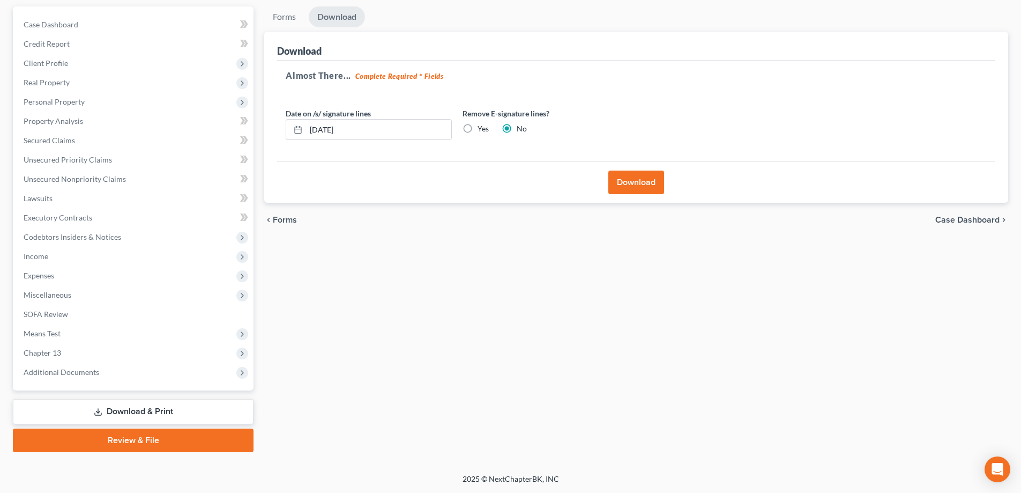
click at [638, 180] on button "Download" at bounding box center [636, 182] width 56 height 24
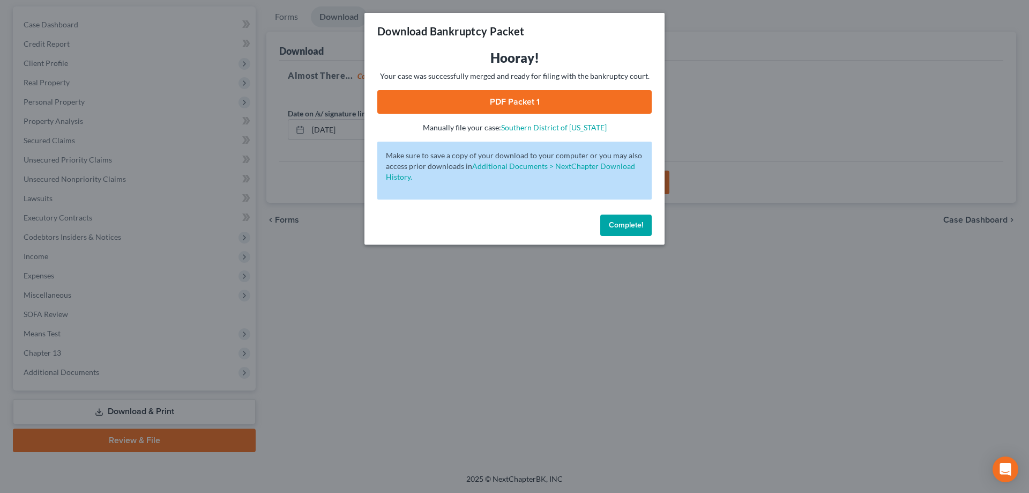
click at [626, 223] on span "Complete!" at bounding box center [626, 224] width 34 height 9
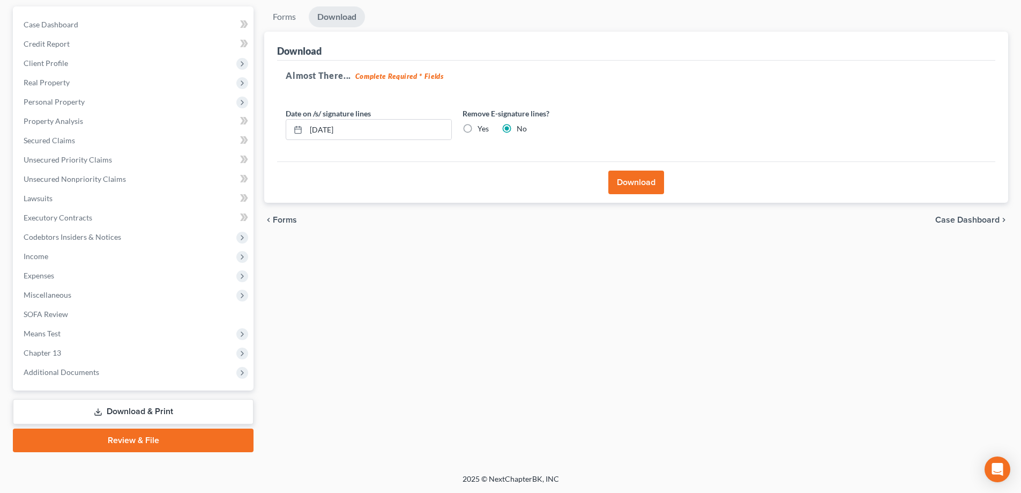
click at [626, 181] on button "Download" at bounding box center [636, 182] width 56 height 24
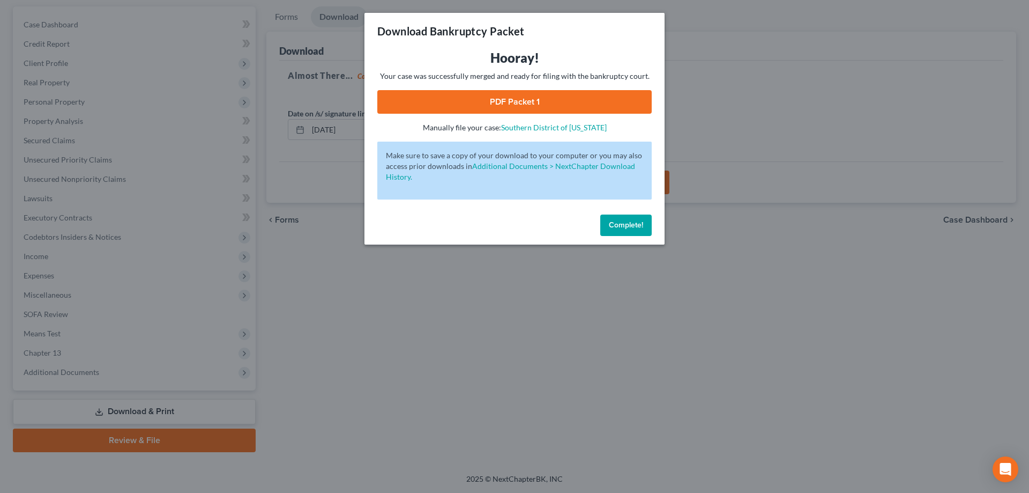
click at [504, 101] on link "PDF Packet 1" at bounding box center [514, 102] width 274 height 24
click at [648, 226] on button "Complete!" at bounding box center [625, 224] width 51 height 21
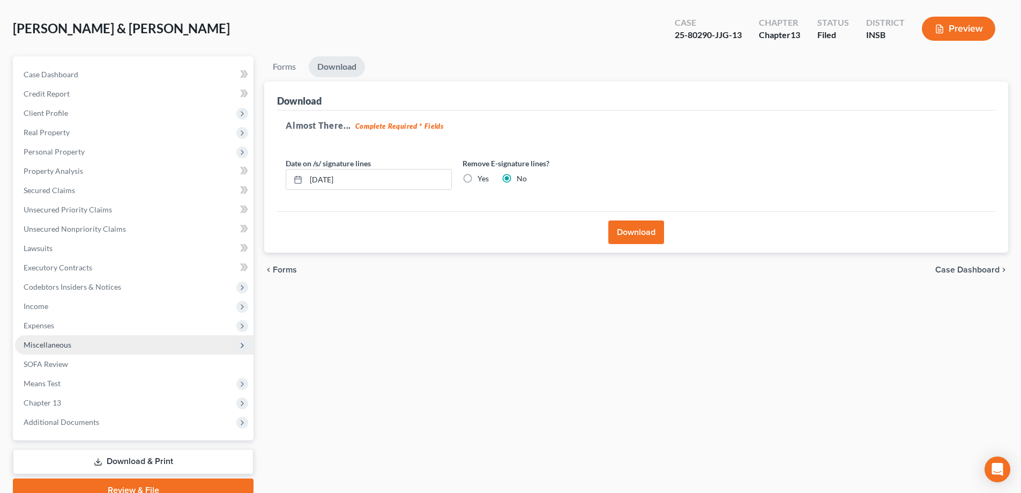
scroll to position [0, 0]
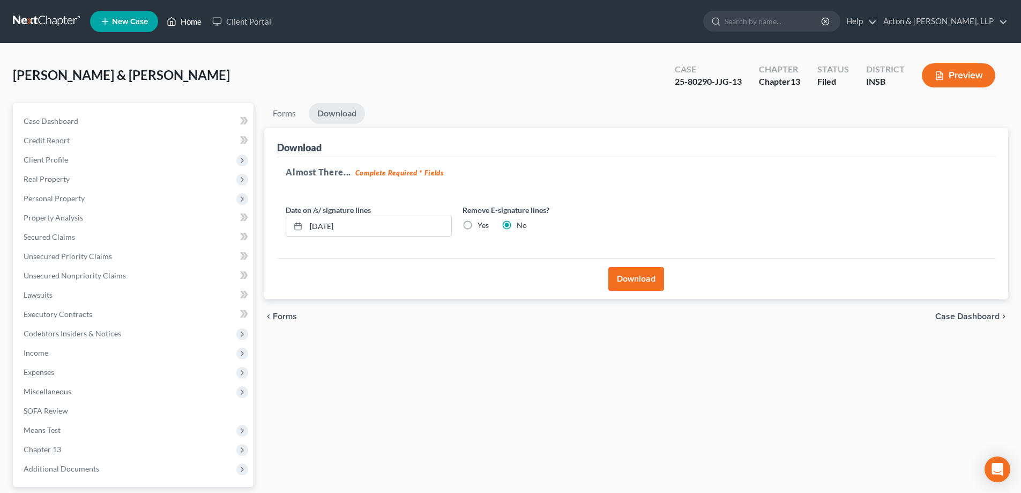
click at [185, 23] on link "Home" at bounding box center [184, 21] width 46 height 19
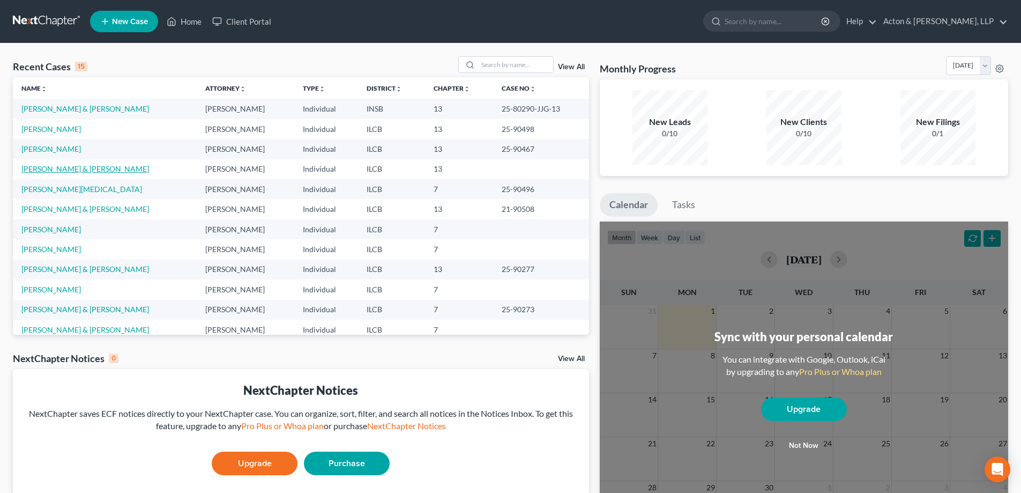
click at [38, 170] on link "[PERSON_NAME] & [PERSON_NAME]" at bounding box center [85, 168] width 128 height 9
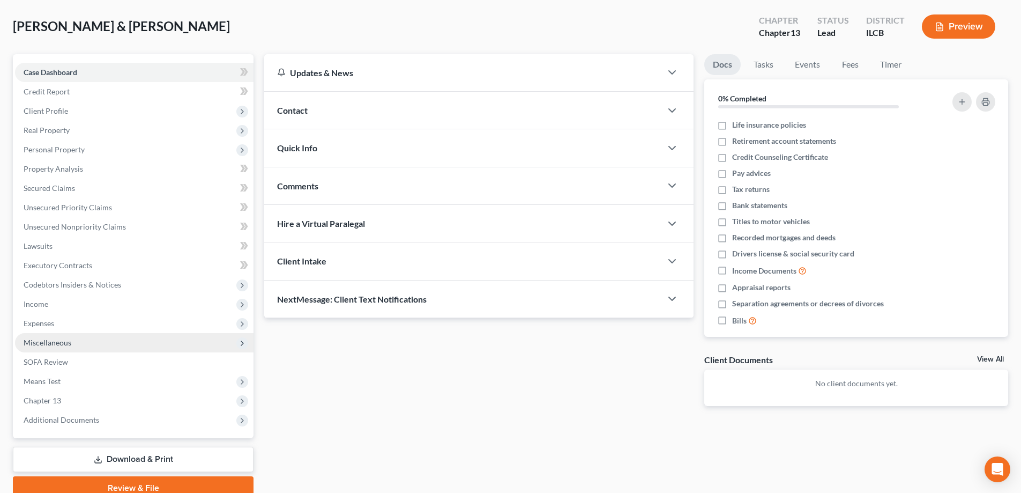
scroll to position [96, 0]
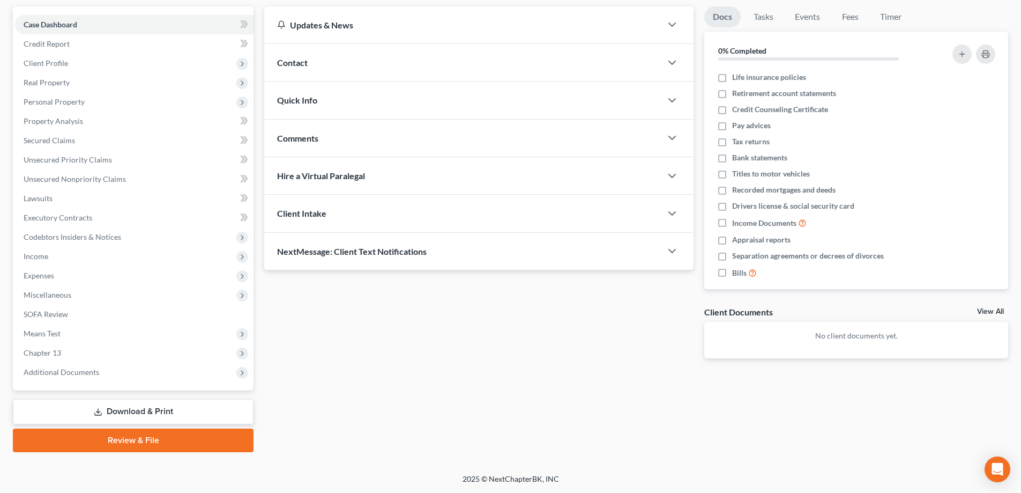
drag, startPoint x: 151, startPoint y: 440, endPoint x: 433, endPoint y: 198, distance: 371.4
click at [151, 439] on link "Review & File" at bounding box center [133, 440] width 241 height 24
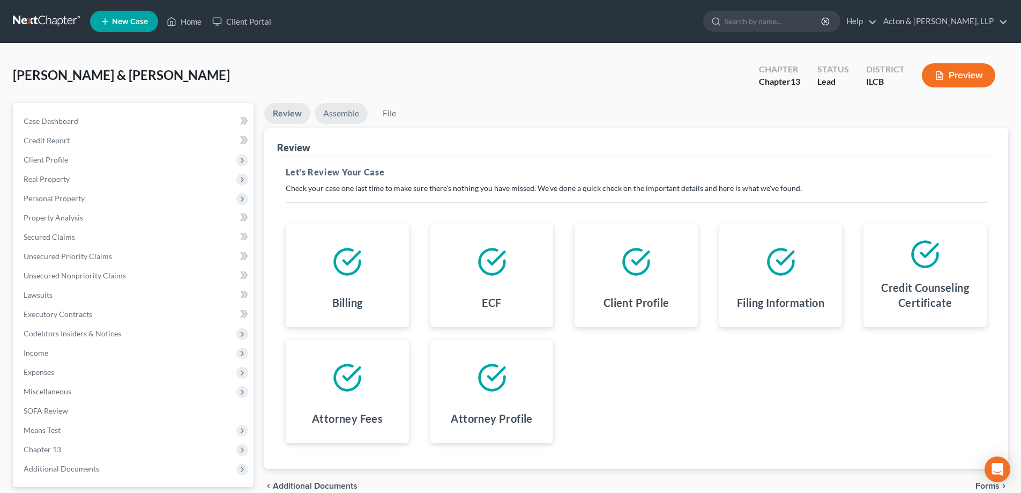
click at [335, 111] on link "Assemble" at bounding box center [341, 113] width 53 height 21
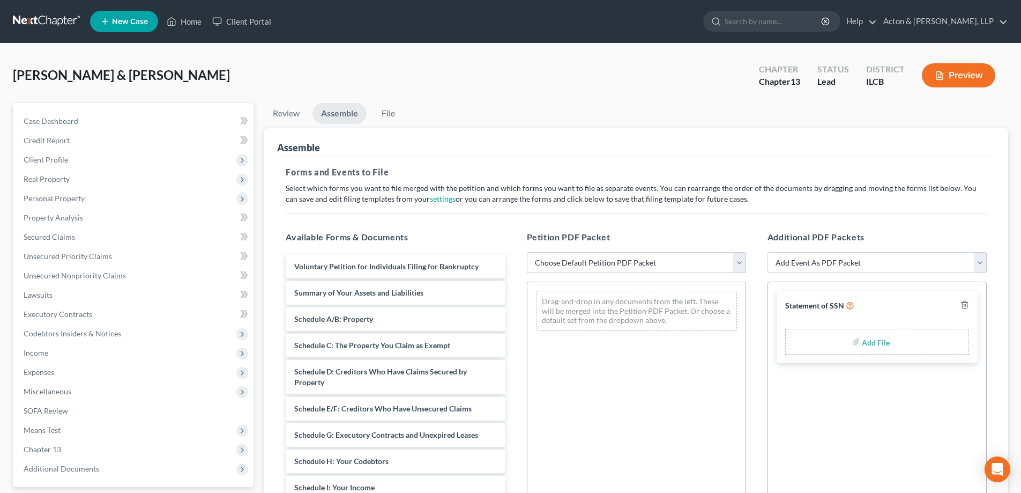
drag, startPoint x: 742, startPoint y: 261, endPoint x: 714, endPoint y: 272, distance: 29.9
click at [742, 261] on select "Choose Default Petition PDF Packet Complete Bankruptcy Petition (all forms and …" at bounding box center [636, 262] width 219 height 21
select select "0"
click at [527, 252] on select "Choose Default Petition PDF Packet Complete Bankruptcy Petition (all forms and …" at bounding box center [636, 262] width 219 height 21
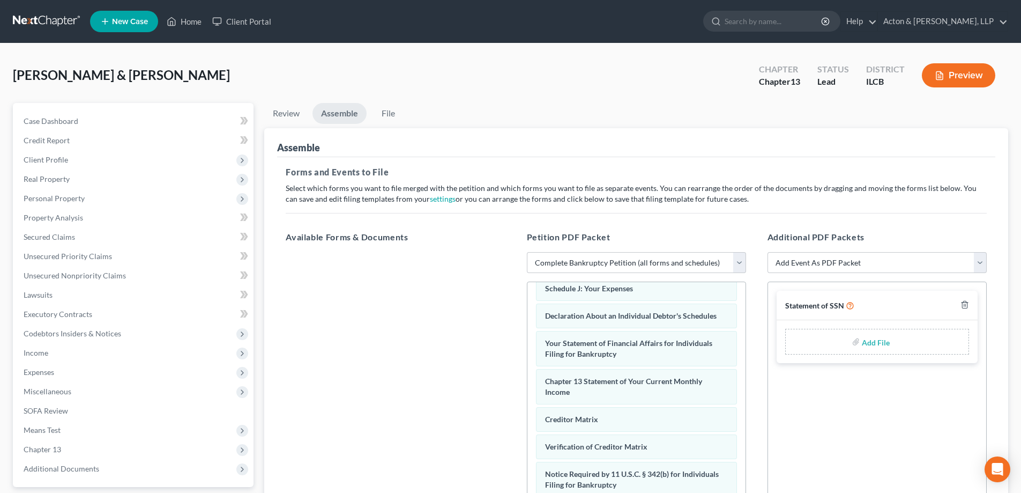
click at [414, 112] on ul "Review Assemble File" at bounding box center [636, 115] width 744 height 25
click at [395, 113] on link "File" at bounding box center [388, 113] width 34 height 21
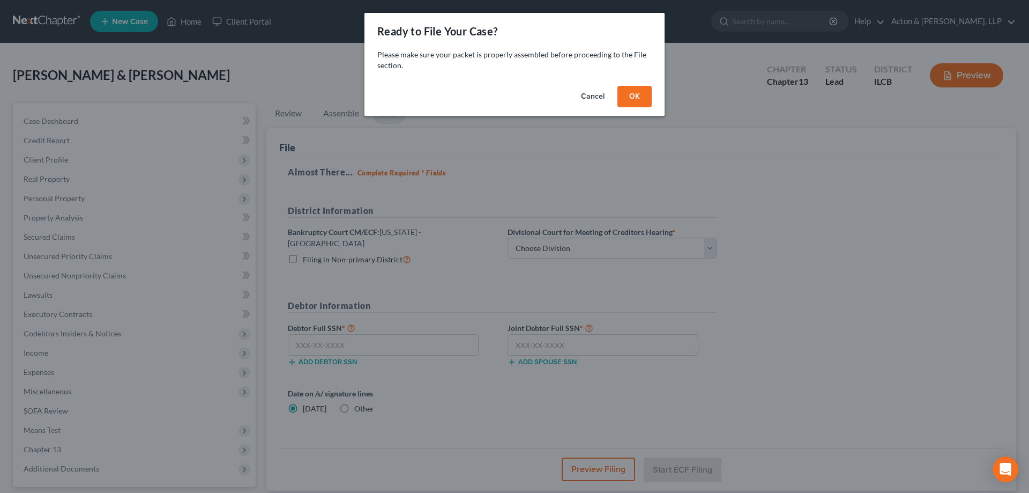
click at [633, 92] on button "OK" at bounding box center [635, 96] width 34 height 21
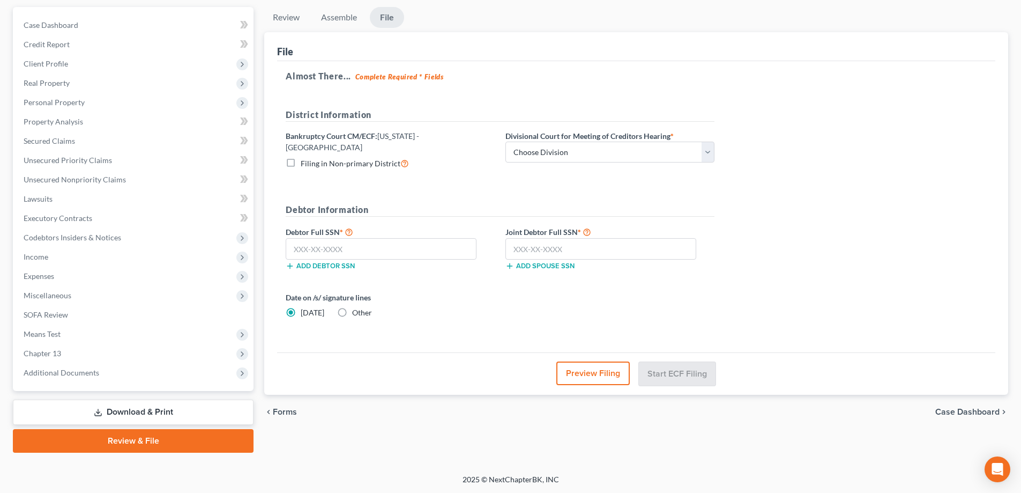
scroll to position [96, 0]
click at [705, 151] on select "Choose Division Peoria Springfield [GEOGRAPHIC_DATA]" at bounding box center [610, 151] width 209 height 21
select select "2"
click at [506, 141] on select "Choose Division Peoria Springfield [GEOGRAPHIC_DATA]" at bounding box center [610, 151] width 209 height 21
click at [327, 237] on input "text" at bounding box center [381, 247] width 191 height 21
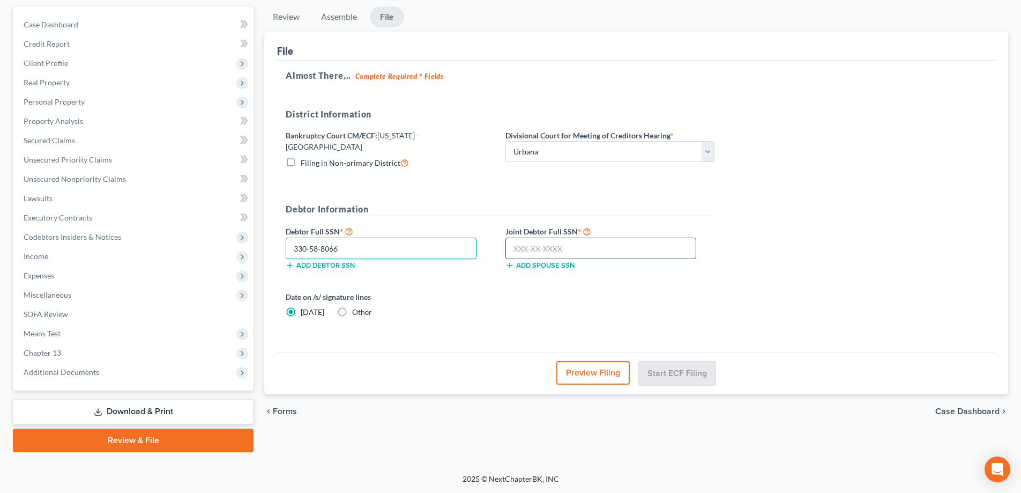
type input "330-58-8066"
click at [525, 246] on input "text" at bounding box center [601, 247] width 191 height 21
type input "321-72-1001"
click at [656, 361] on button "Start ECF Filing" at bounding box center [677, 373] width 77 height 24
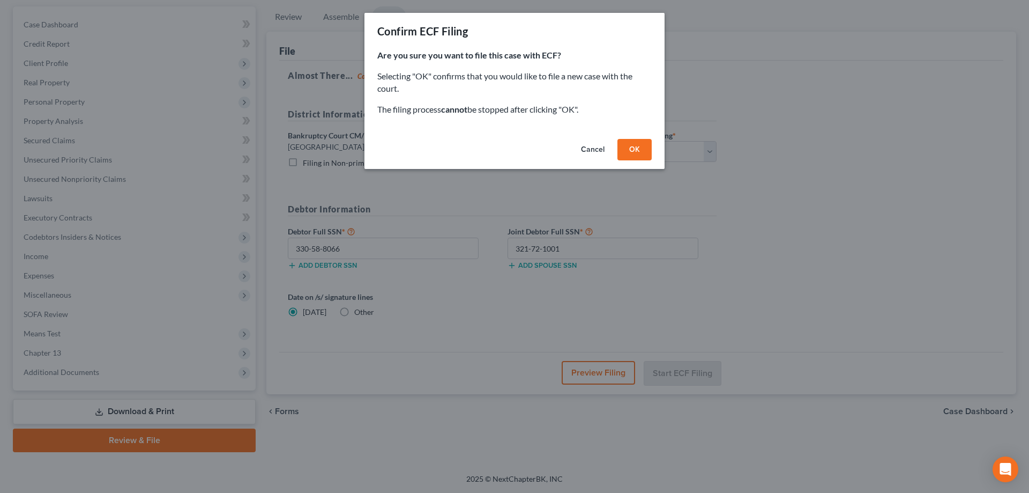
click at [631, 154] on button "OK" at bounding box center [635, 149] width 34 height 21
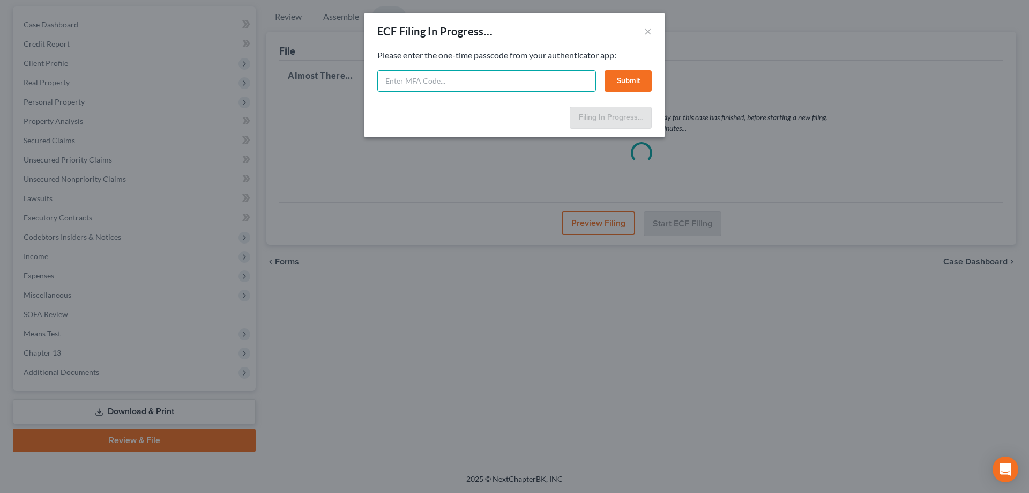
paste input "sk1u-ddt8-m7iw-amgs"
type input "sk1u-ddt8-m7iw-amgs"
click at [627, 78] on button "Submit" at bounding box center [628, 80] width 47 height 21
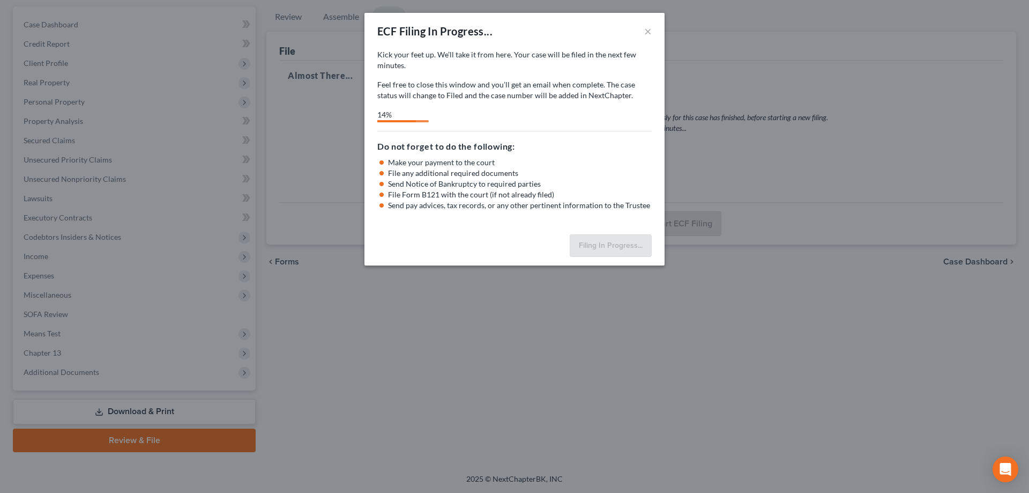
select select "2"
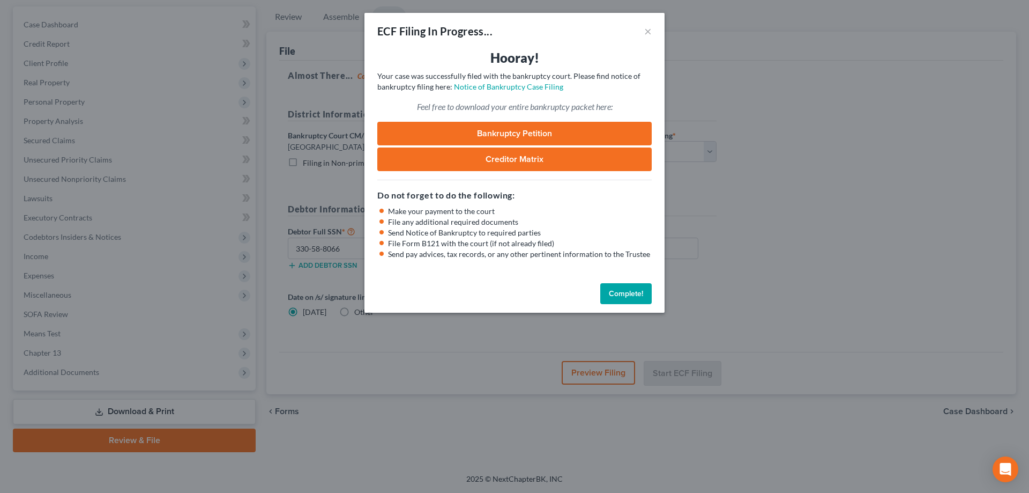
click at [521, 130] on link "Bankruptcy Petition" at bounding box center [514, 134] width 274 height 24
click at [488, 158] on link "Creditor Matrix" at bounding box center [514, 159] width 274 height 24
click at [611, 293] on button "Complete!" at bounding box center [625, 293] width 51 height 21
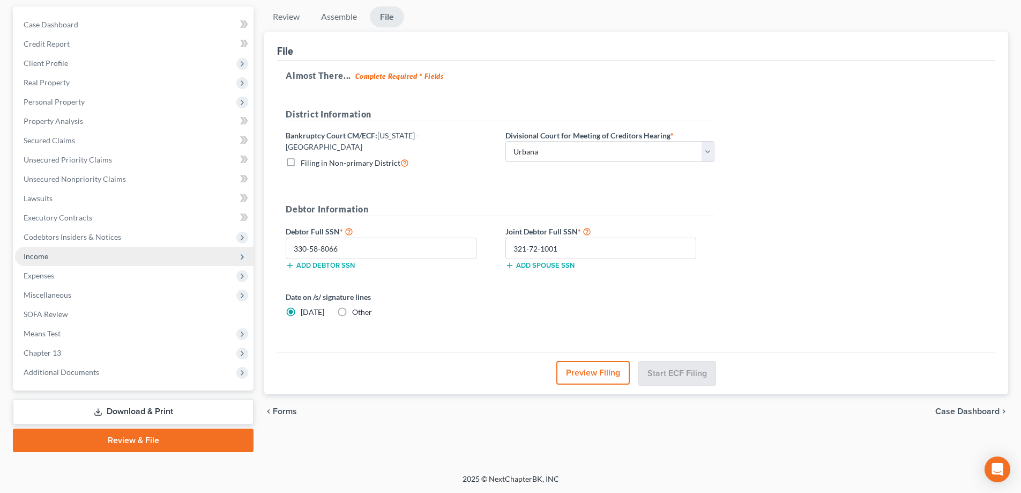
click at [36, 251] on span "Income" at bounding box center [36, 255] width 25 height 9
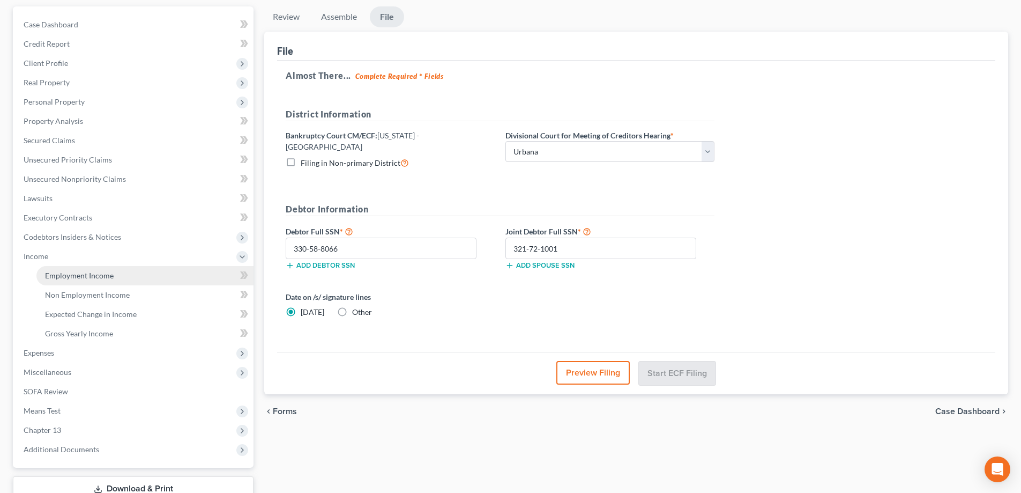
click at [55, 274] on span "Employment Income" at bounding box center [79, 275] width 69 height 9
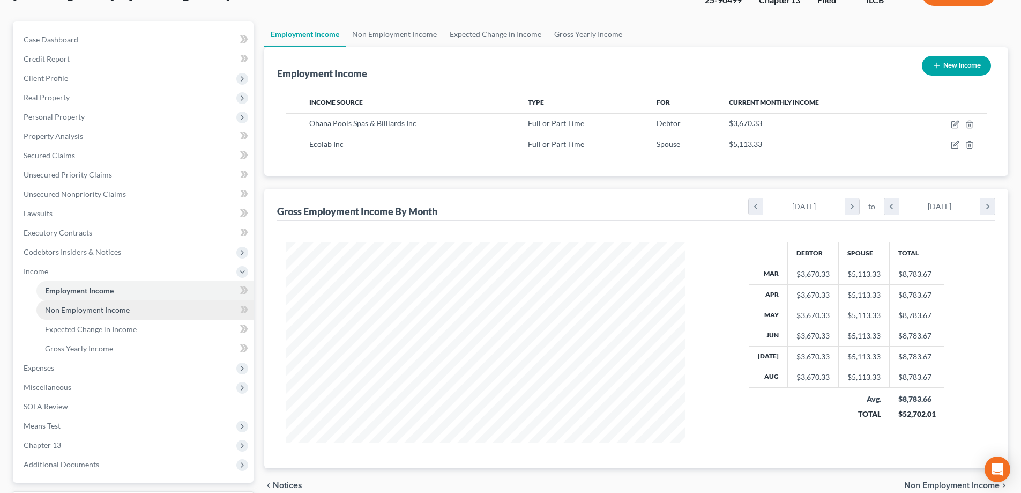
scroll to position [174, 0]
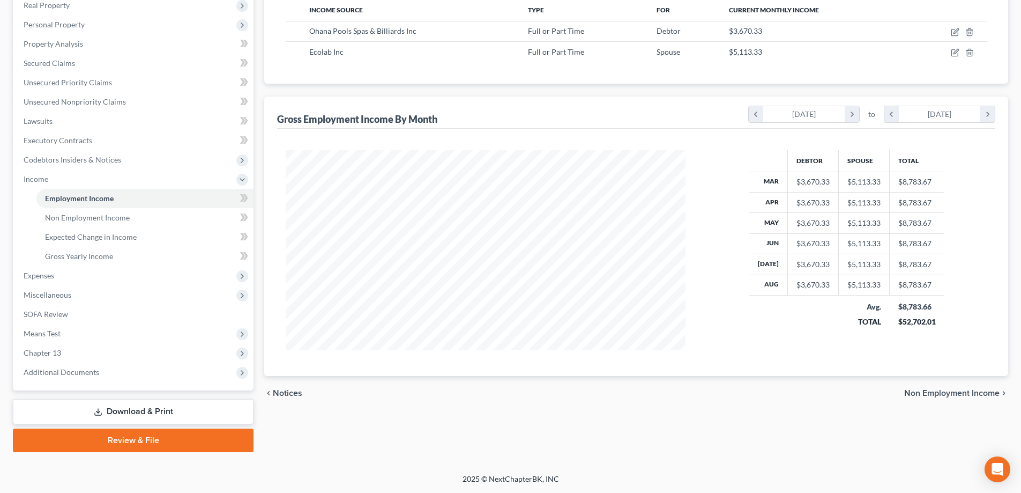
click at [123, 408] on link "Download & Print" at bounding box center [133, 411] width 241 height 25
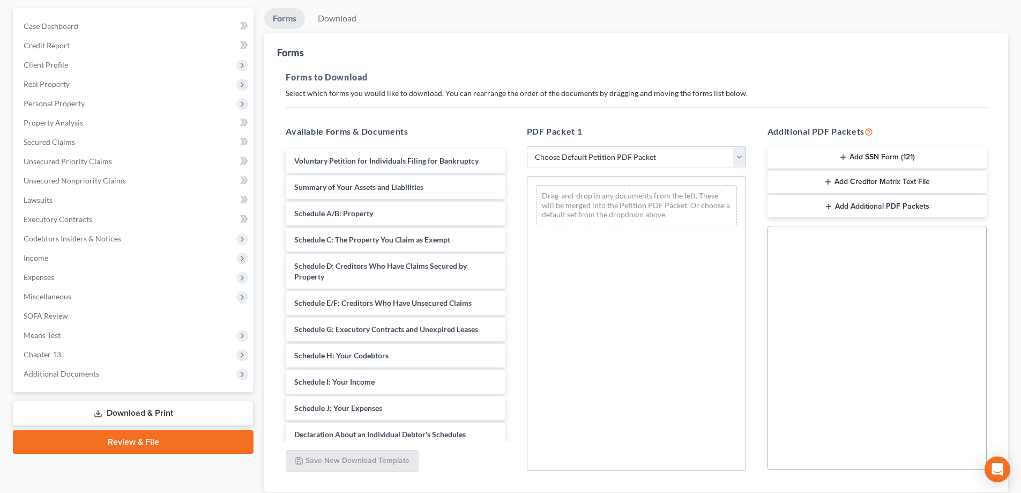
scroll to position [107, 0]
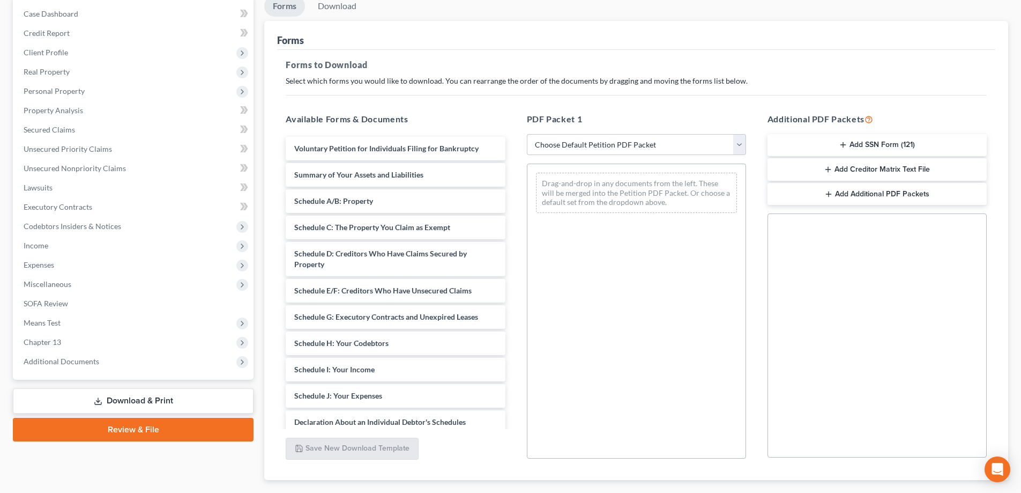
click at [881, 142] on button "Add SSN Form (121)" at bounding box center [877, 145] width 219 height 23
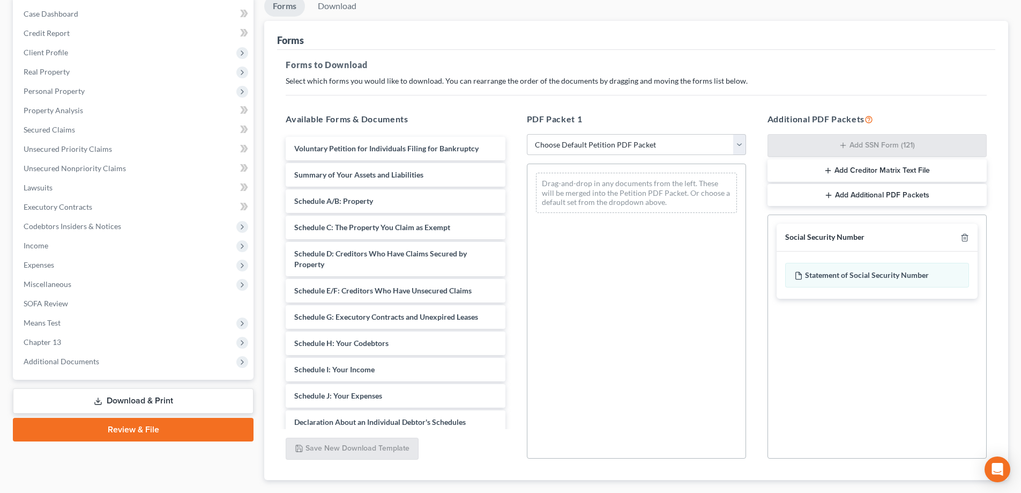
scroll to position [169, 0]
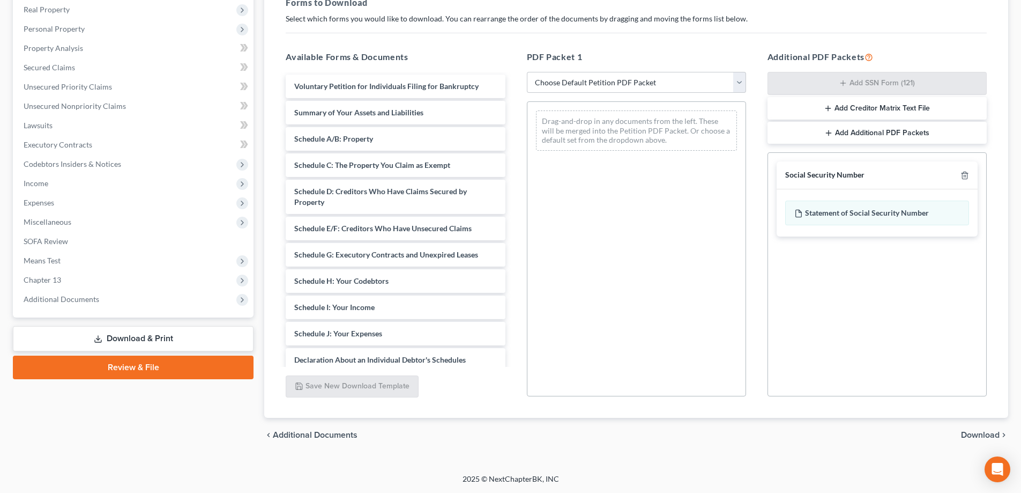
click at [969, 432] on span "Download" at bounding box center [980, 434] width 39 height 9
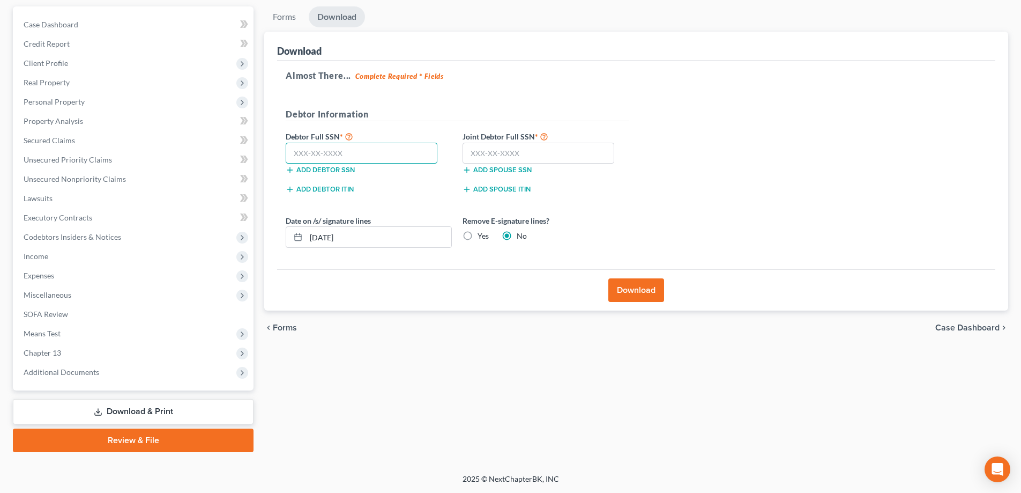
click at [354, 150] on input "text" at bounding box center [362, 153] width 152 height 21
type input "330-58-8066"
click at [470, 147] on input "text" at bounding box center [539, 153] width 152 height 21
type input "321-72-1001"
click at [631, 283] on button "Download" at bounding box center [636, 290] width 56 height 24
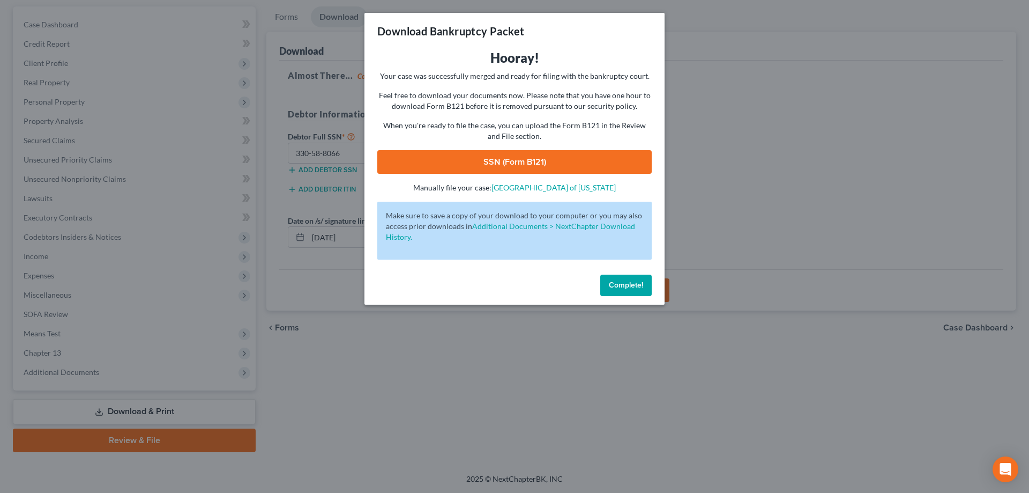
click at [515, 165] on link "SSN (Form B121)" at bounding box center [514, 162] width 274 height 24
click at [619, 285] on span "Complete!" at bounding box center [626, 284] width 34 height 9
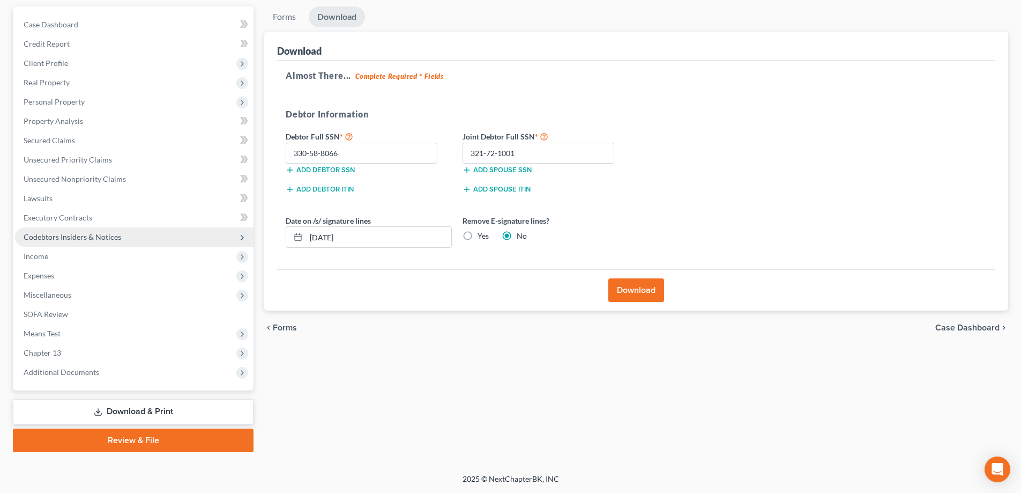
scroll to position [0, 0]
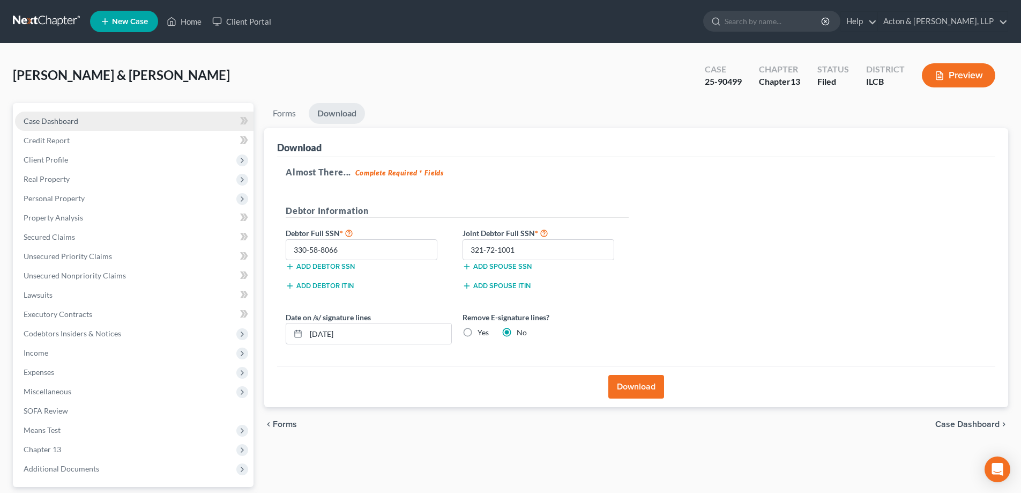
click at [61, 122] on span "Case Dashboard" at bounding box center [51, 120] width 55 height 9
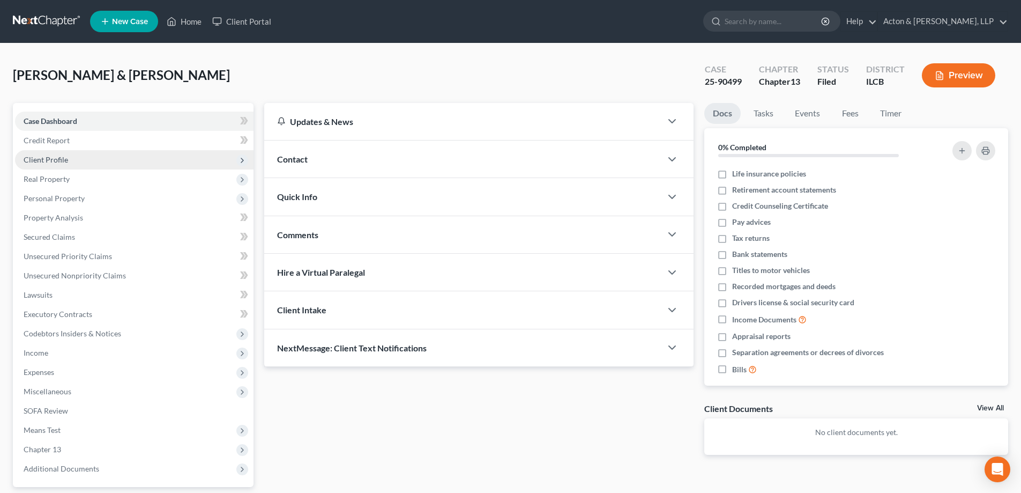
click at [59, 155] on span "Client Profile" at bounding box center [46, 159] width 44 height 9
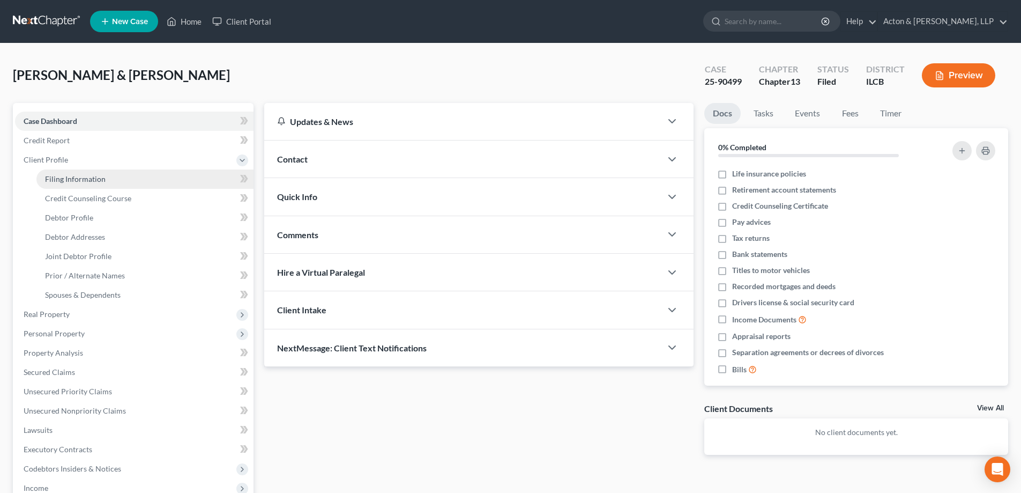
click at [77, 176] on span "Filing Information" at bounding box center [75, 178] width 61 height 9
select select "1"
select select "3"
select select "24"
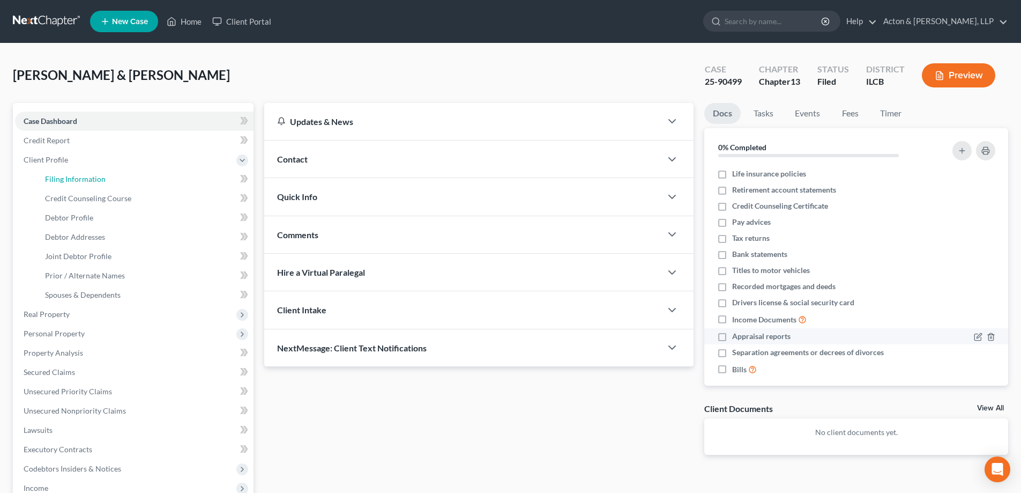
select select "1"
select select "14"
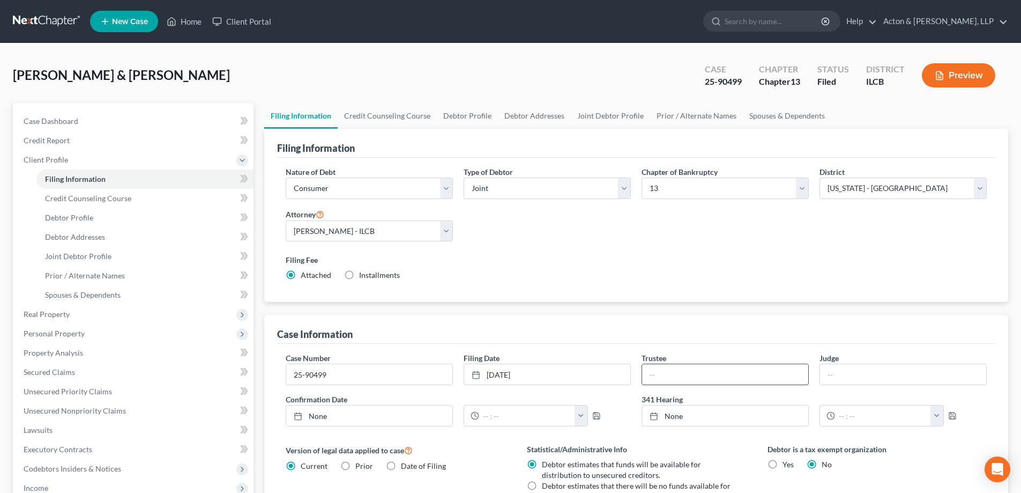
scroll to position [54, 0]
